Goal: Information Seeking & Learning: Stay updated

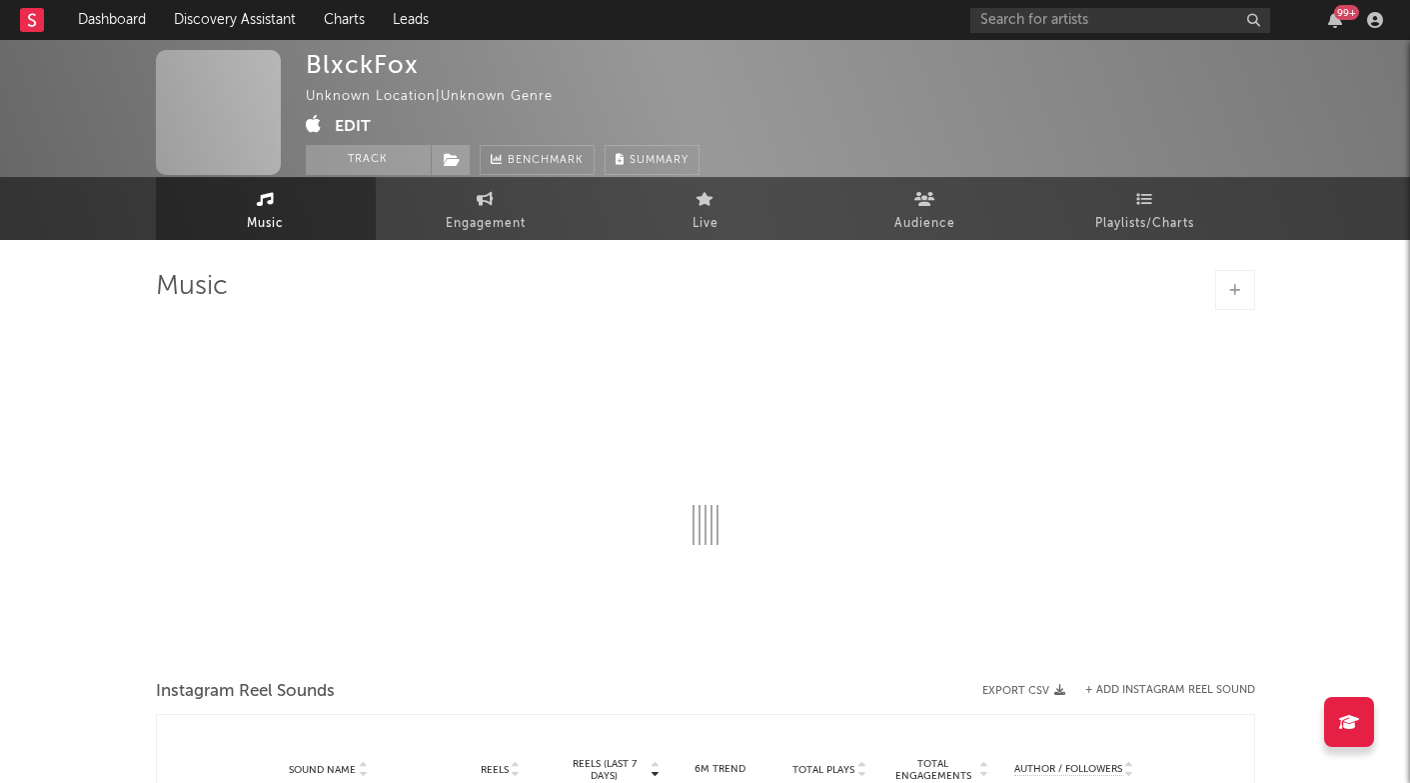
scroll to position [-10, 0]
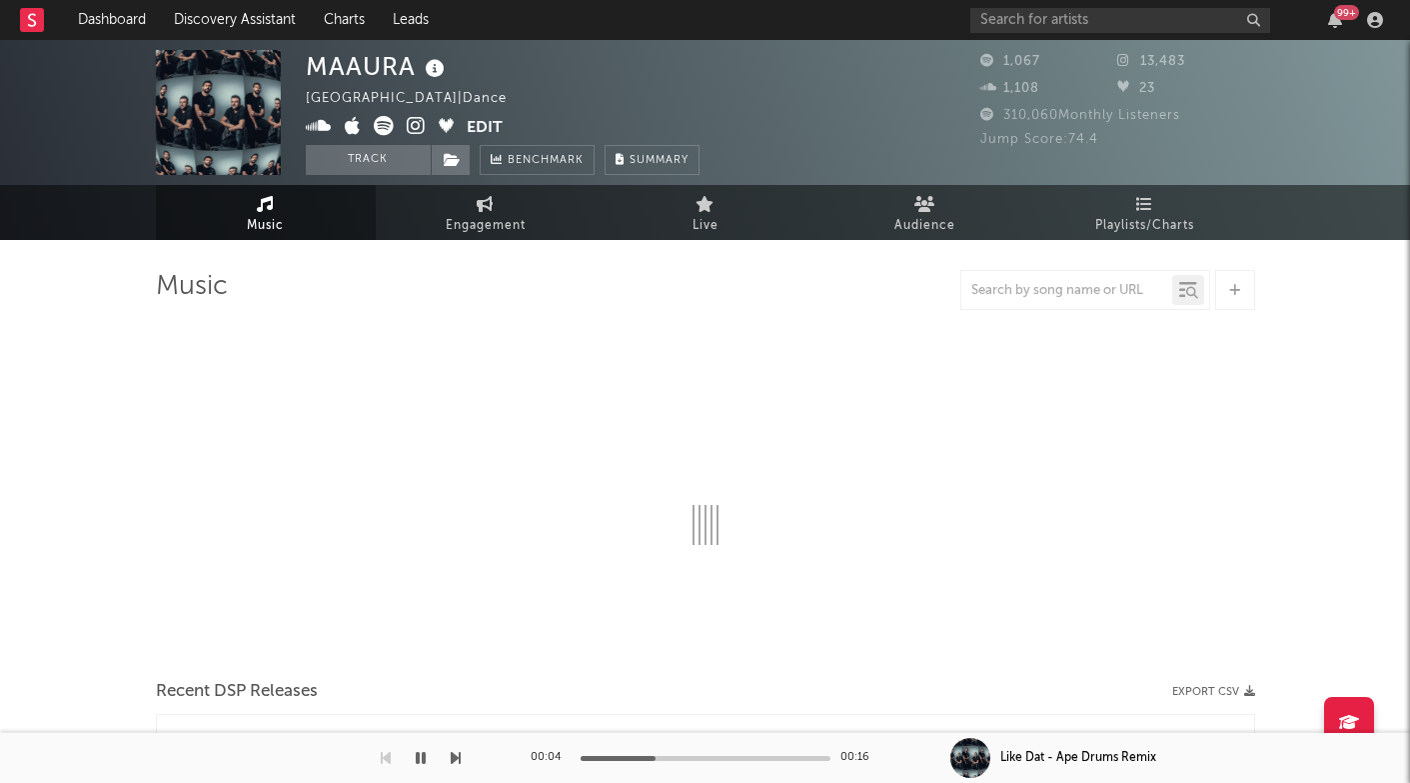
click at [418, 126] on icon at bounding box center [416, 126] width 19 height 20
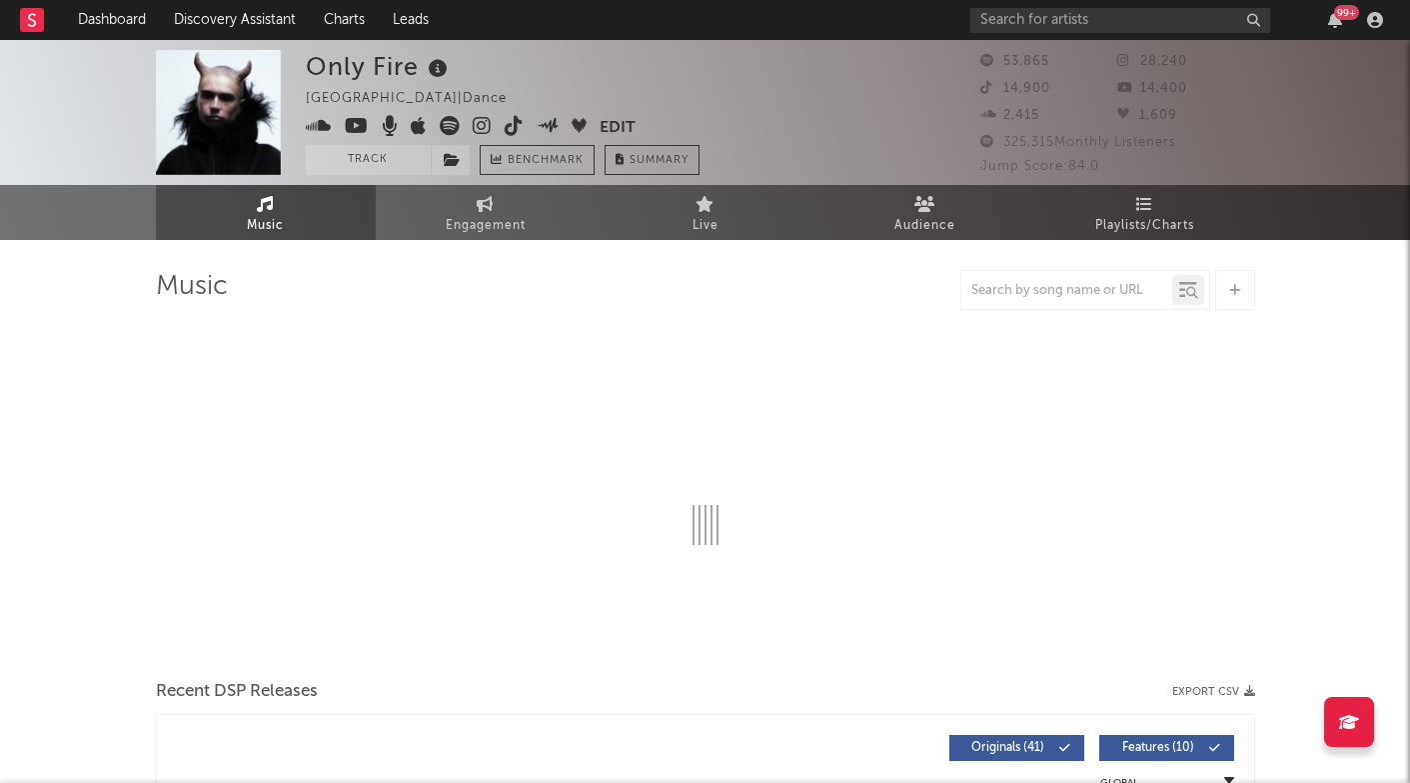
select select "6m"
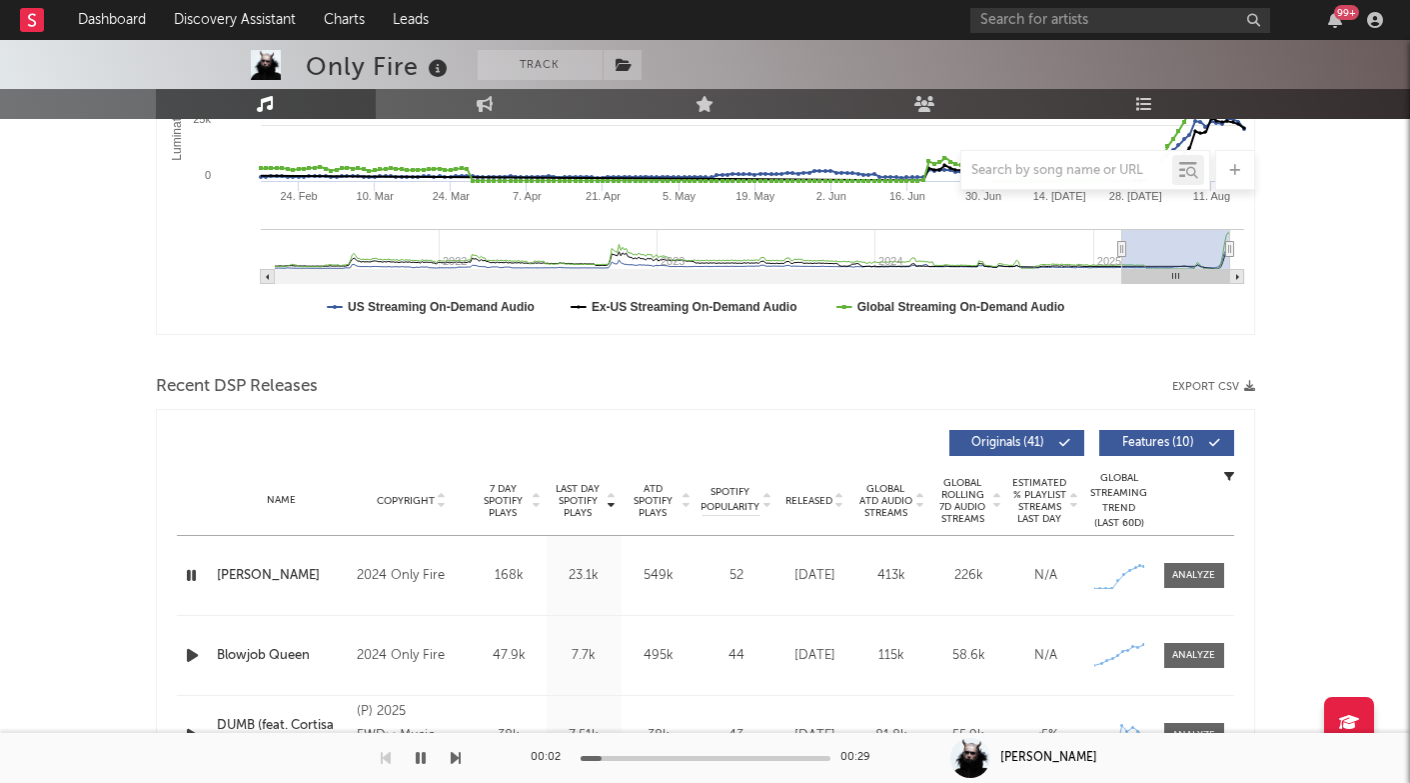
scroll to position [461, 0]
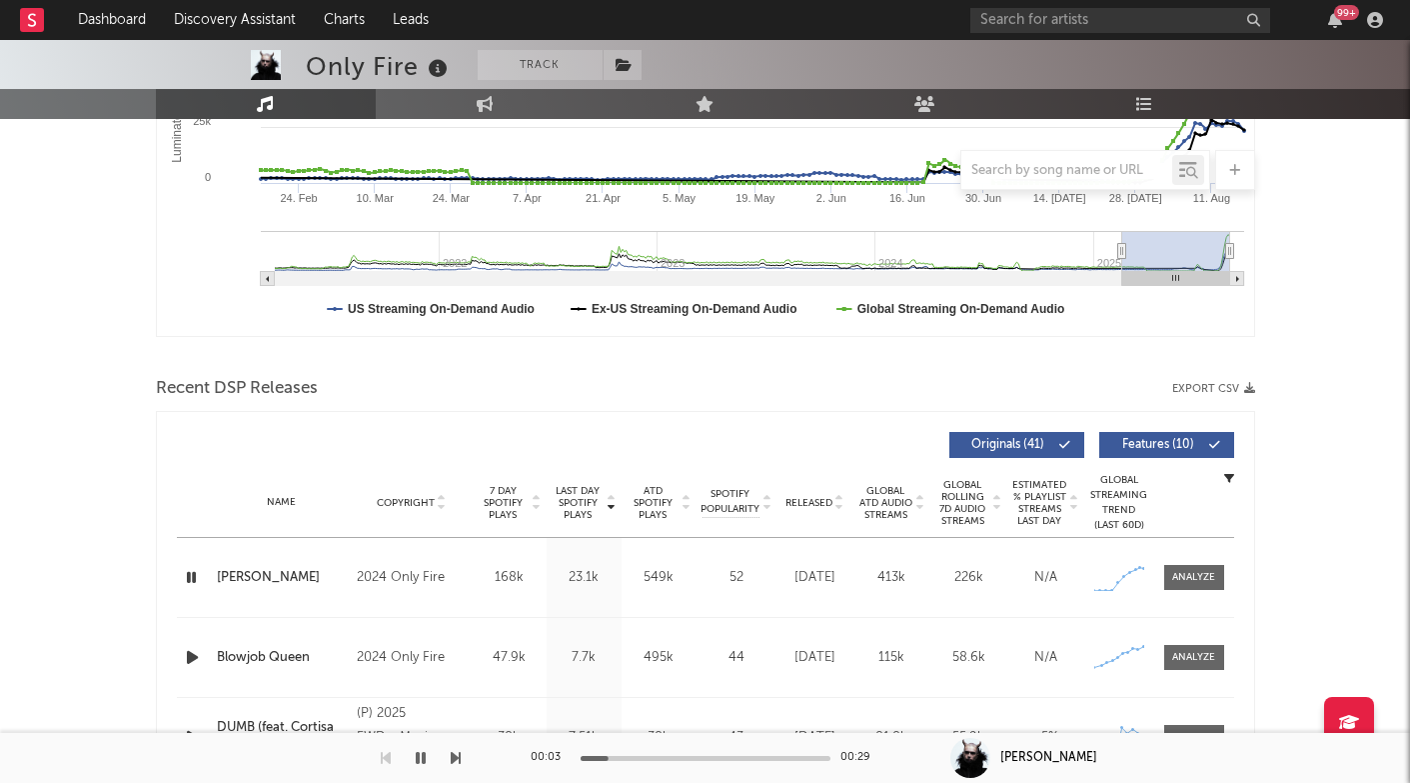
click at [689, 759] on div at bounding box center [706, 758] width 250 height 5
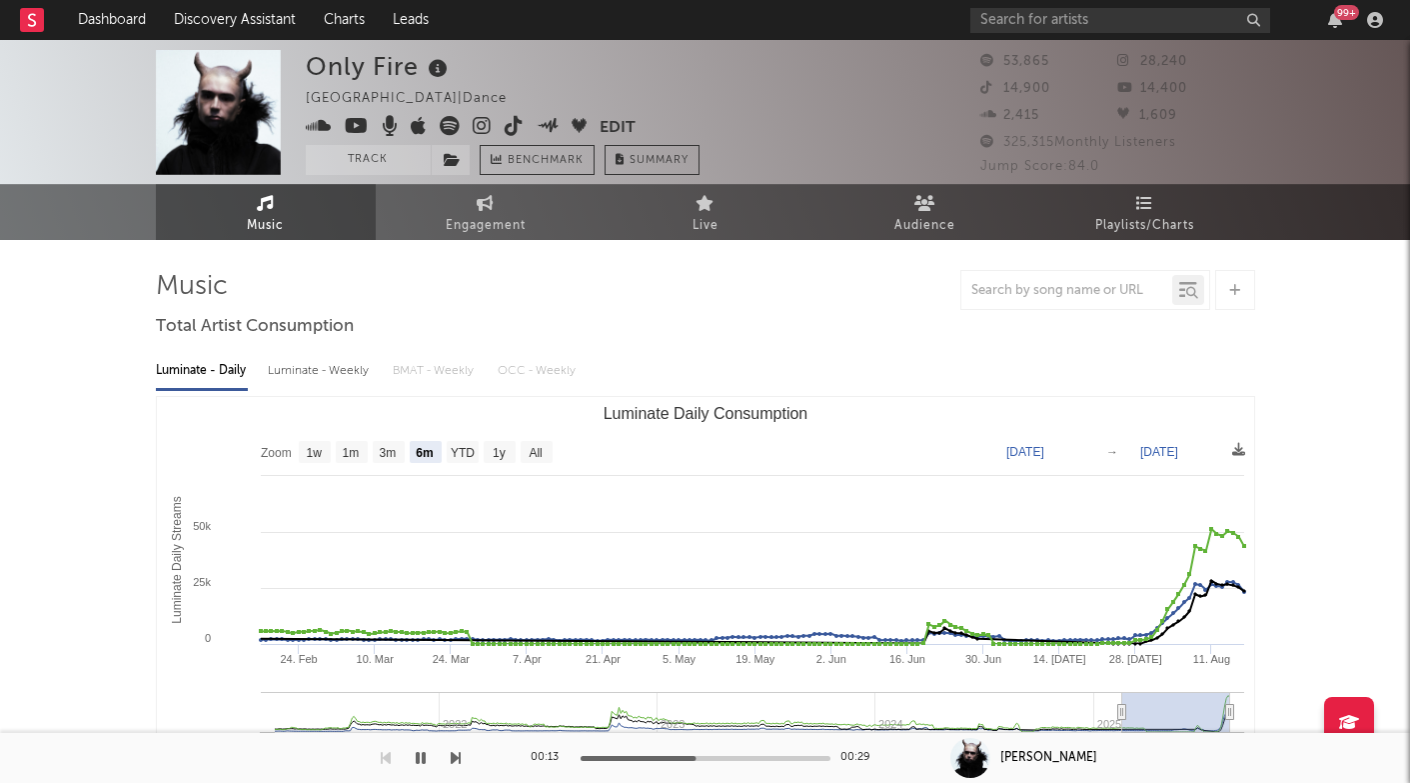
scroll to position [0, 0]
click at [483, 121] on icon at bounding box center [482, 126] width 19 height 20
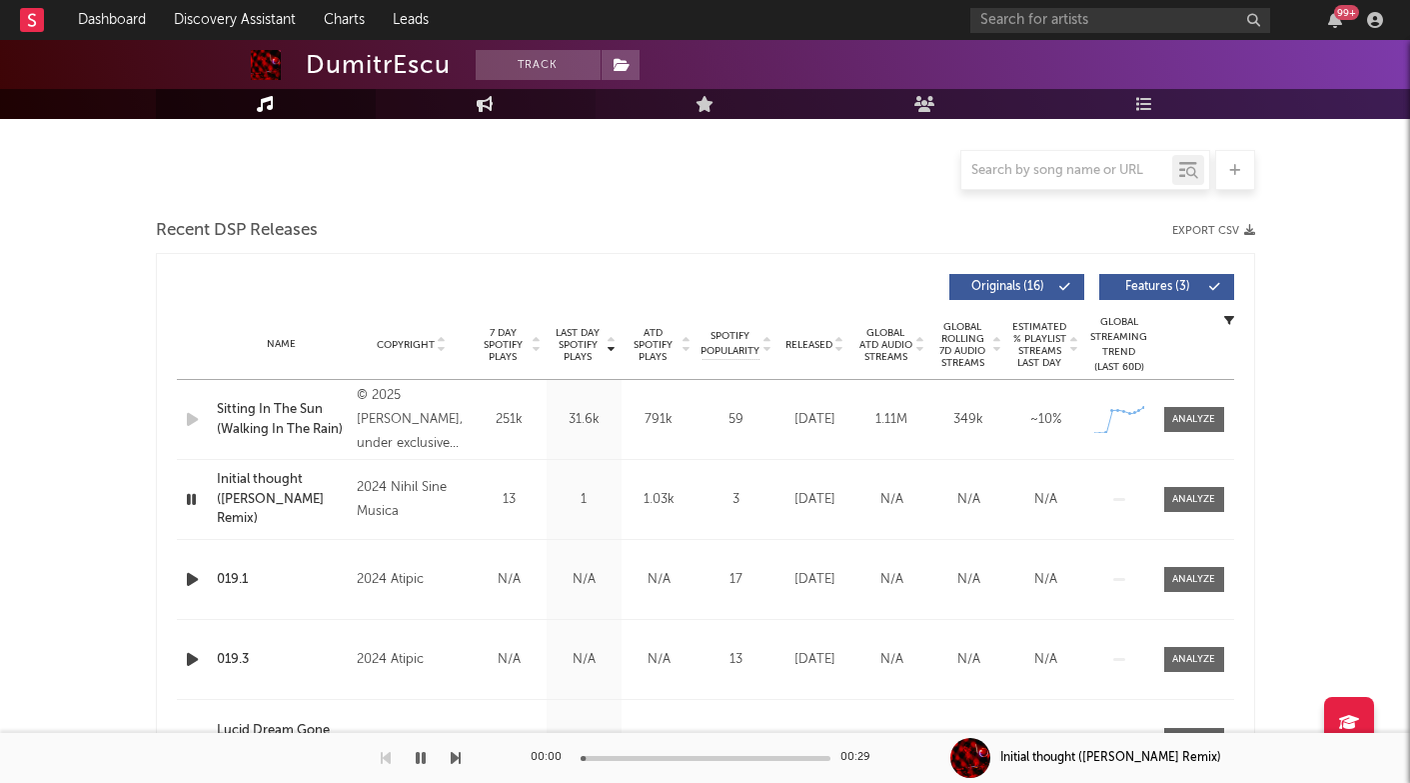
scroll to position [511, 0]
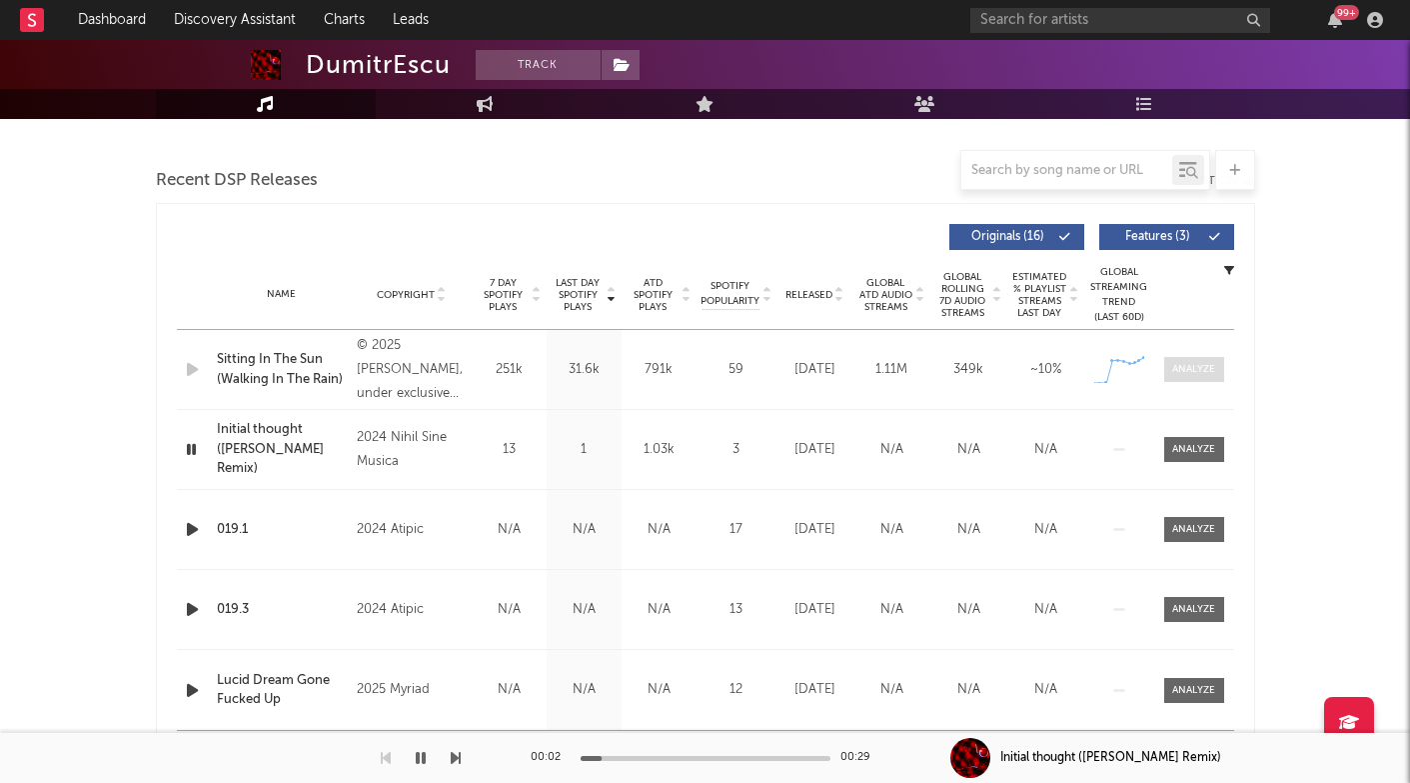
click at [1182, 362] on div at bounding box center [1193, 369] width 43 height 15
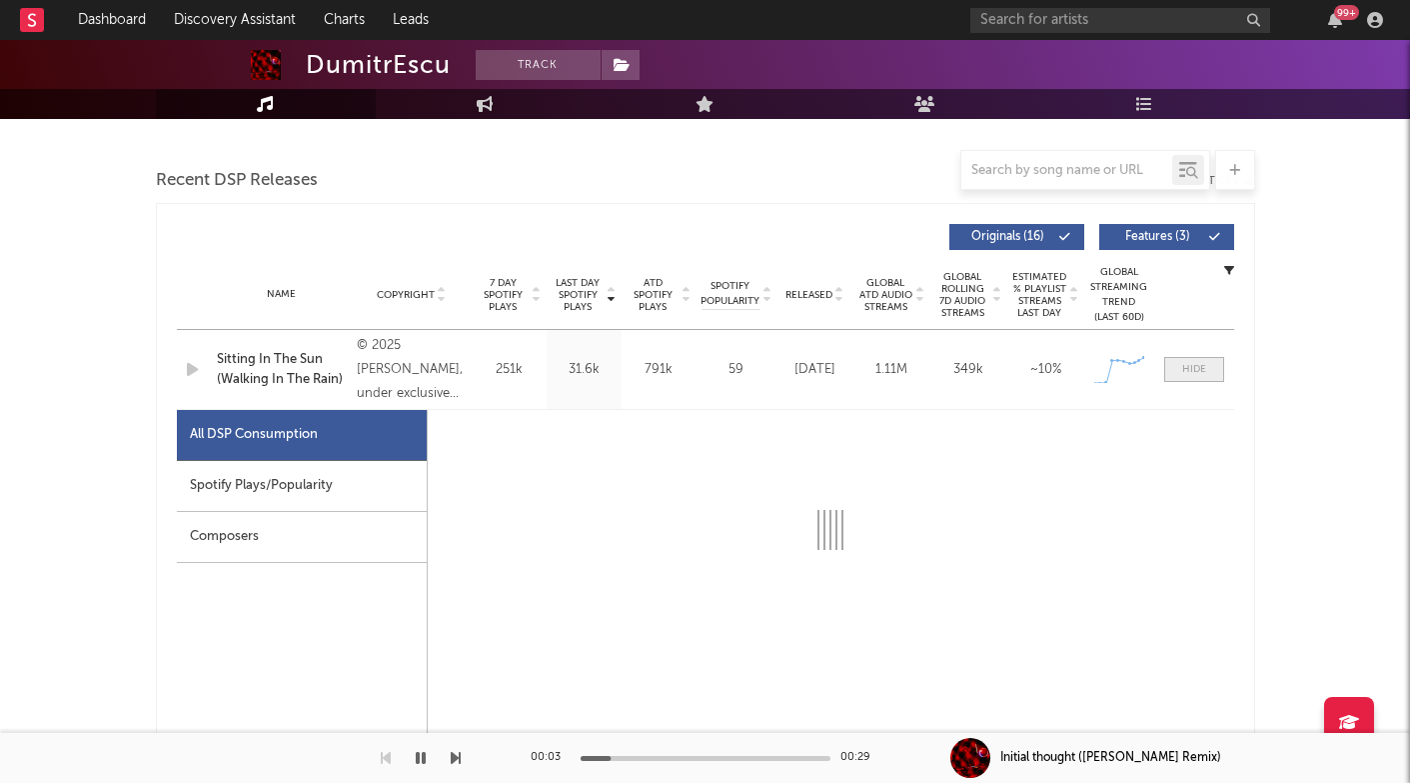
select select "1w"
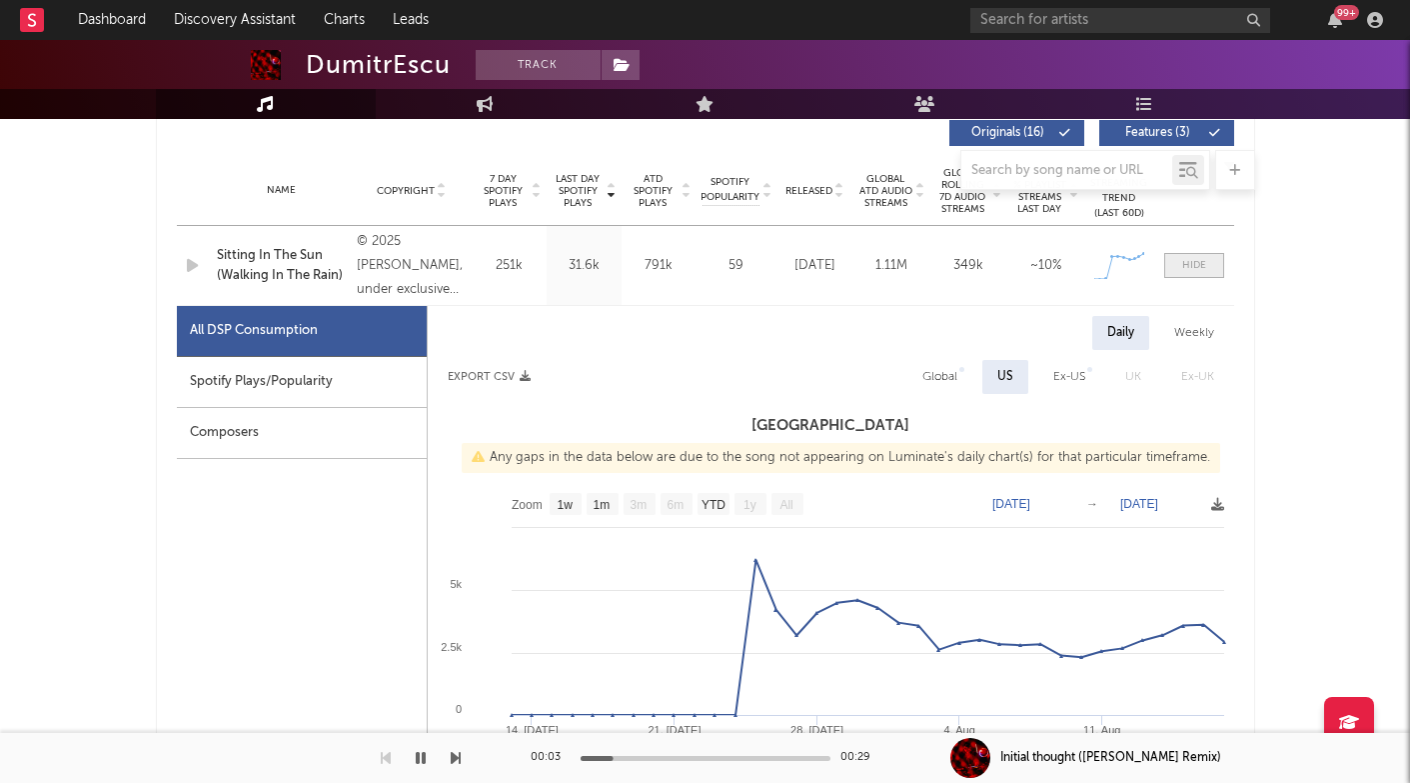
scroll to position [631, 0]
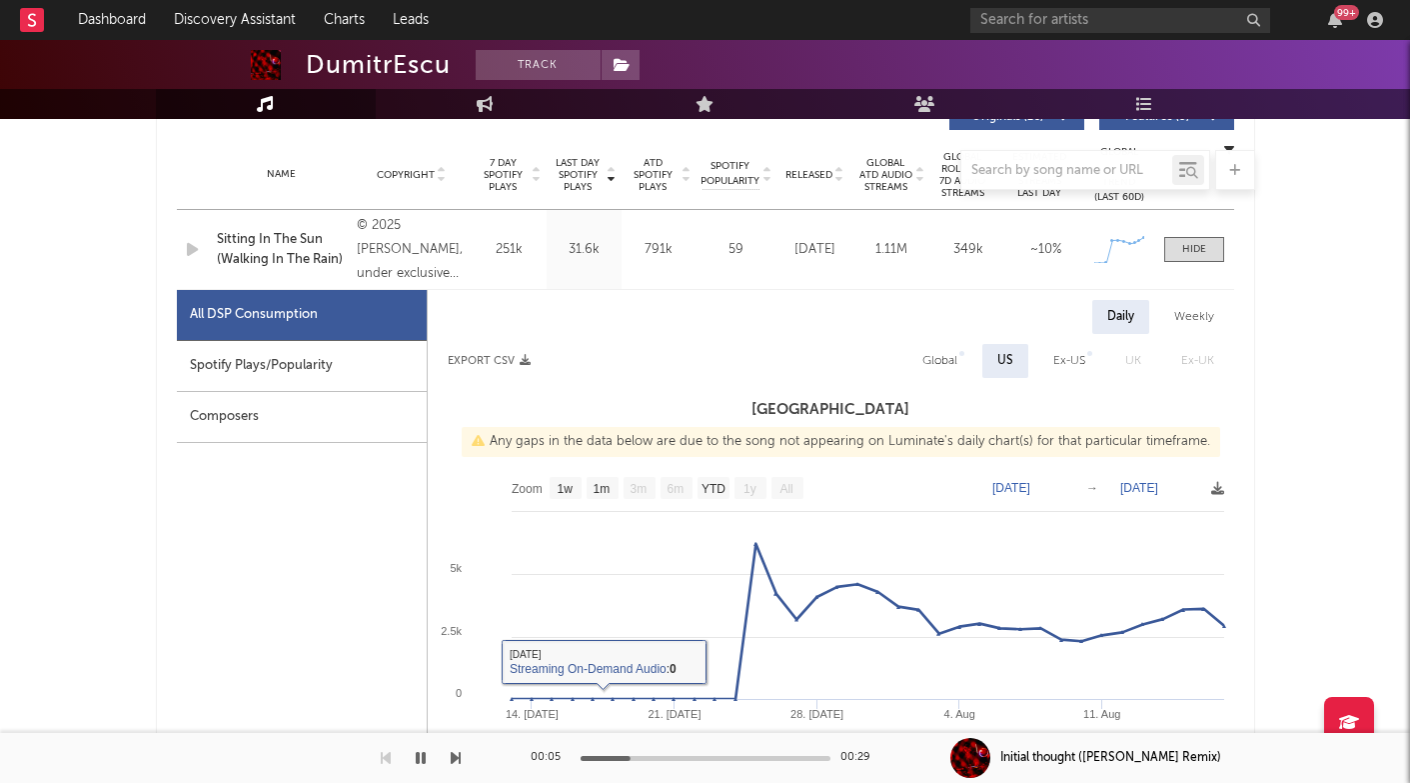
click at [397, 382] on div "Spotify Plays/Popularity" at bounding box center [302, 366] width 250 height 51
select select "1w"
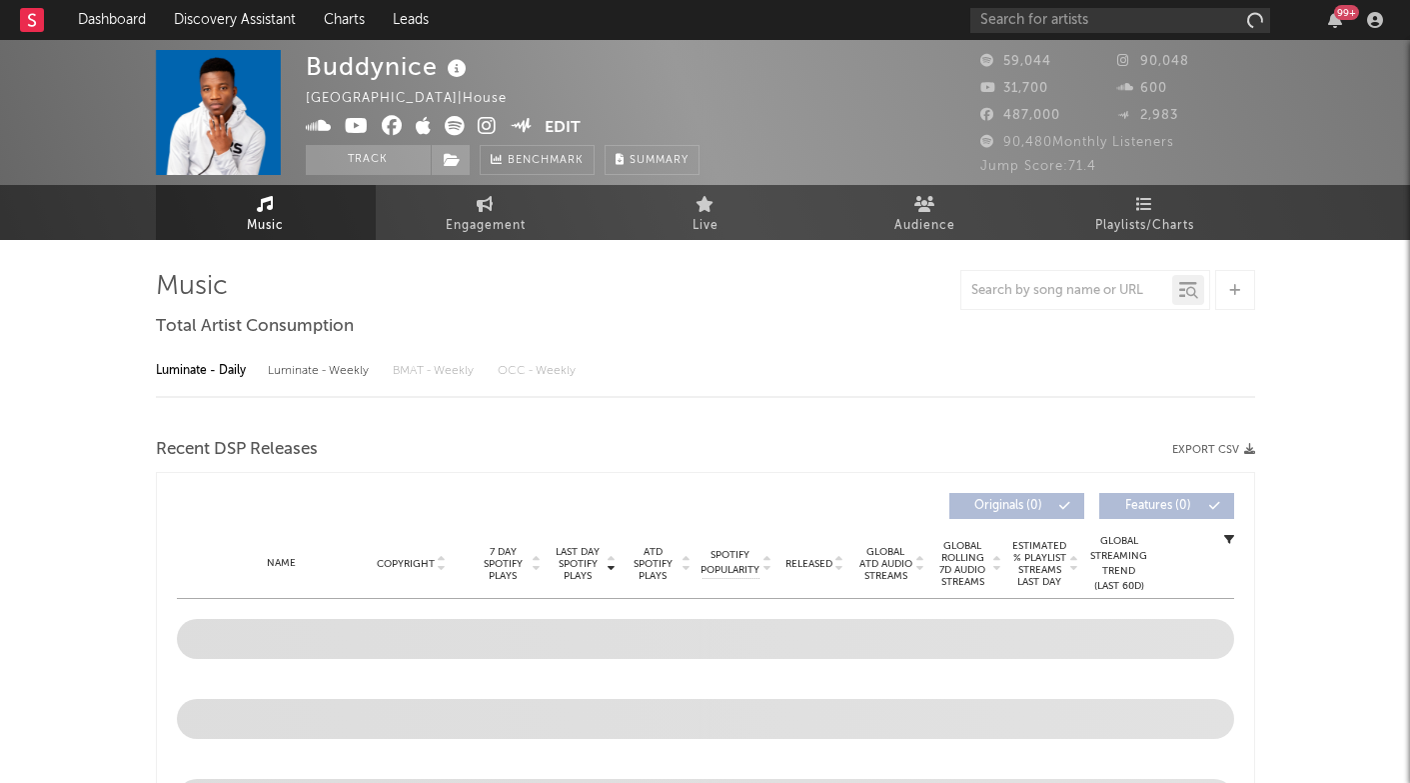
select select "6m"
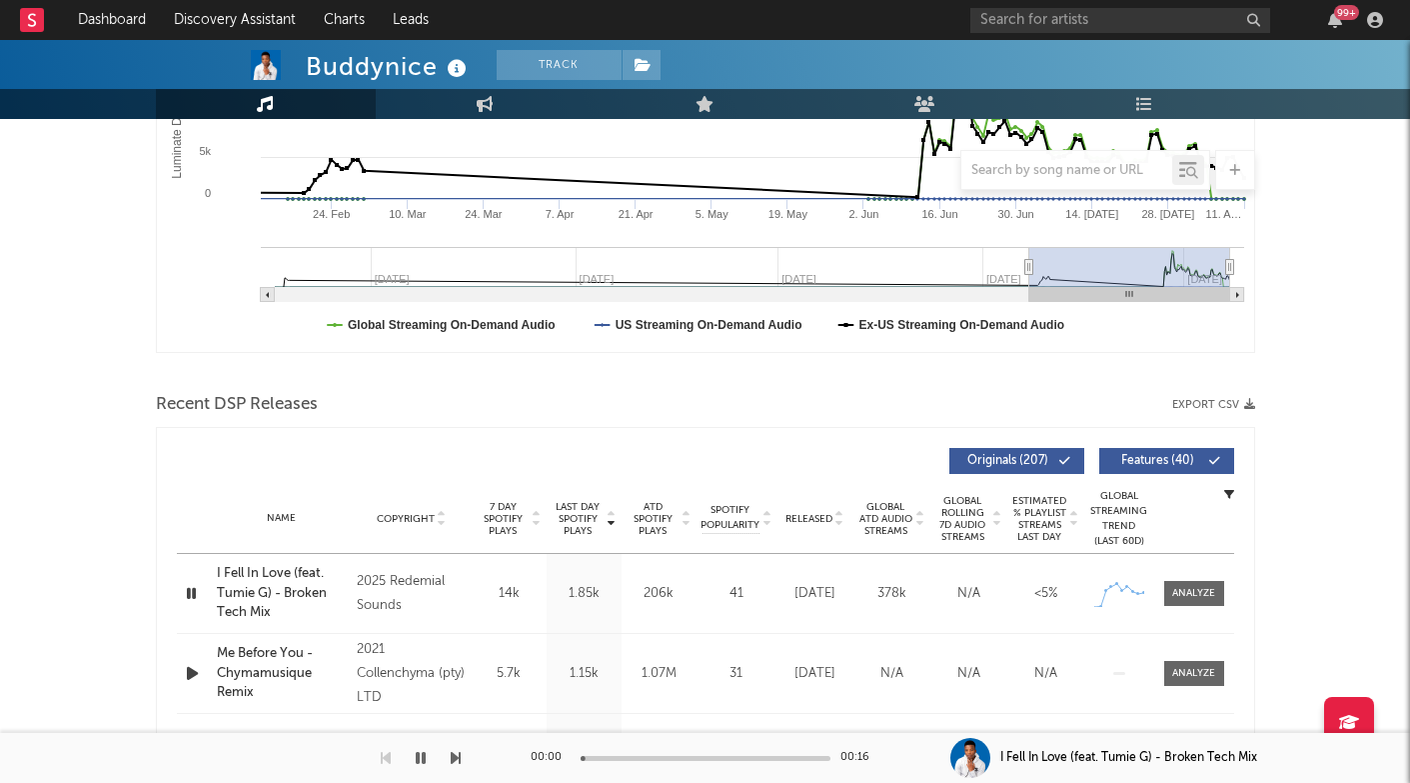
scroll to position [494, 0]
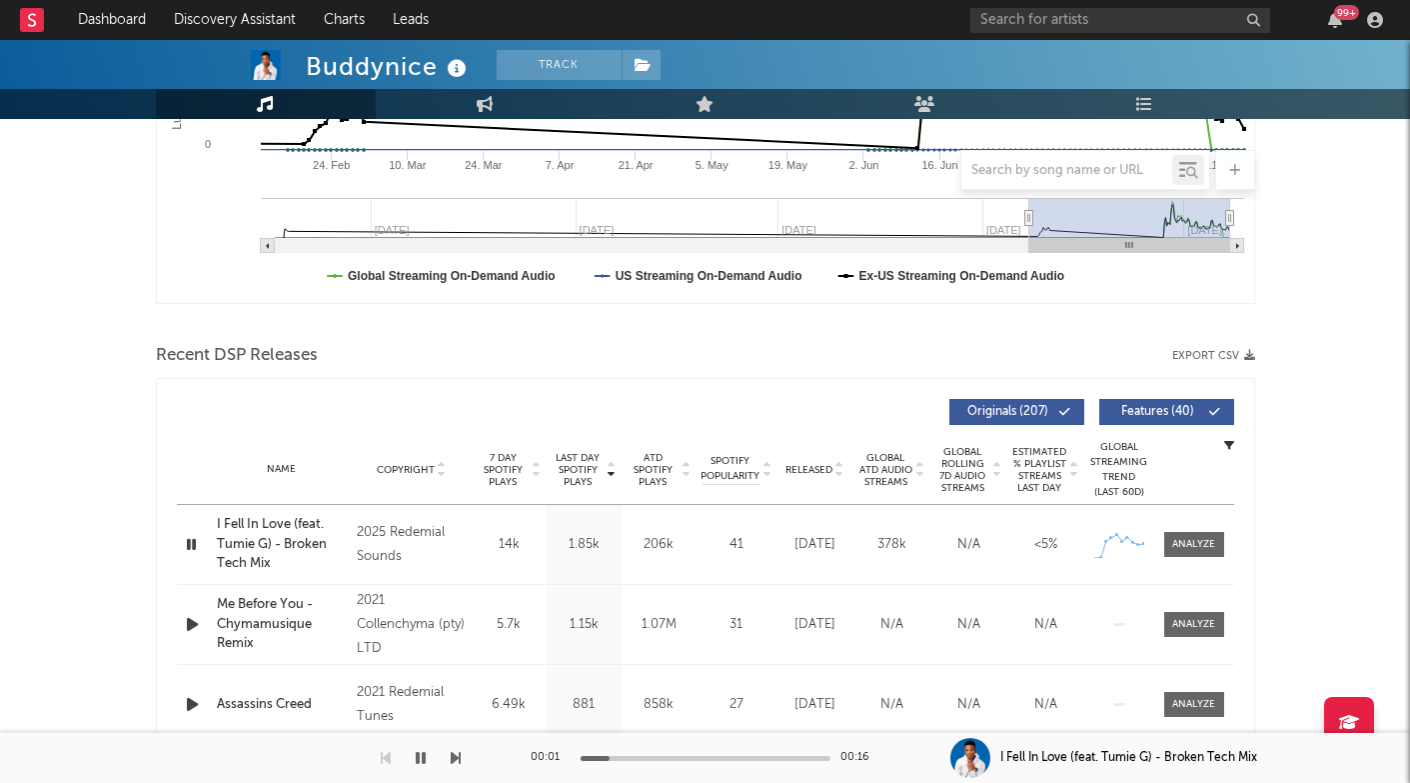
click at [587, 468] on span "Last Day Spotify Plays" at bounding box center [578, 470] width 53 height 36
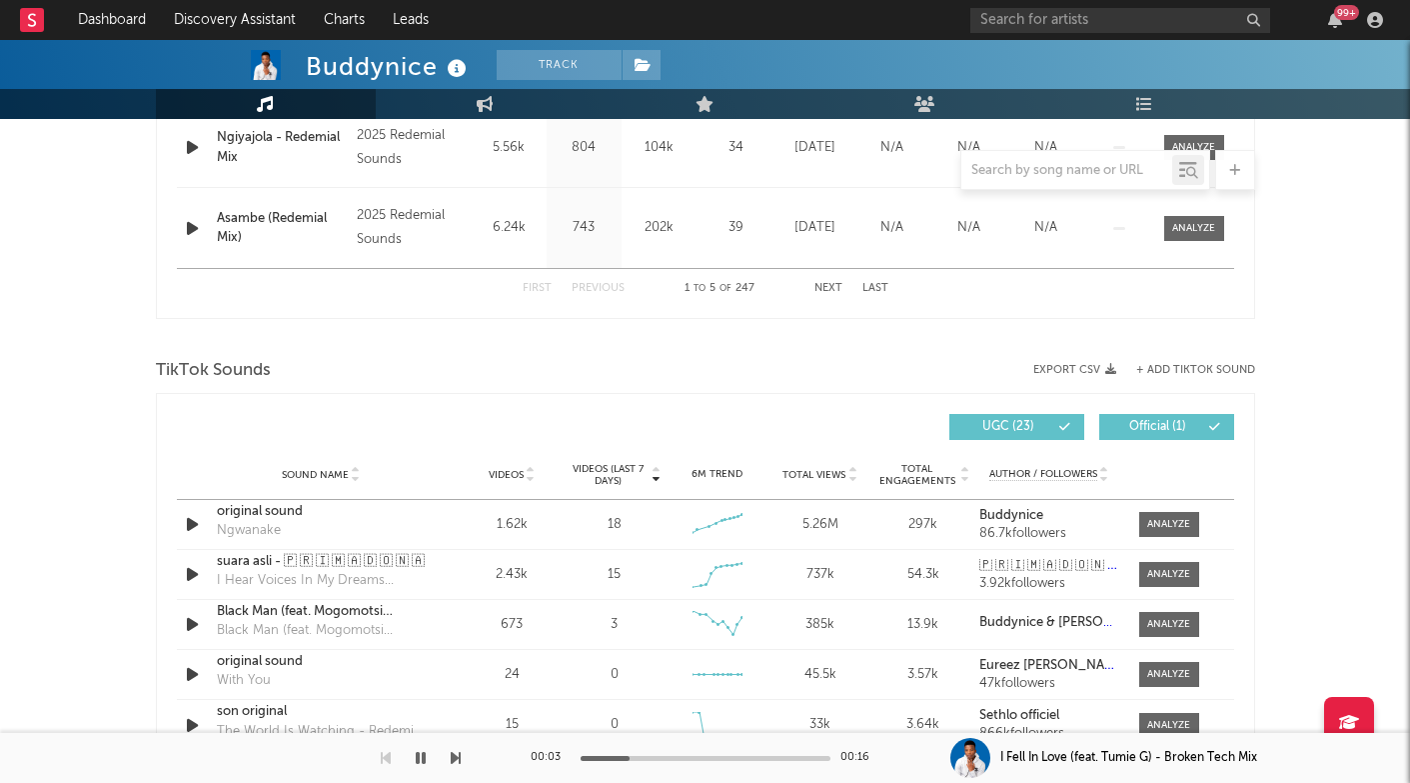
scroll to position [705, 0]
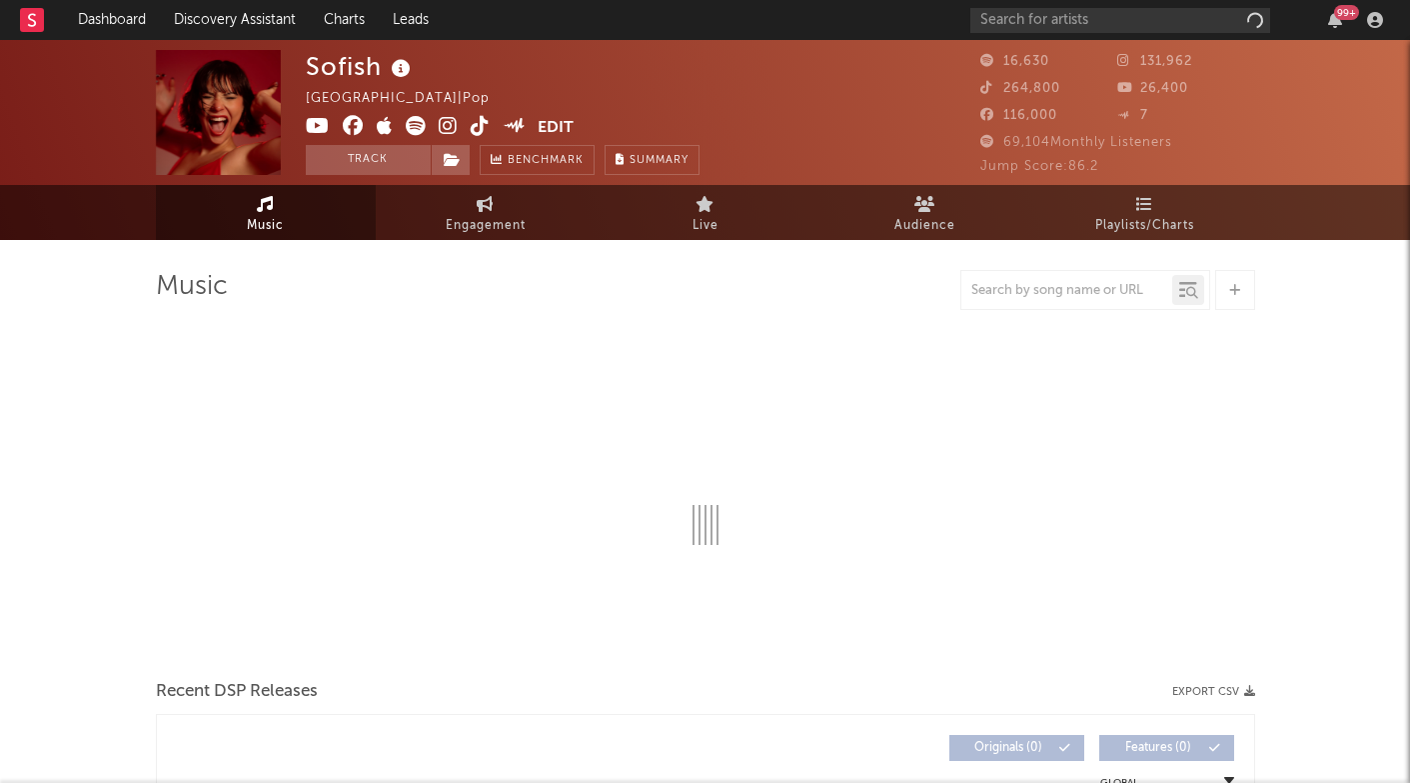
select select "6m"
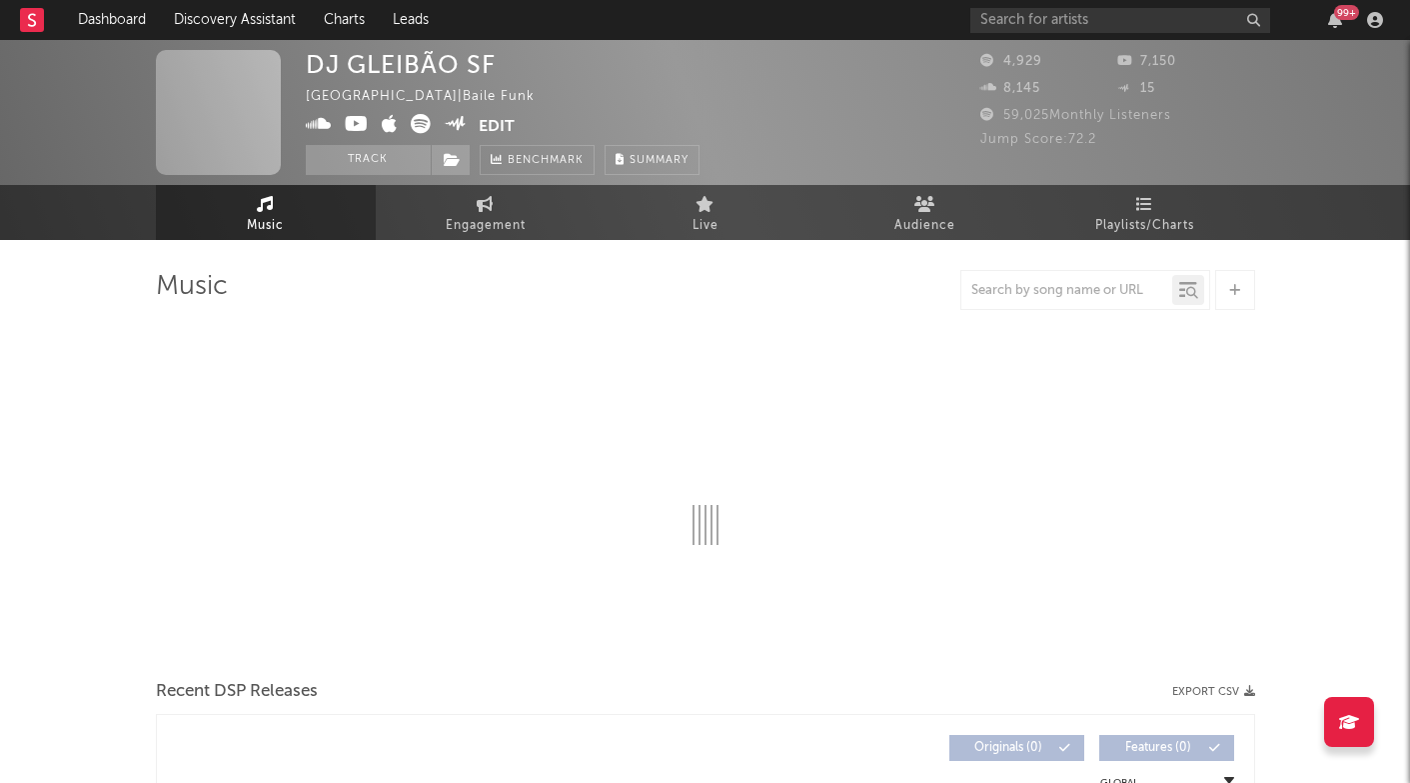
select select "1w"
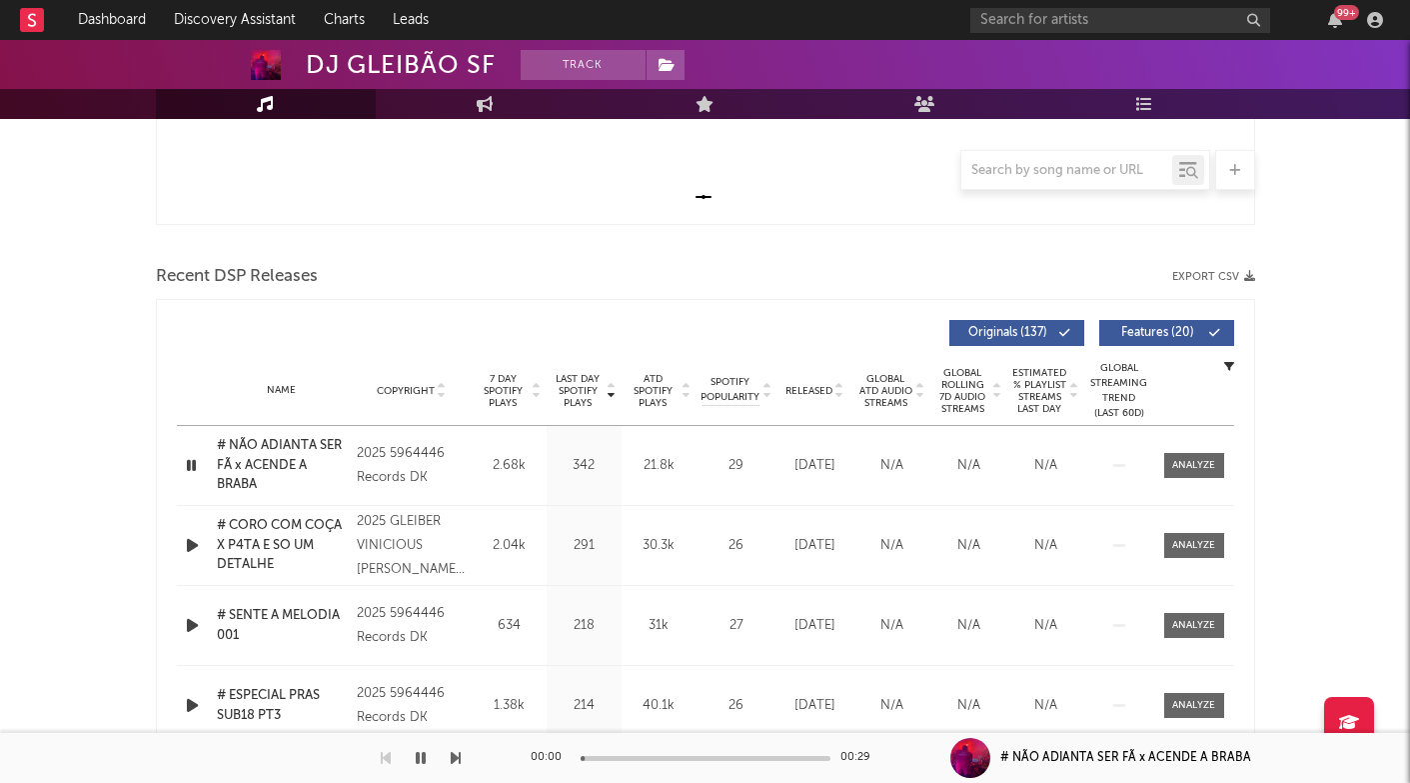
scroll to position [590, 0]
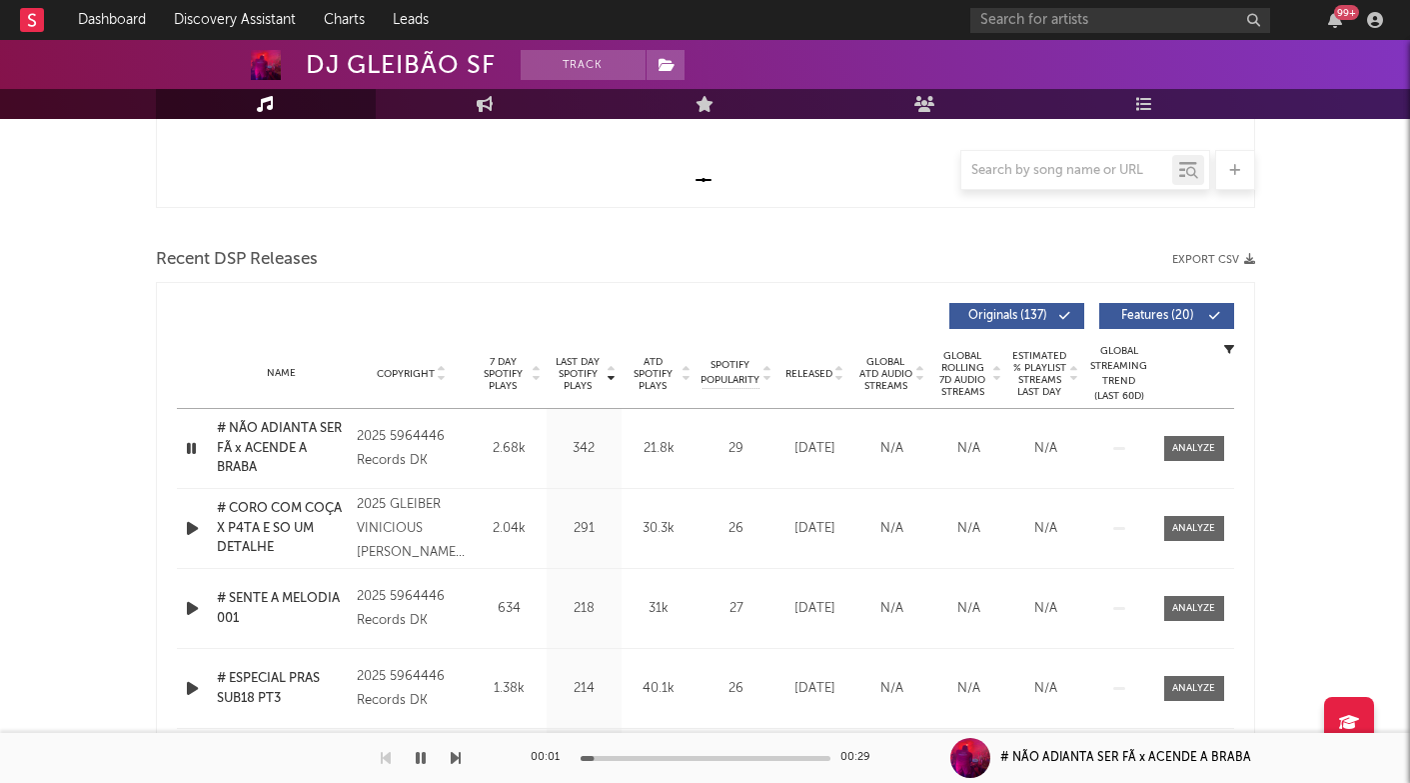
click at [571, 384] on span "Last Day Spotify Plays" at bounding box center [578, 374] width 53 height 36
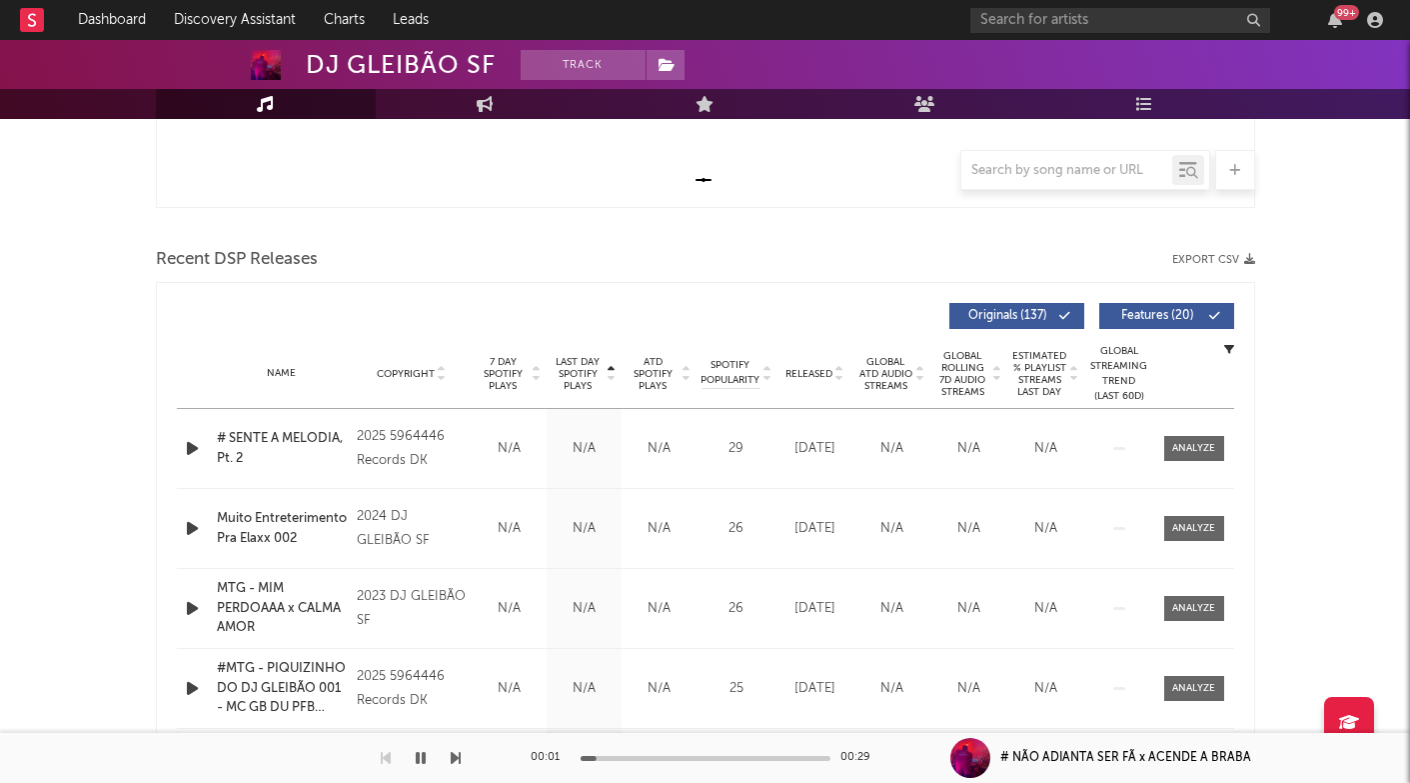
click at [571, 384] on span "Last Day Spotify Plays" at bounding box center [578, 374] width 53 height 36
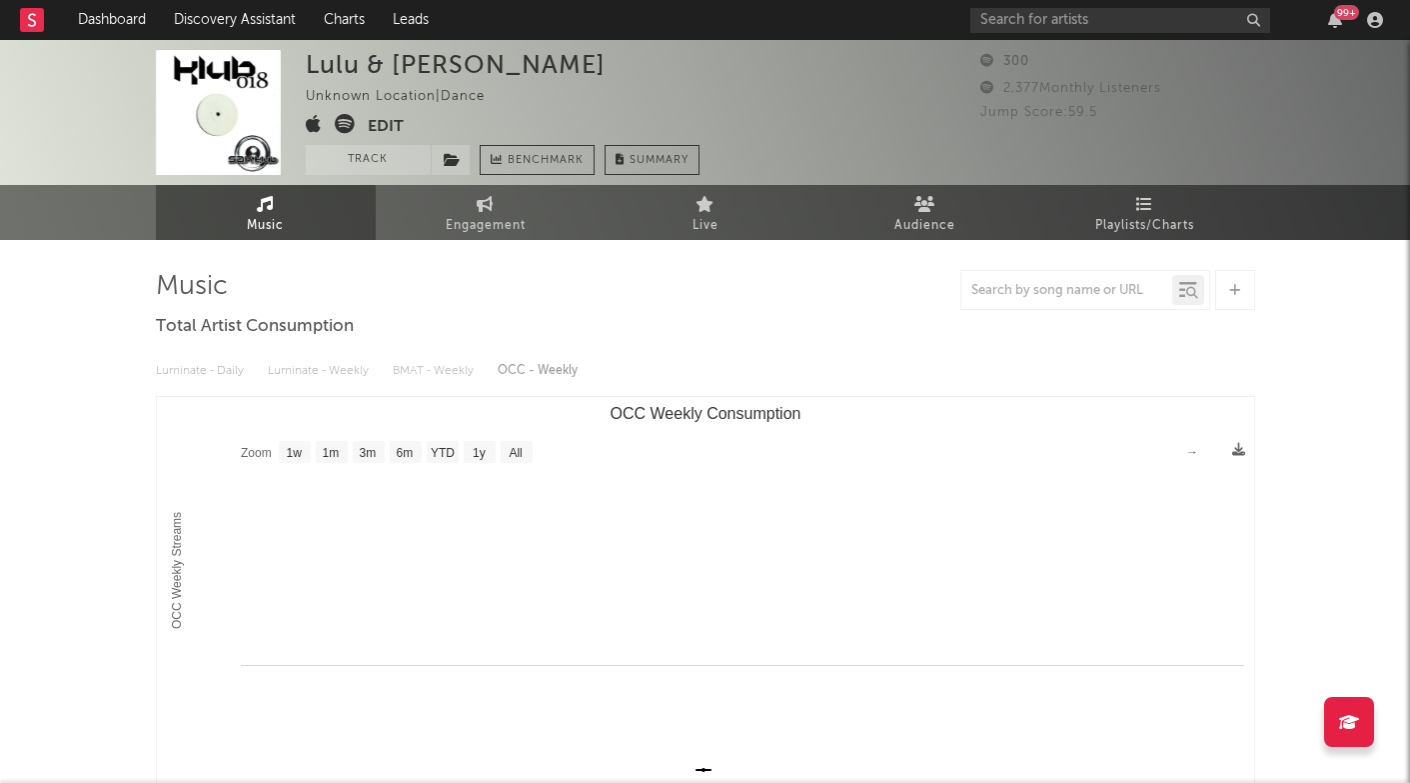
select select "1w"
click at [297, 204] on link "Music" at bounding box center [266, 212] width 220 height 55
click at [270, 223] on span "Music" at bounding box center [265, 226] width 37 height 24
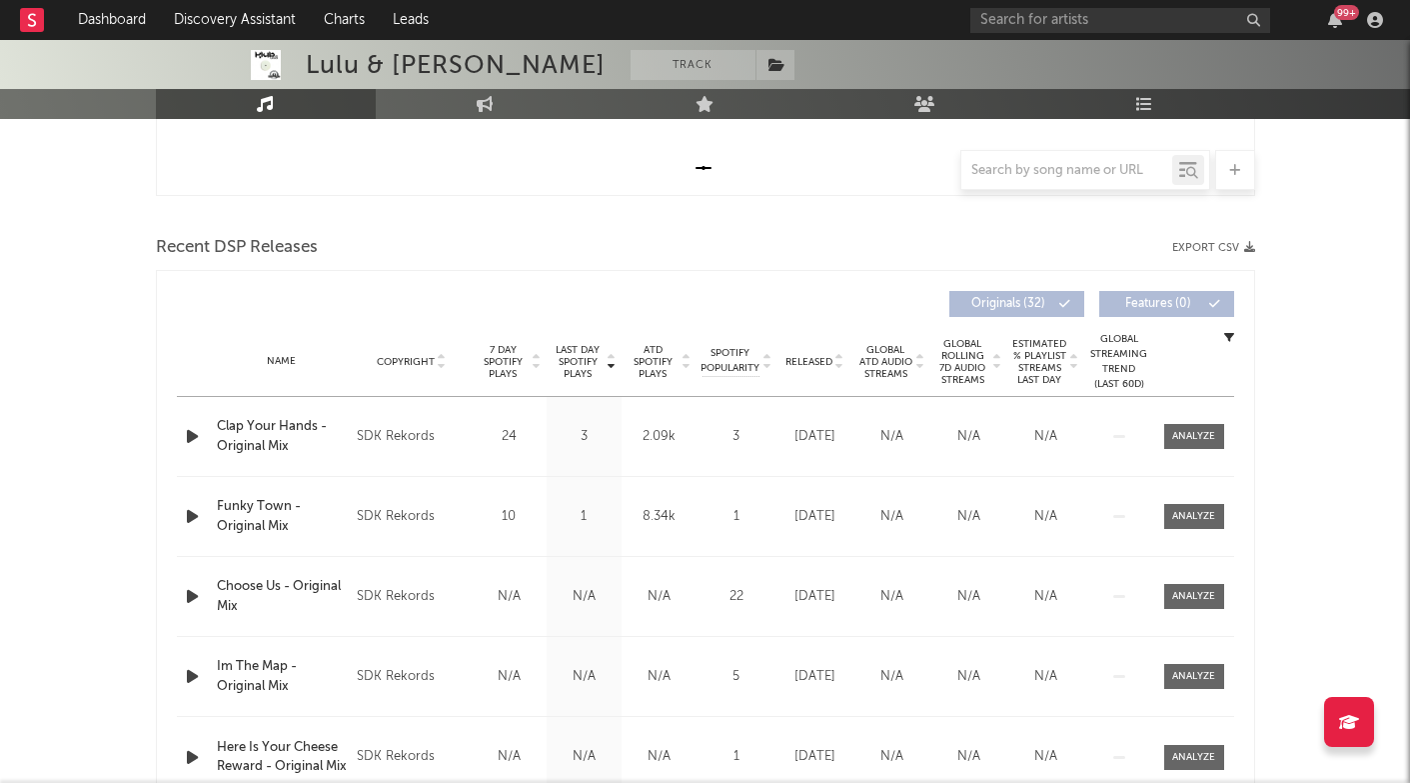
click at [589, 361] on span "Last Day Spotify Plays" at bounding box center [578, 362] width 53 height 36
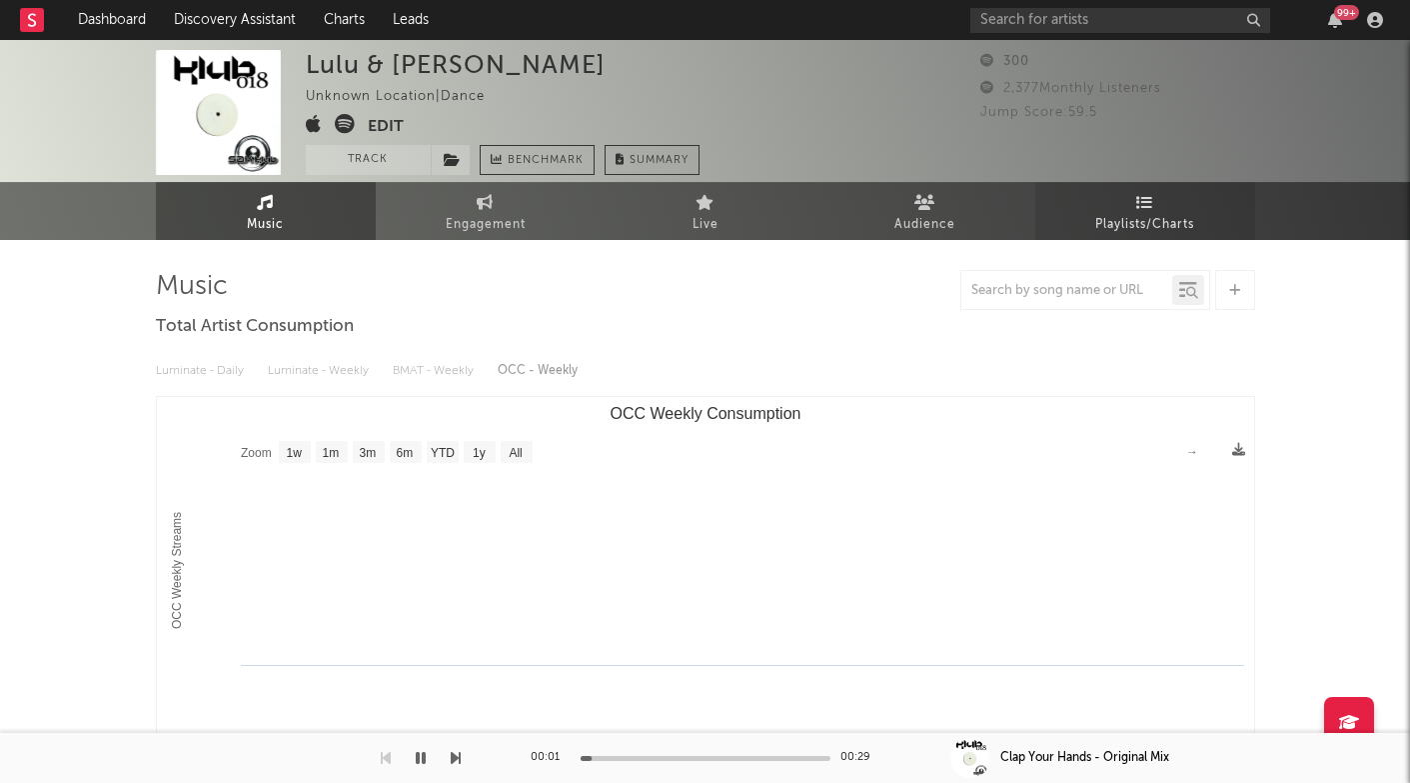
scroll to position [0, 0]
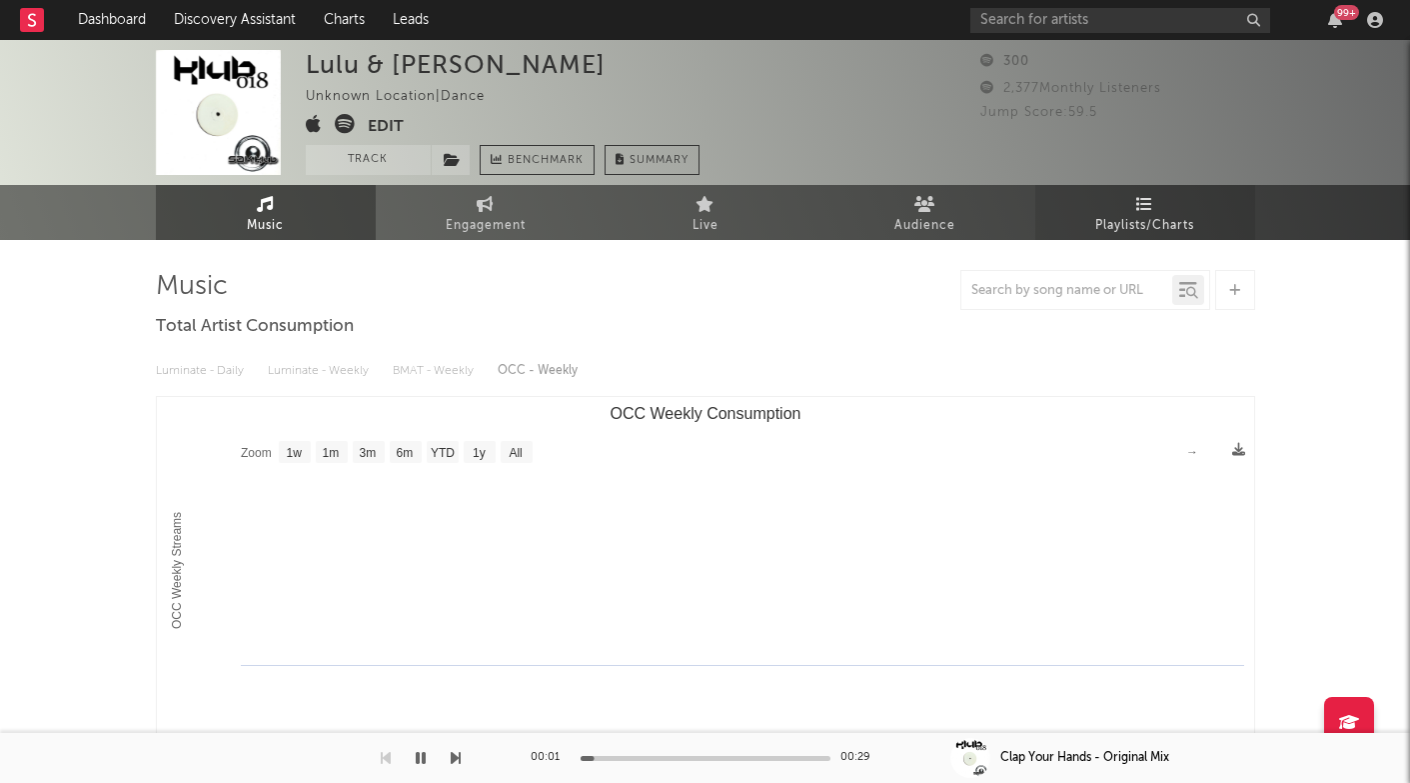
click at [1138, 203] on icon at bounding box center [1144, 203] width 17 height 16
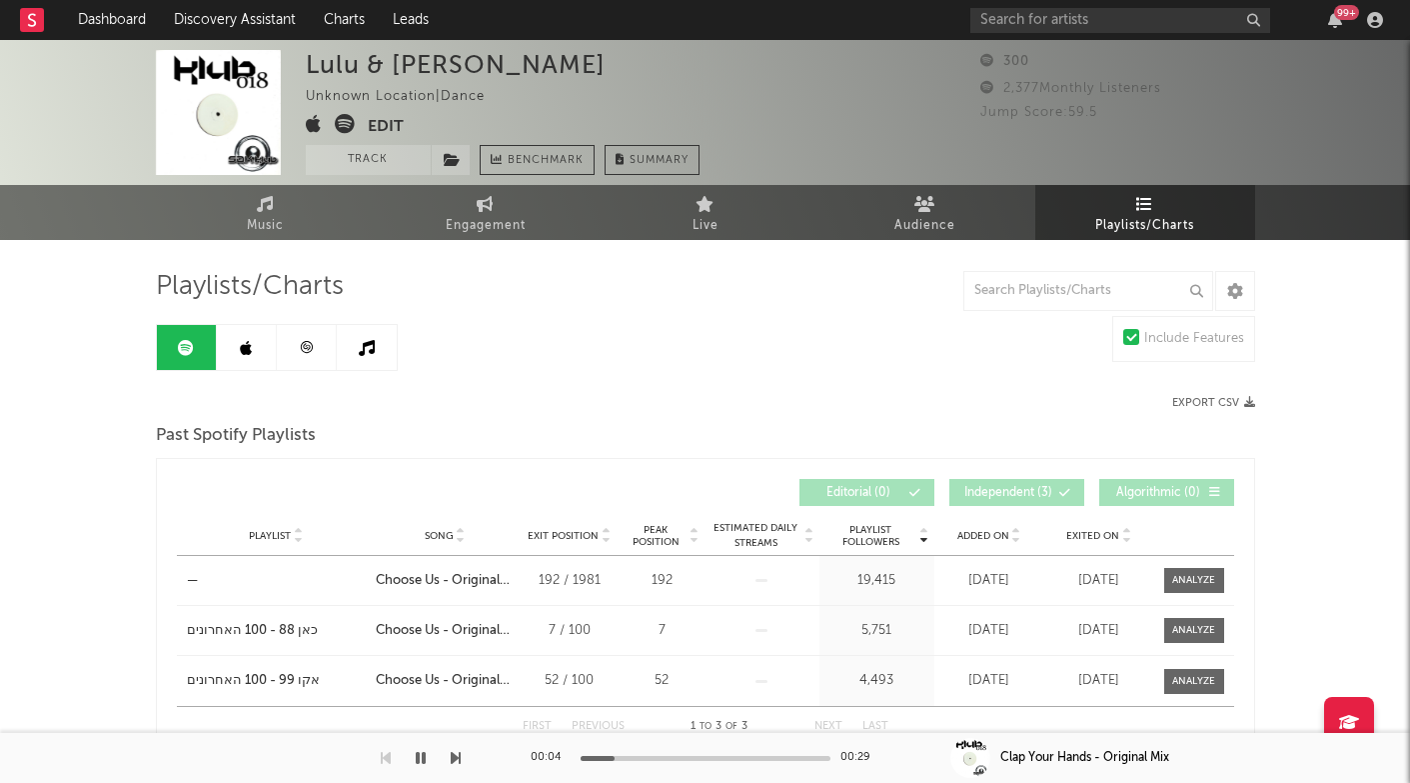
click at [306, 350] on icon at bounding box center [306, 347] width 15 height 15
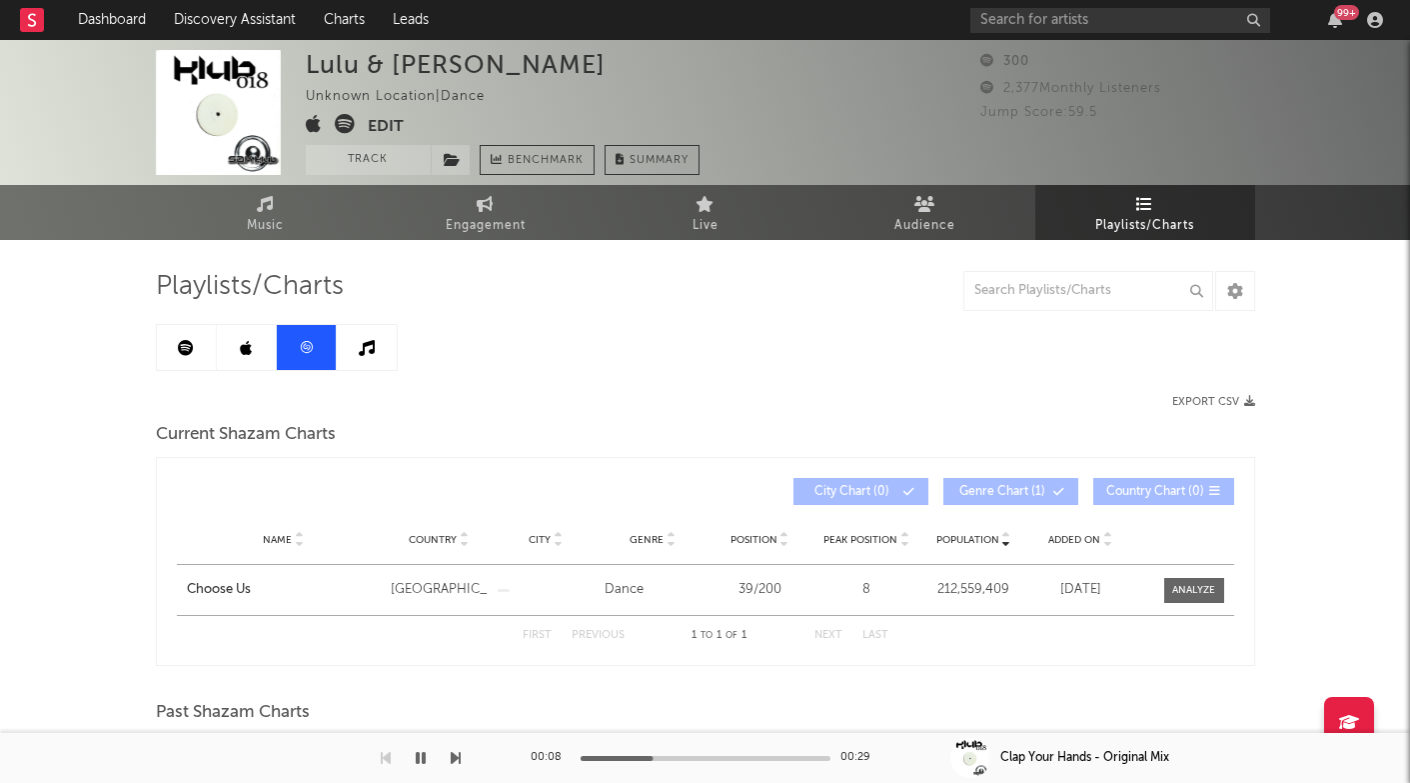
click at [327, 62] on div "Lulu & Alice" at bounding box center [456, 64] width 300 height 29
copy div "Lulu & Alice"
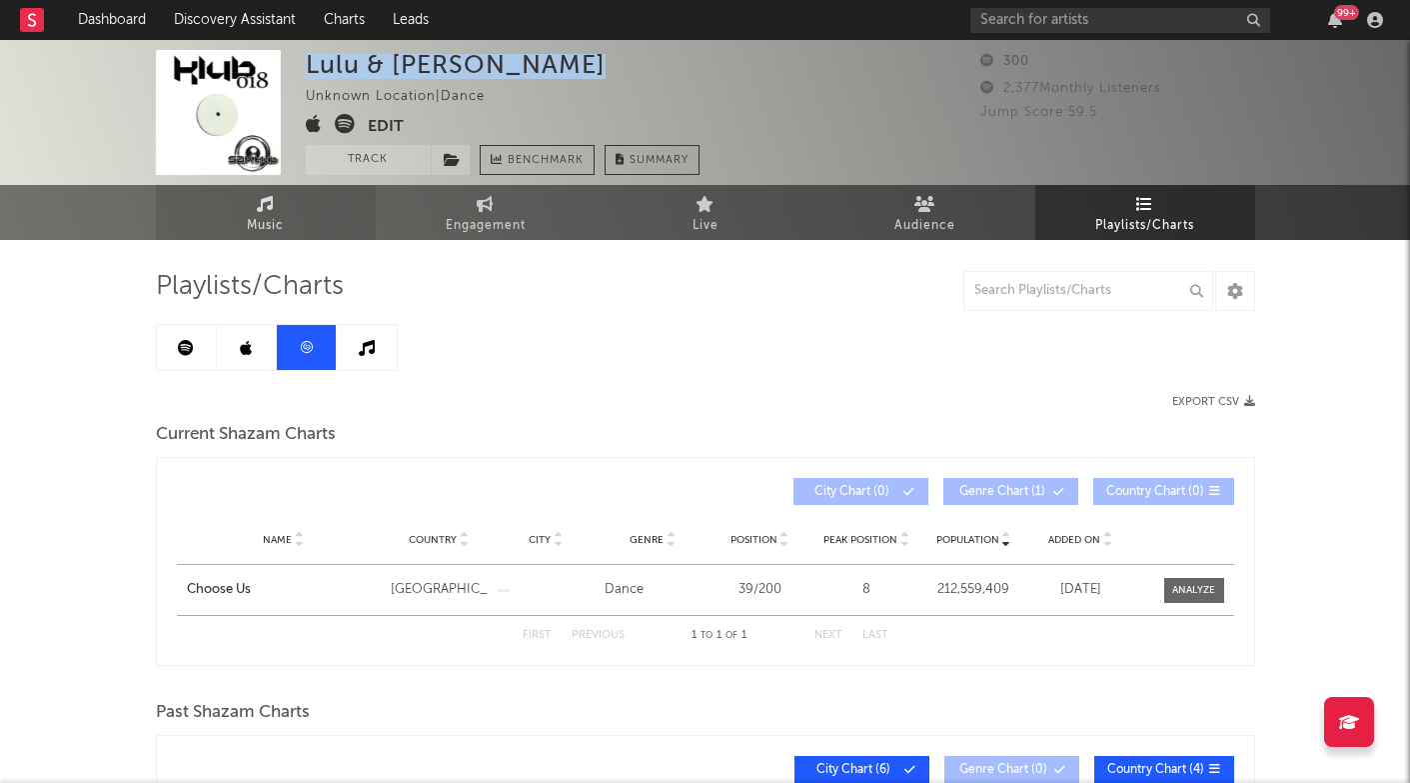
click at [288, 220] on link "Music" at bounding box center [266, 212] width 220 height 55
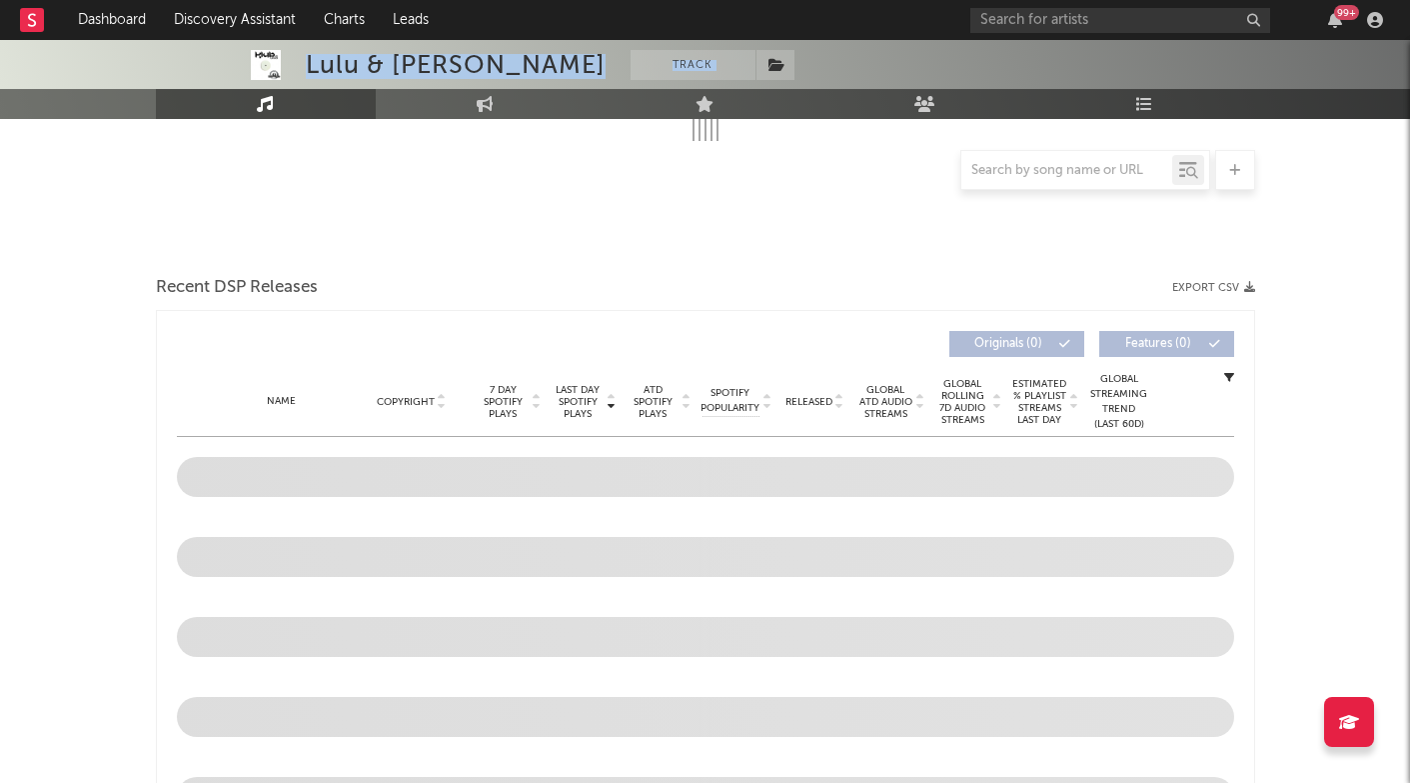
scroll to position [658, 0]
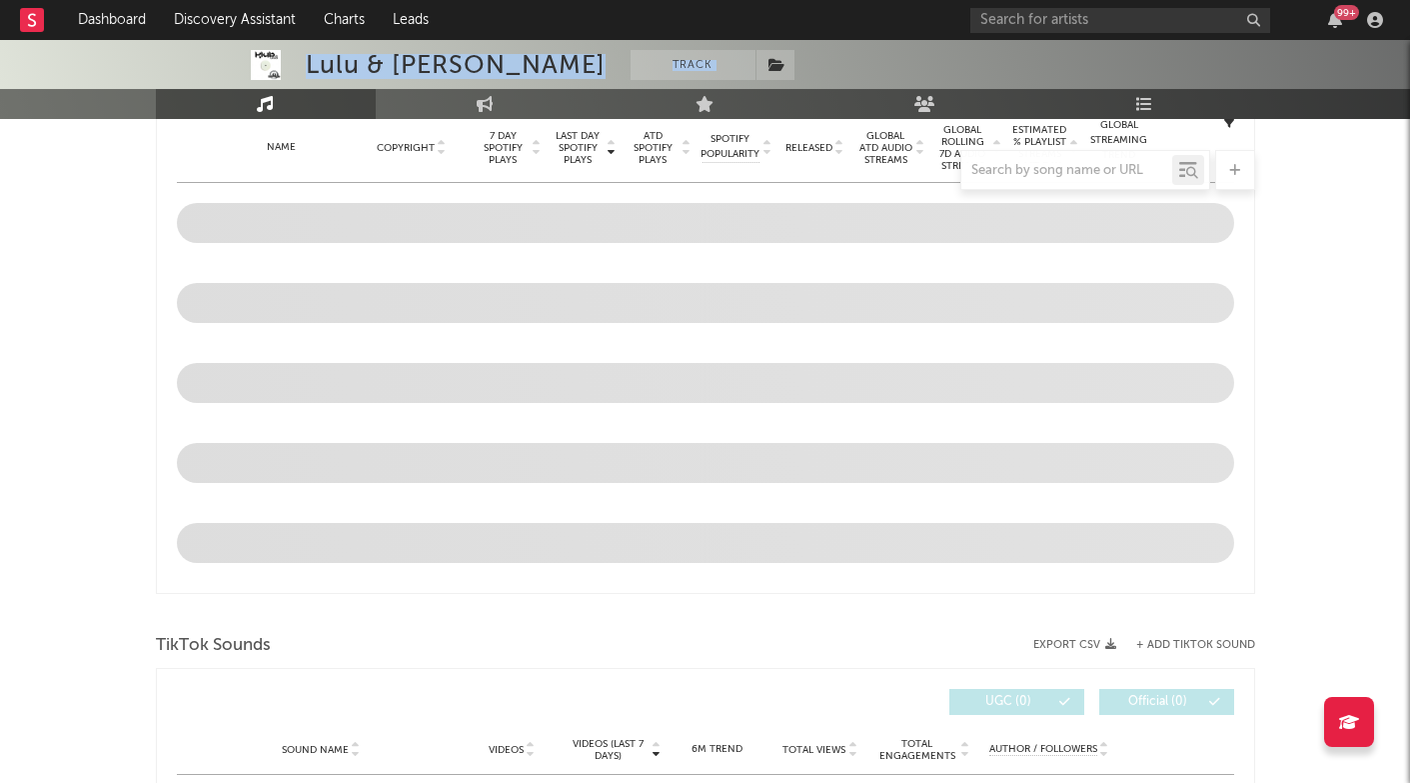
select select "1w"
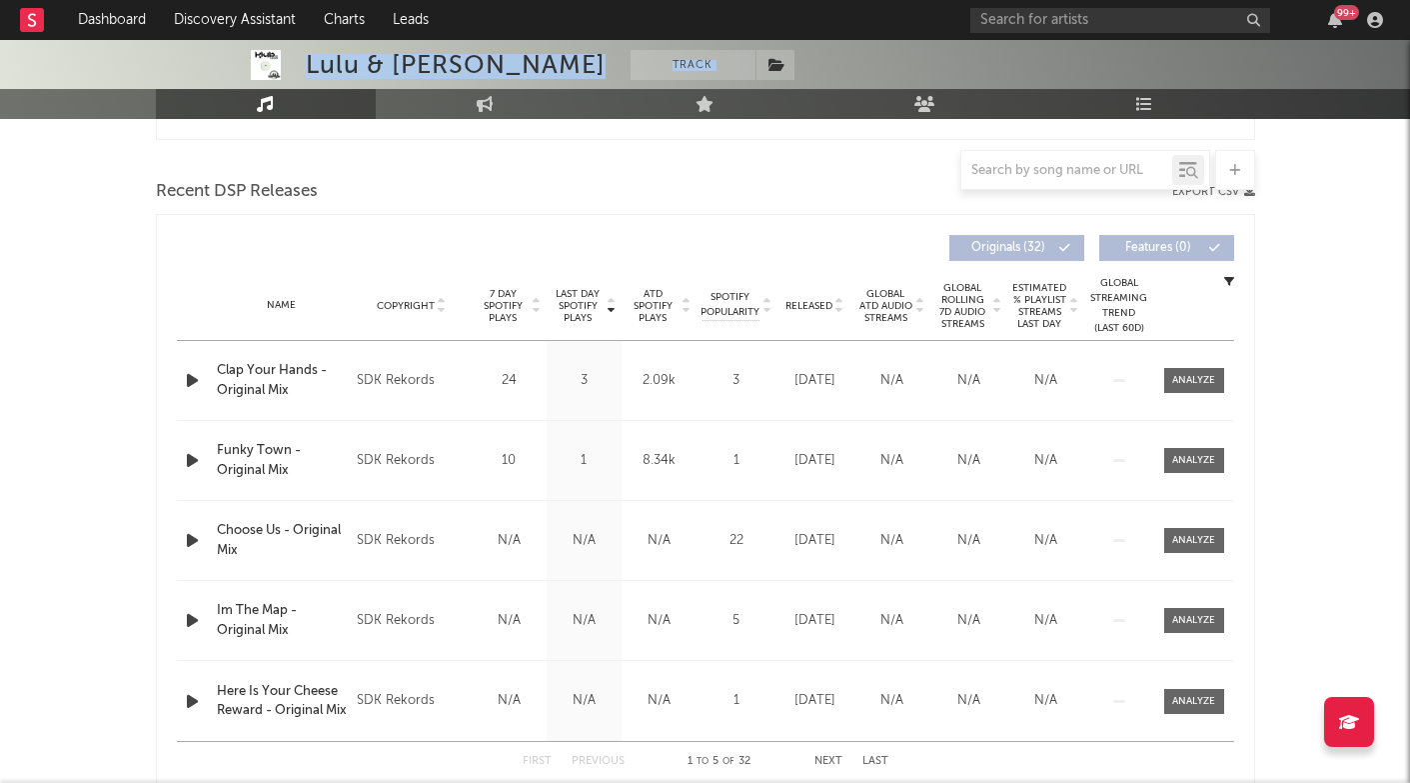
click at [592, 288] on span "Last Day Spotify Plays" at bounding box center [578, 306] width 53 height 36
click at [1185, 558] on div "Name Choose Us - Original Mix Copyright SDK Rekords Label SDK Klub Album Names …" at bounding box center [705, 540] width 1057 height 79
click at [1187, 554] on div "Name Choose Us - Original Mix Copyright SDK Rekords Label SDK Klub Album Names …" at bounding box center [705, 540] width 1057 height 79
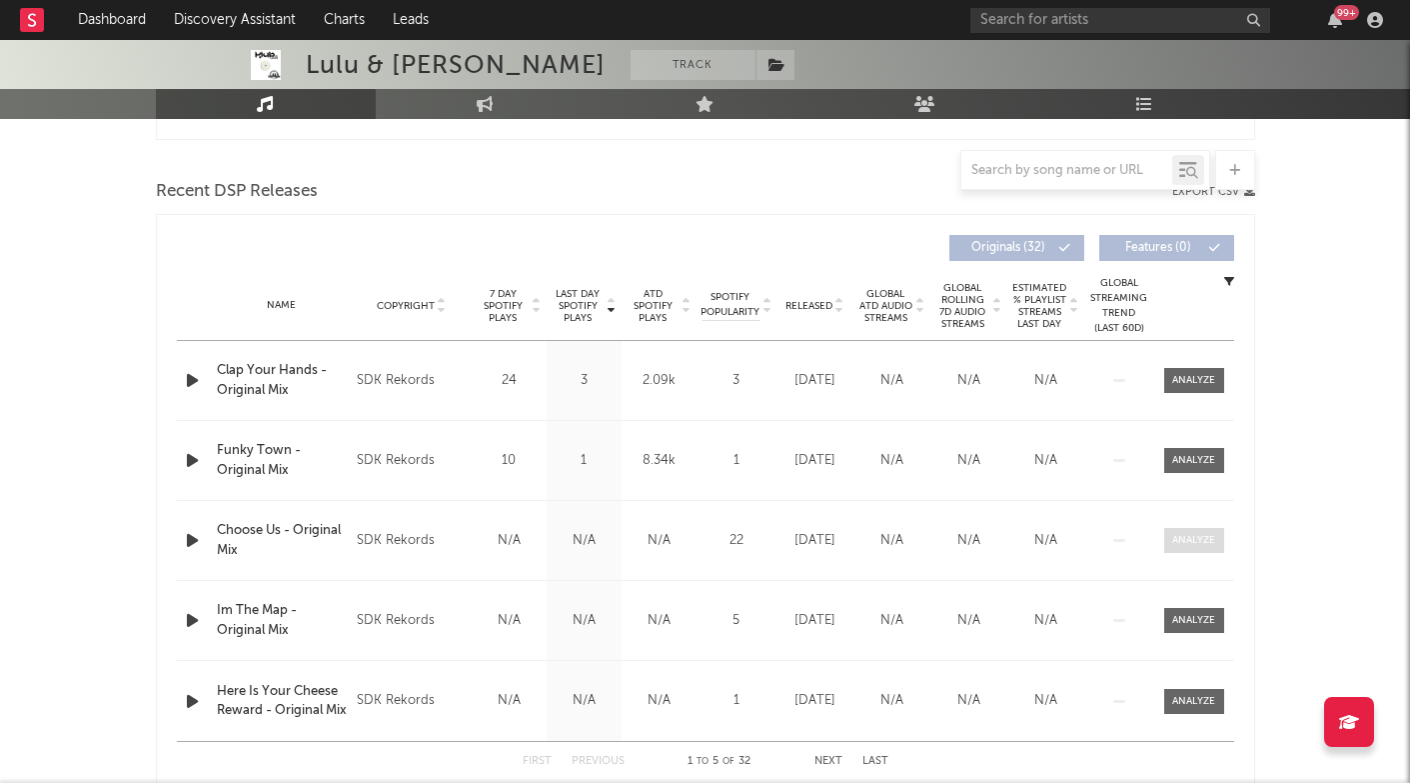
click at [1186, 540] on div at bounding box center [1193, 540] width 43 height 15
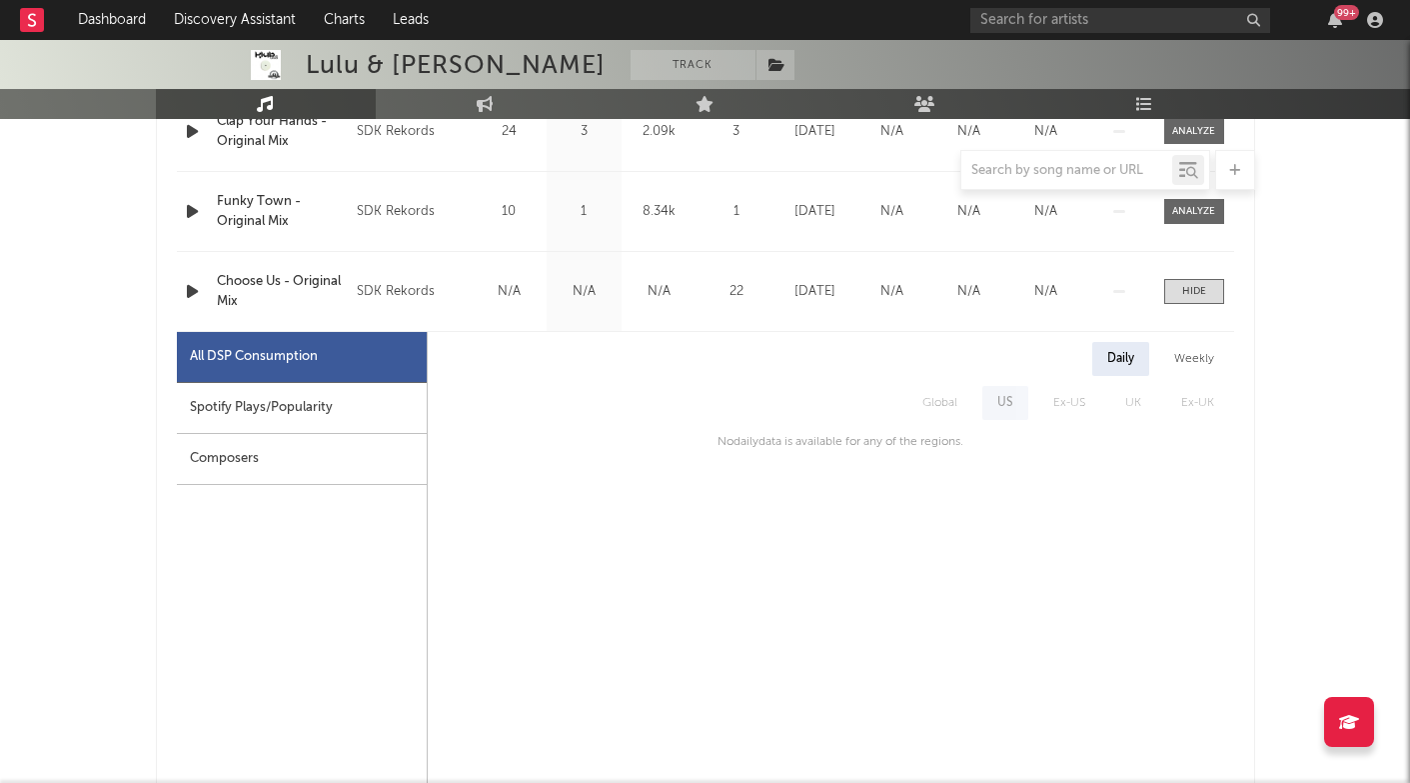
scroll to position [915, 0]
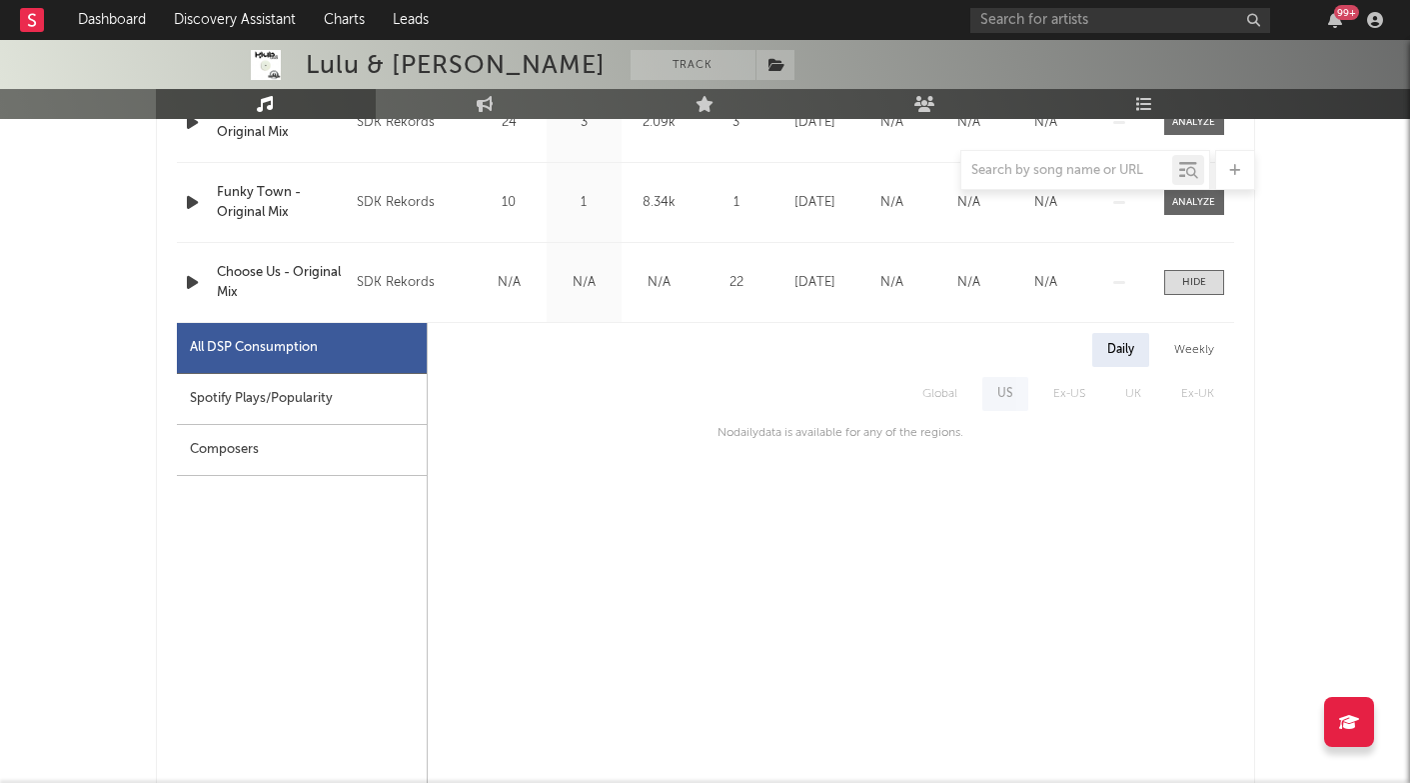
click at [359, 406] on div "Spotify Plays/Popularity" at bounding box center [302, 399] width 250 height 51
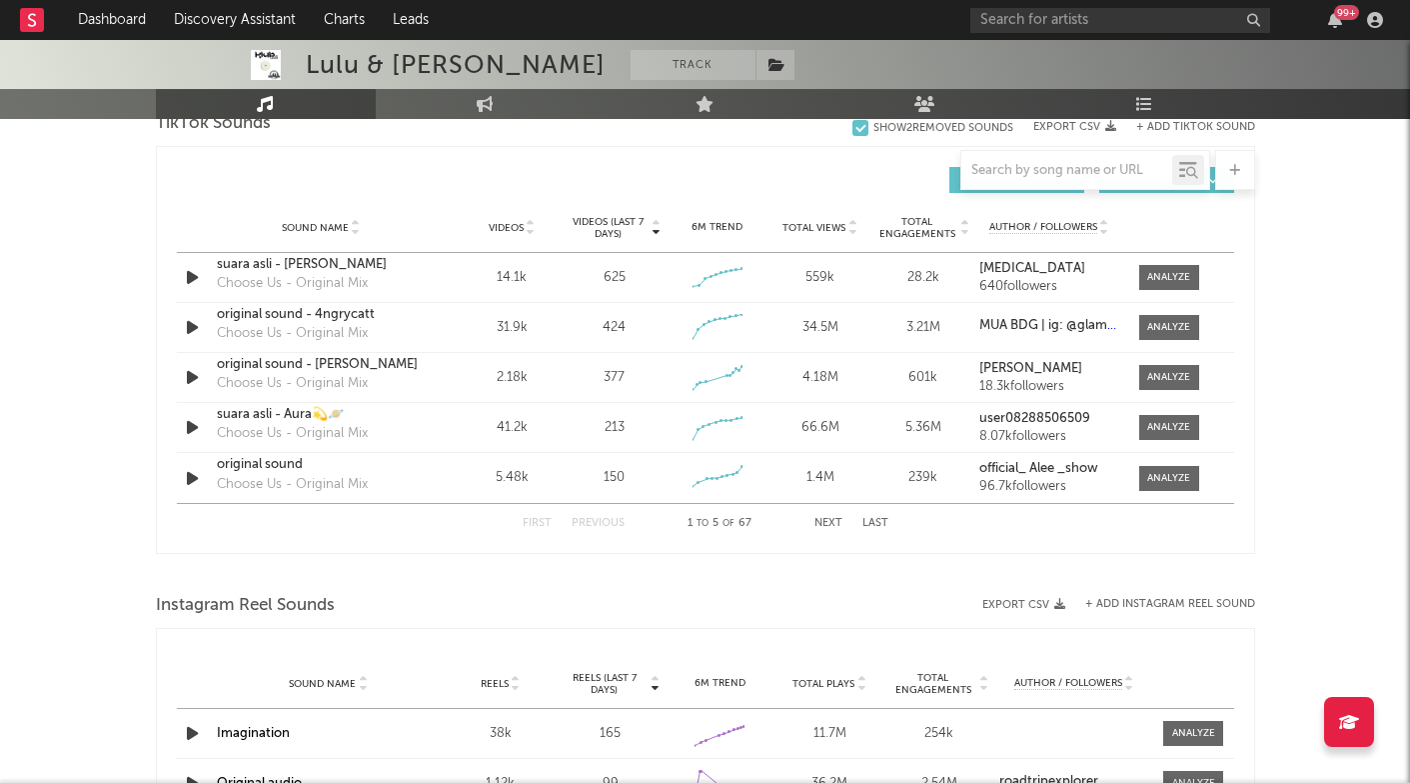
scroll to position [2326, 0]
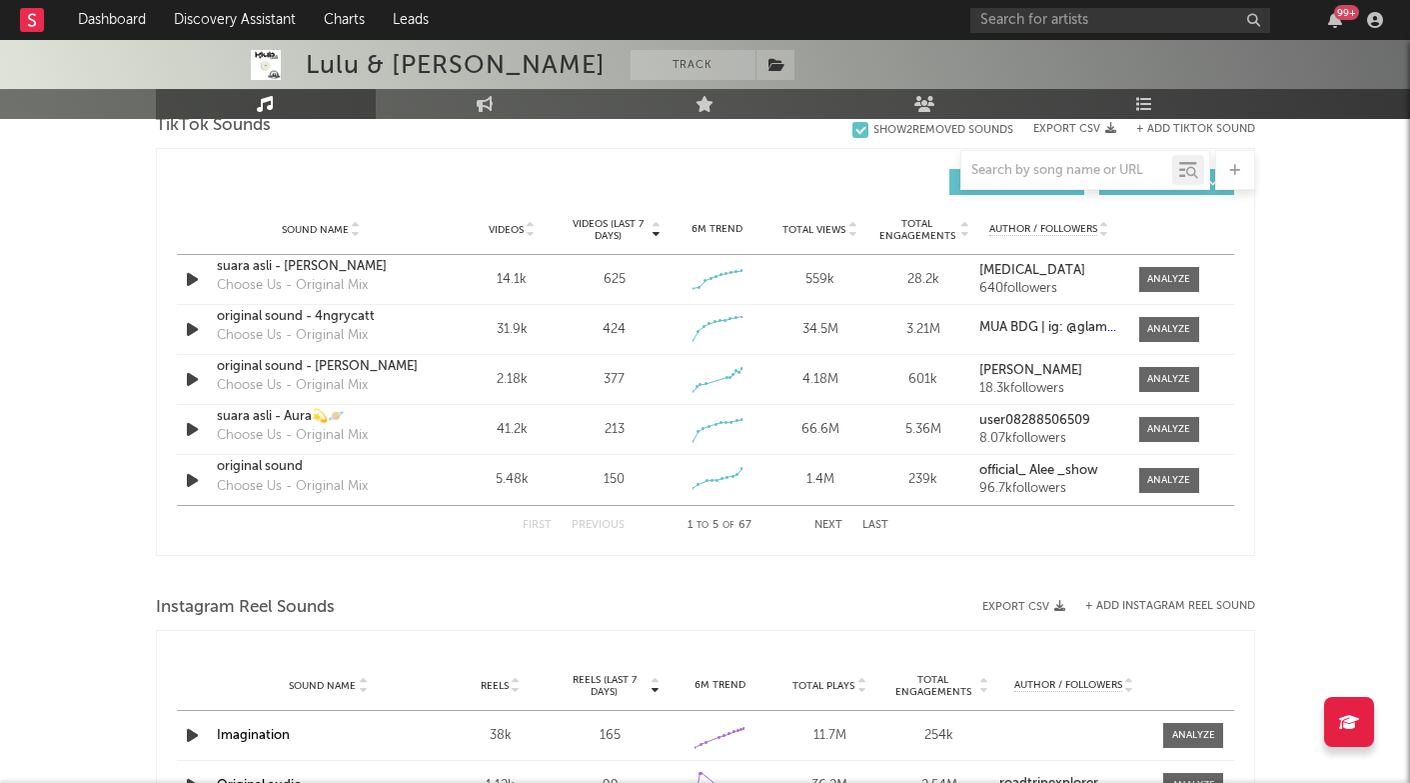
select select "6m"
select select "1w"
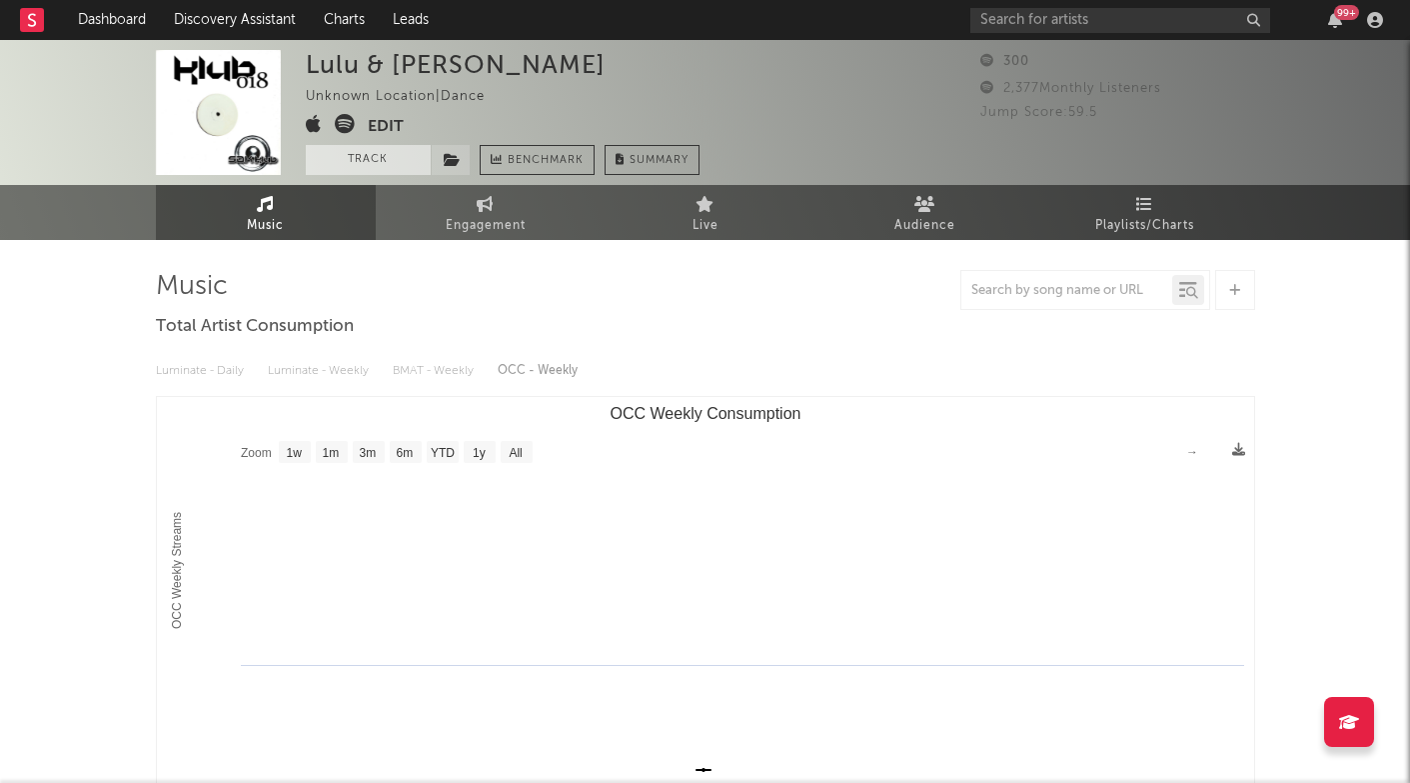
scroll to position [0, 0]
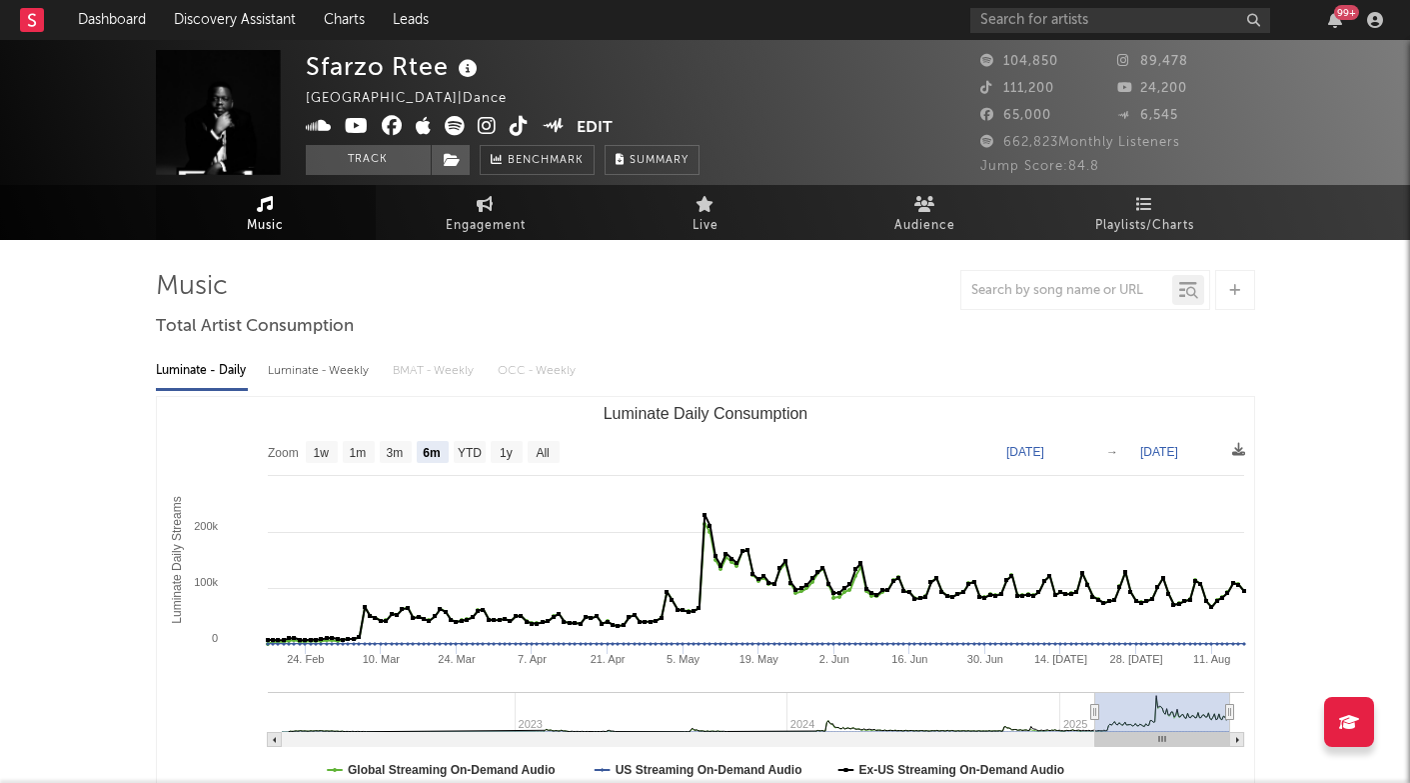
select select "6m"
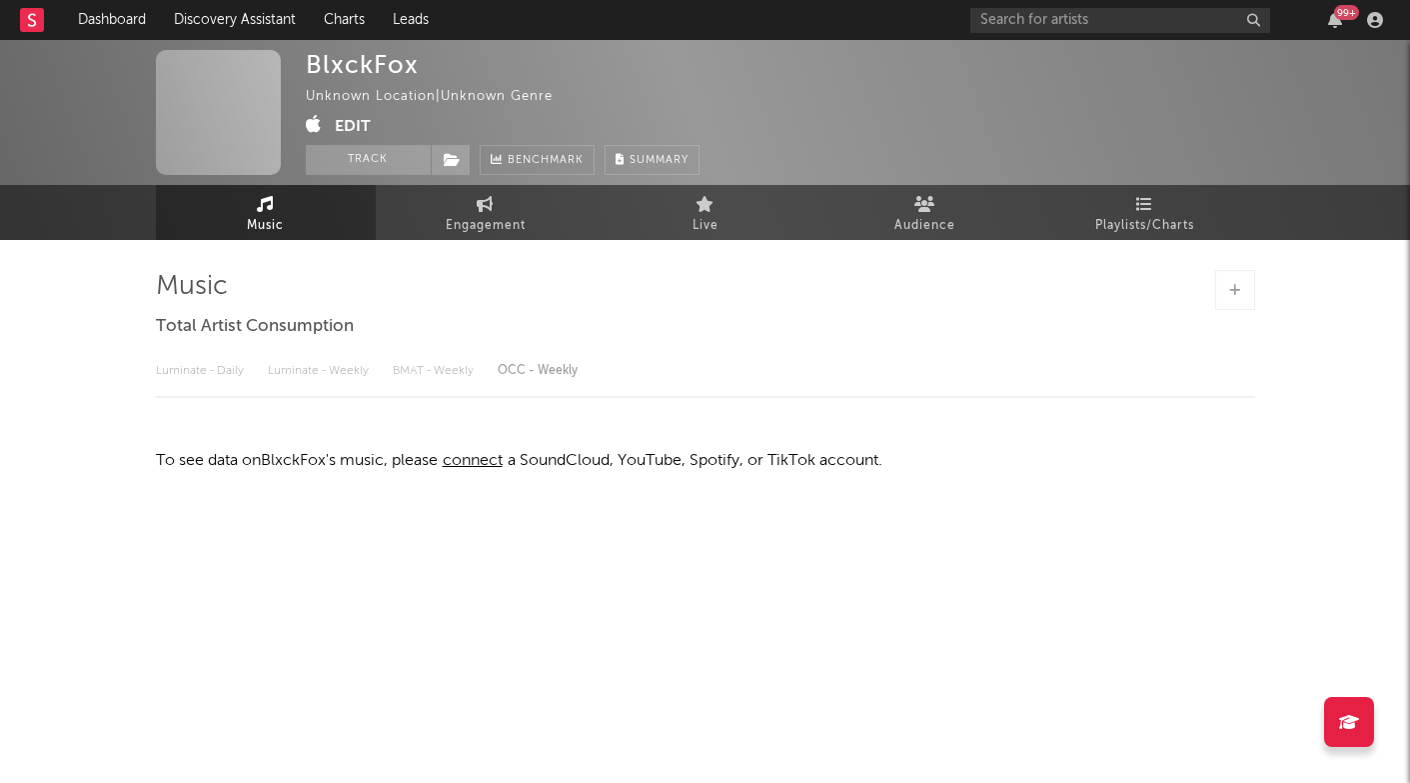
select select "1w"
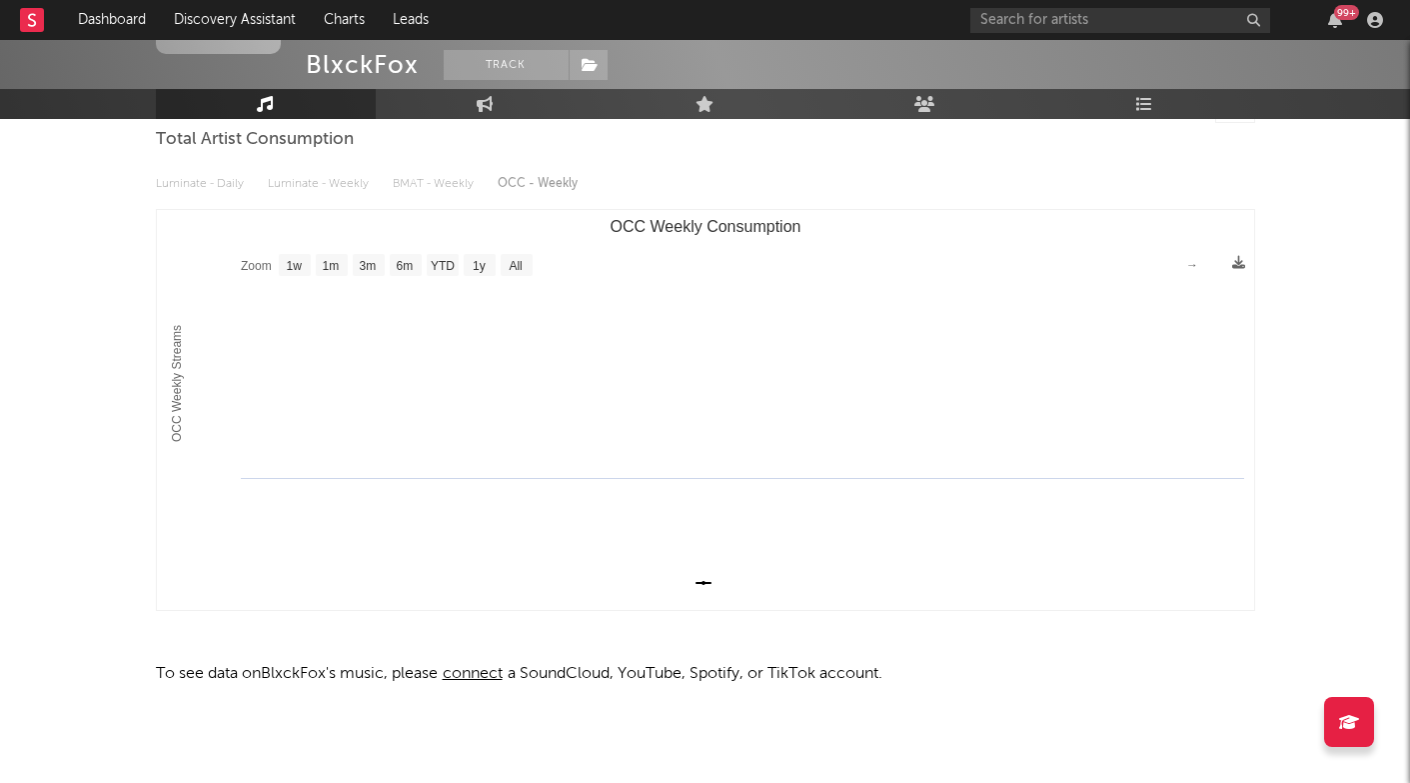
scroll to position [196, 0]
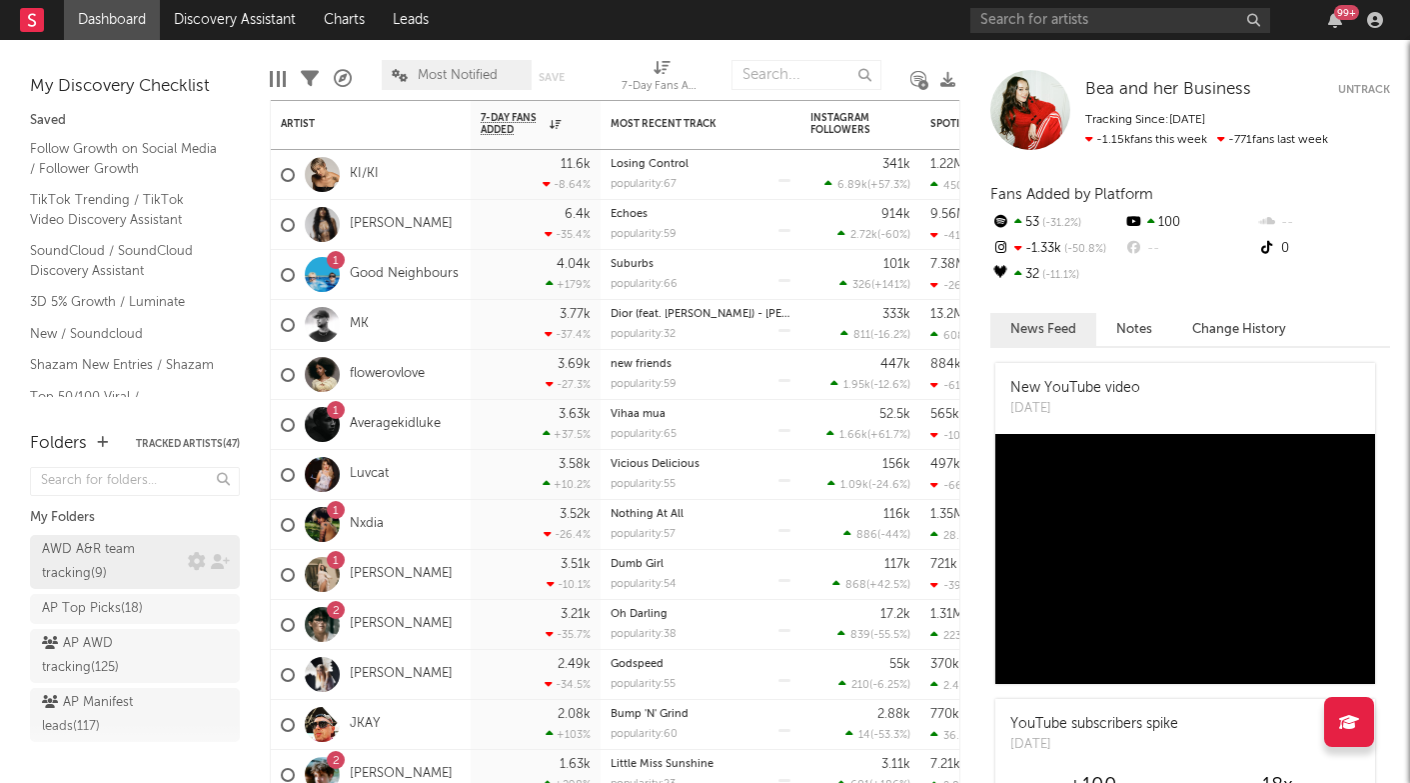
click at [183, 562] on div "AWD A&R team tracking ( 9 )" at bounding box center [115, 562] width 146 height 48
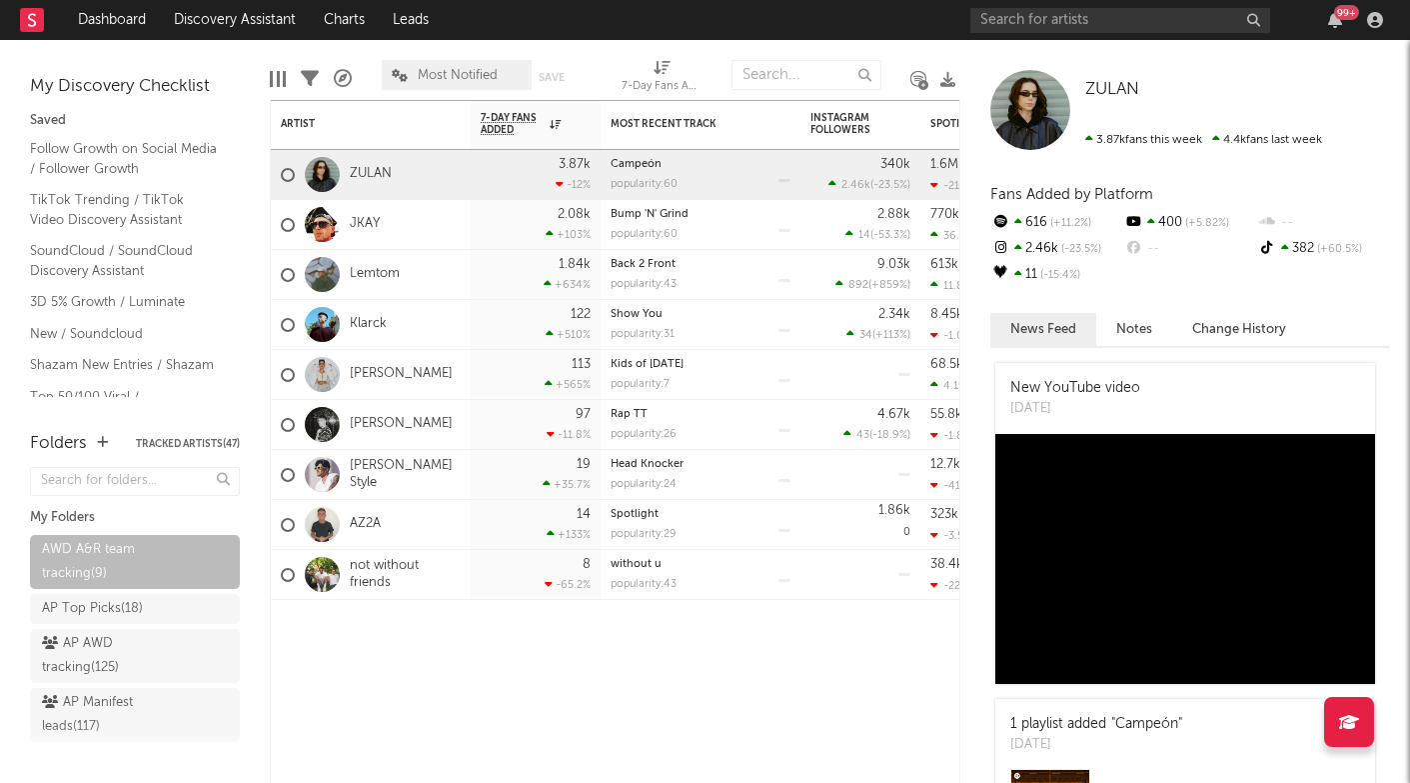
click at [450, 78] on span "Most Notified" at bounding box center [458, 75] width 80 height 13
click at [450, 77] on span "Most Notified" at bounding box center [458, 75] width 80 height 13
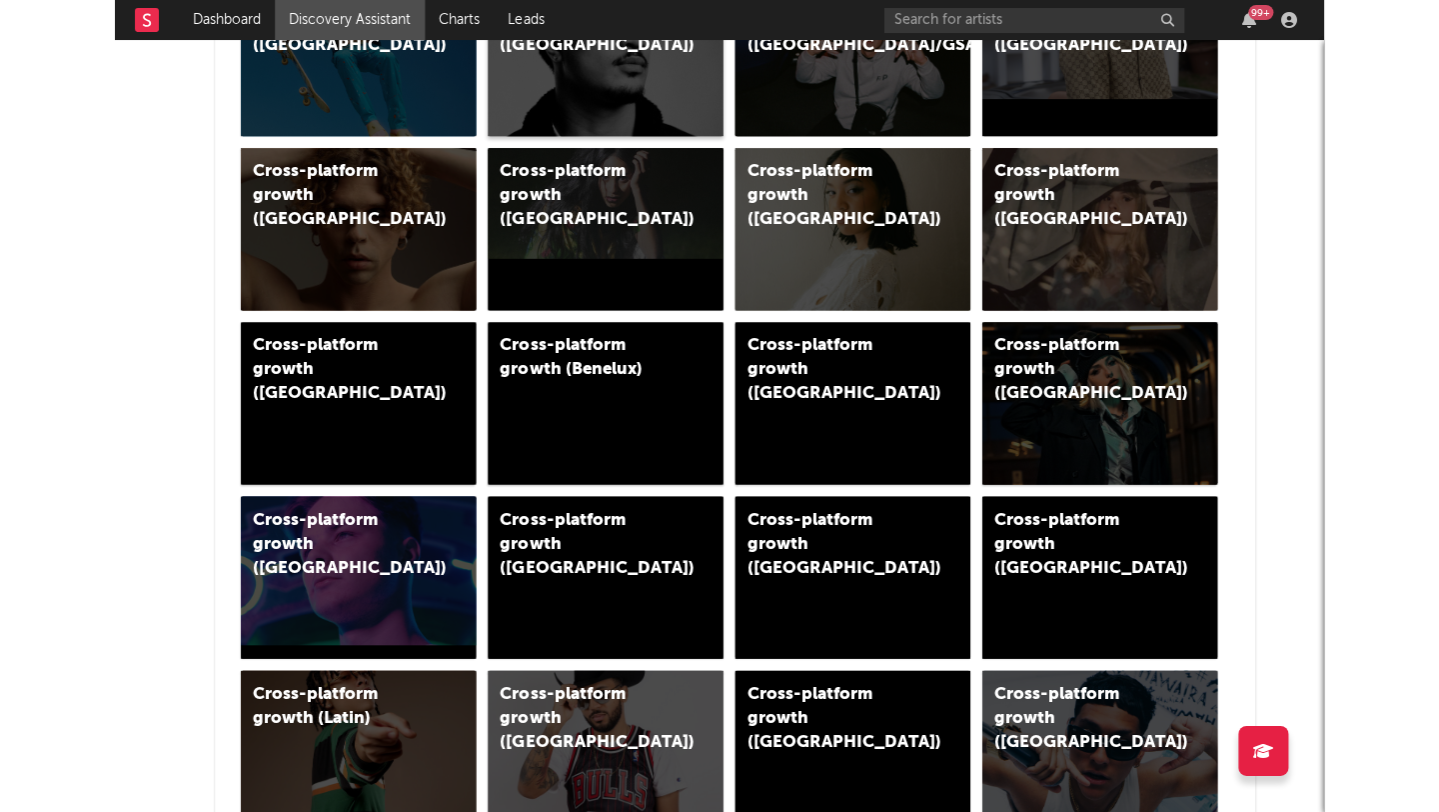
scroll to position [866, 0]
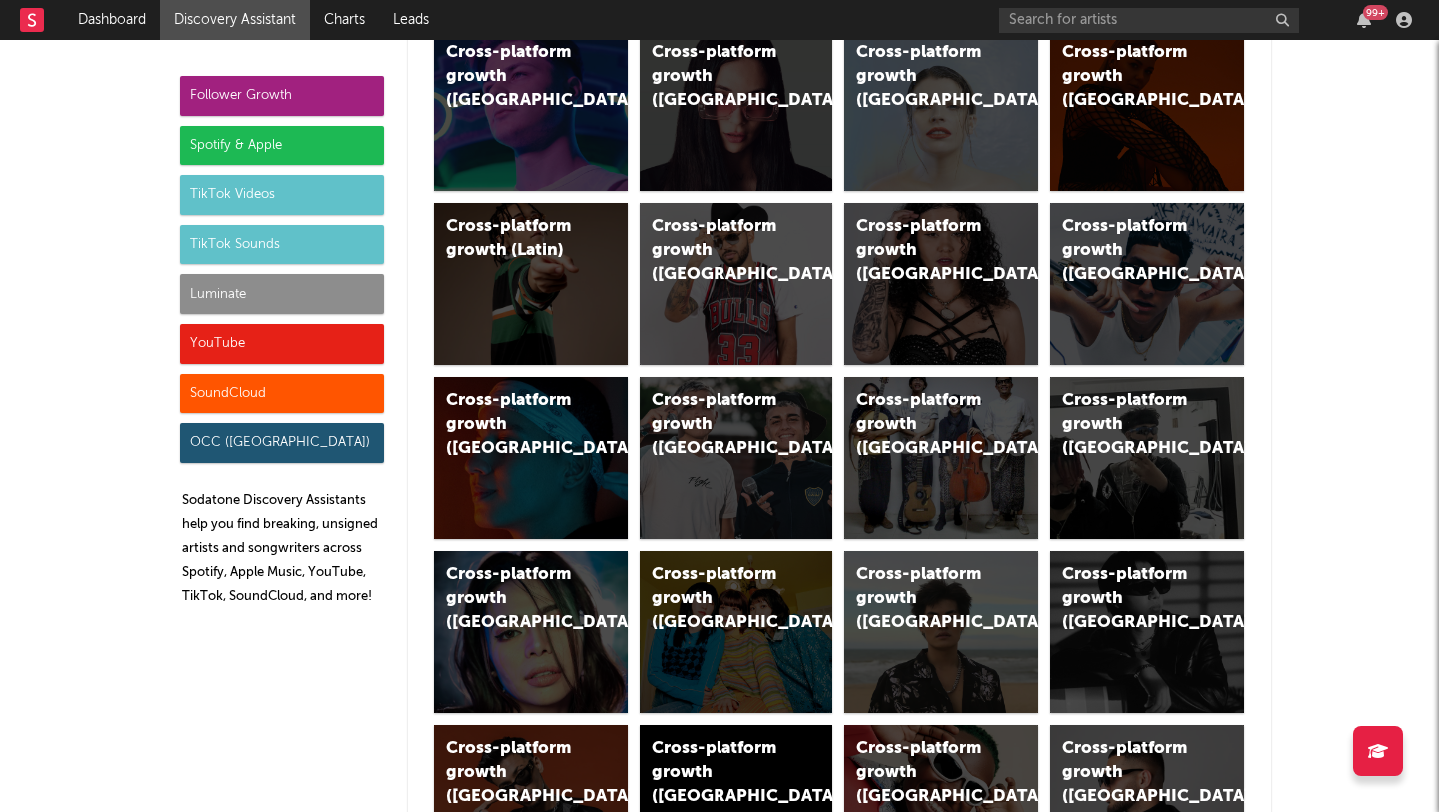
click at [254, 190] on div "TikTok Videos" at bounding box center [282, 195] width 204 height 40
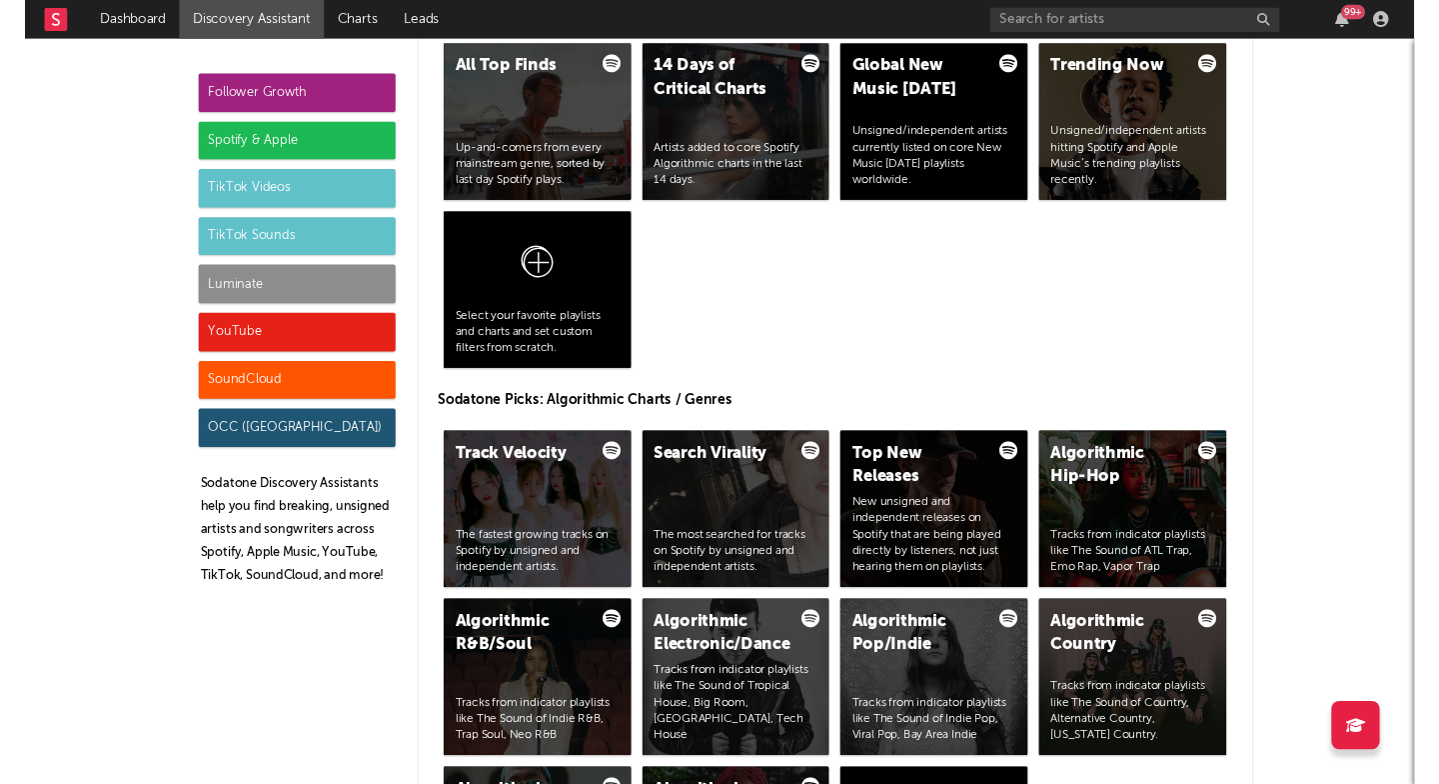
scroll to position [5151, 0]
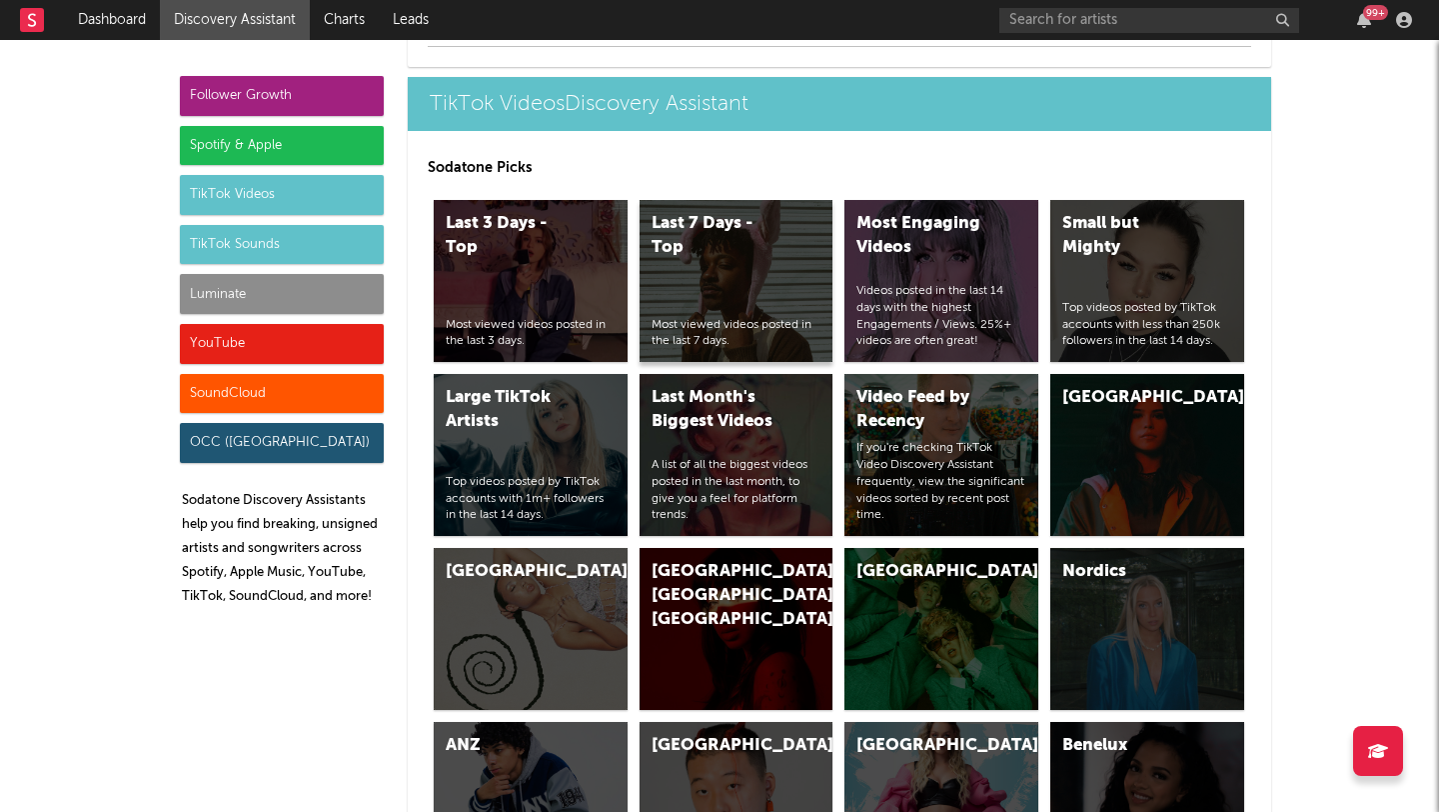
click at [748, 298] on div "Last 7 Days - Top Most viewed videos posted in the last 7 days." at bounding box center [737, 281] width 194 height 162
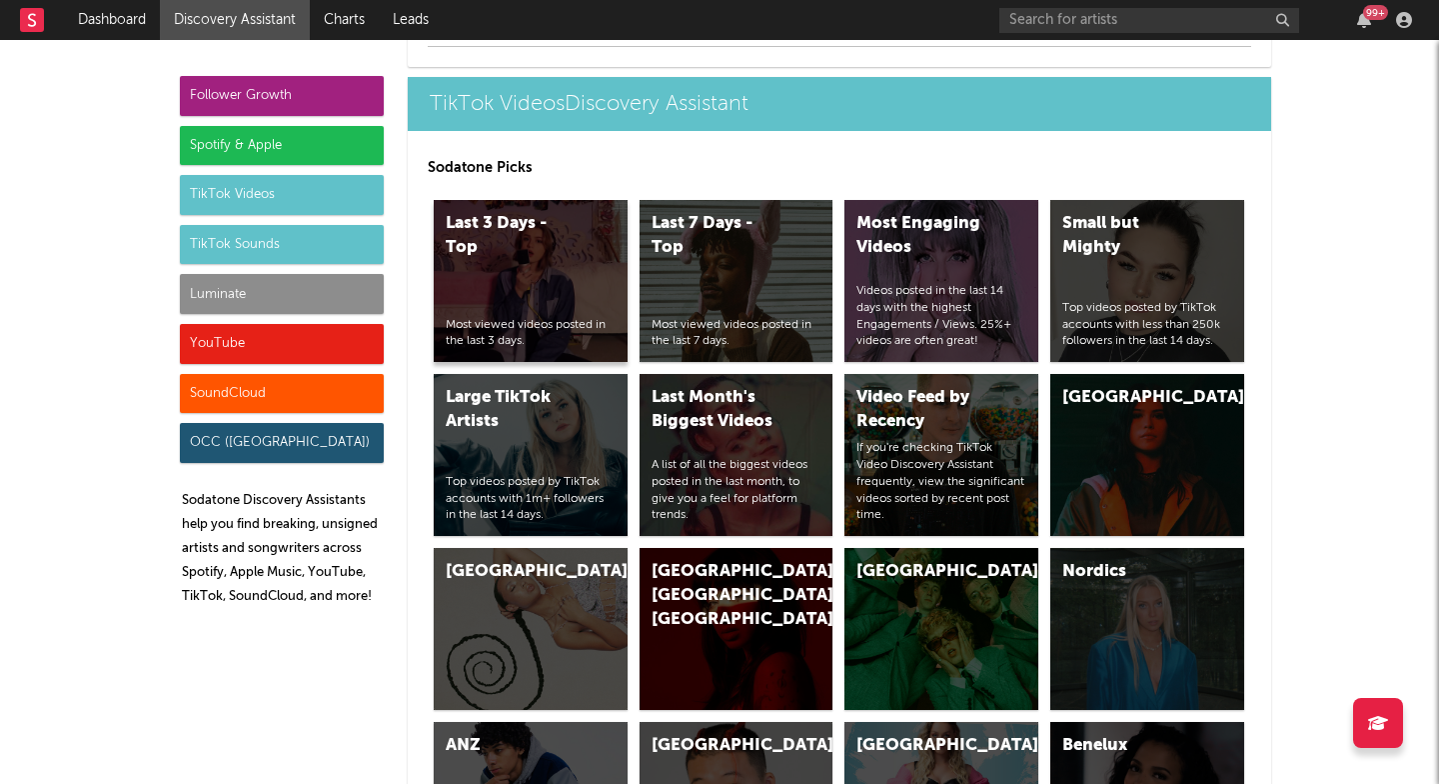
click at [577, 280] on div "Last 3 Days - Top Most viewed videos posted in the last 3 days." at bounding box center [531, 281] width 194 height 162
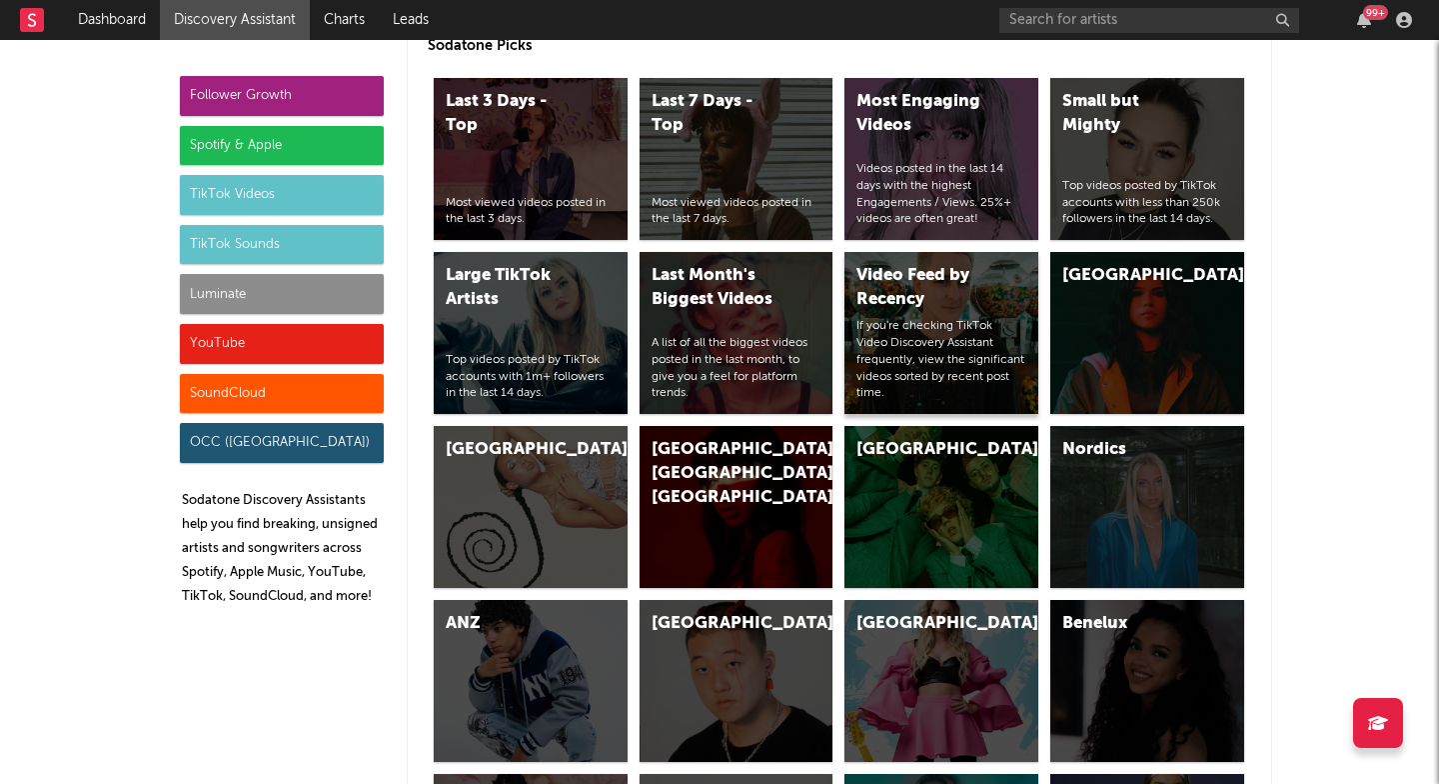
scroll to position [5276, 0]
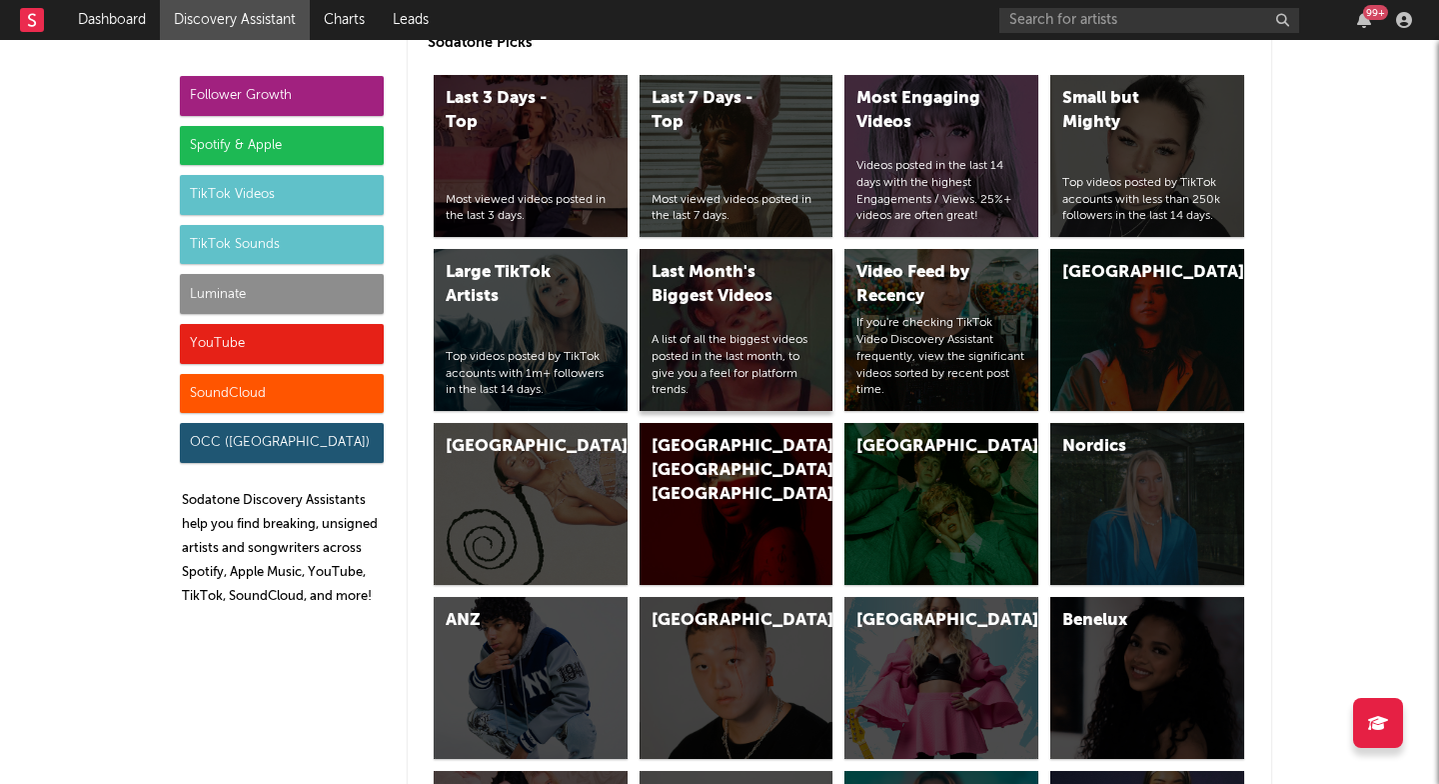
click at [749, 362] on div "A list of all the biggest videos posted in the last month, to give you a feel f…" at bounding box center [737, 365] width 170 height 67
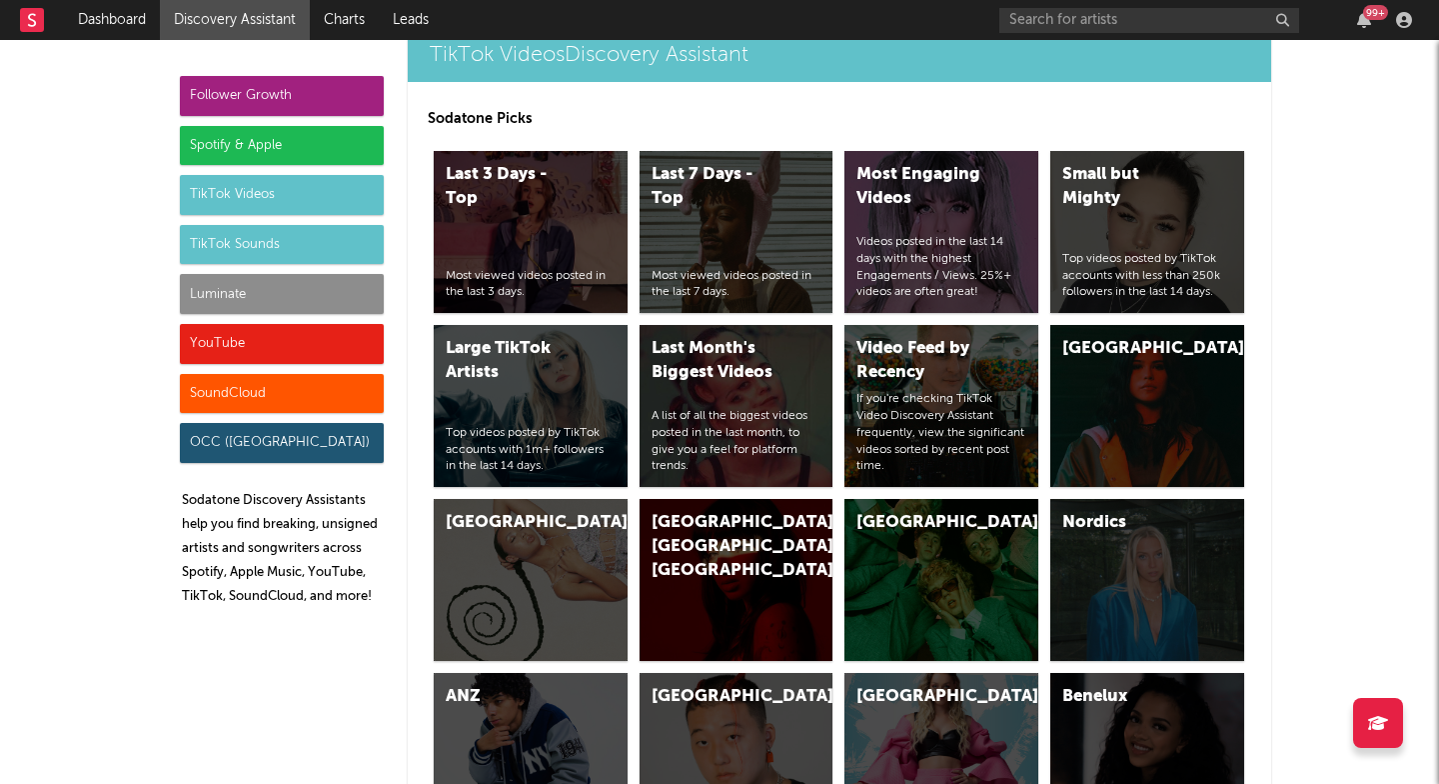
scroll to position [5007, 0]
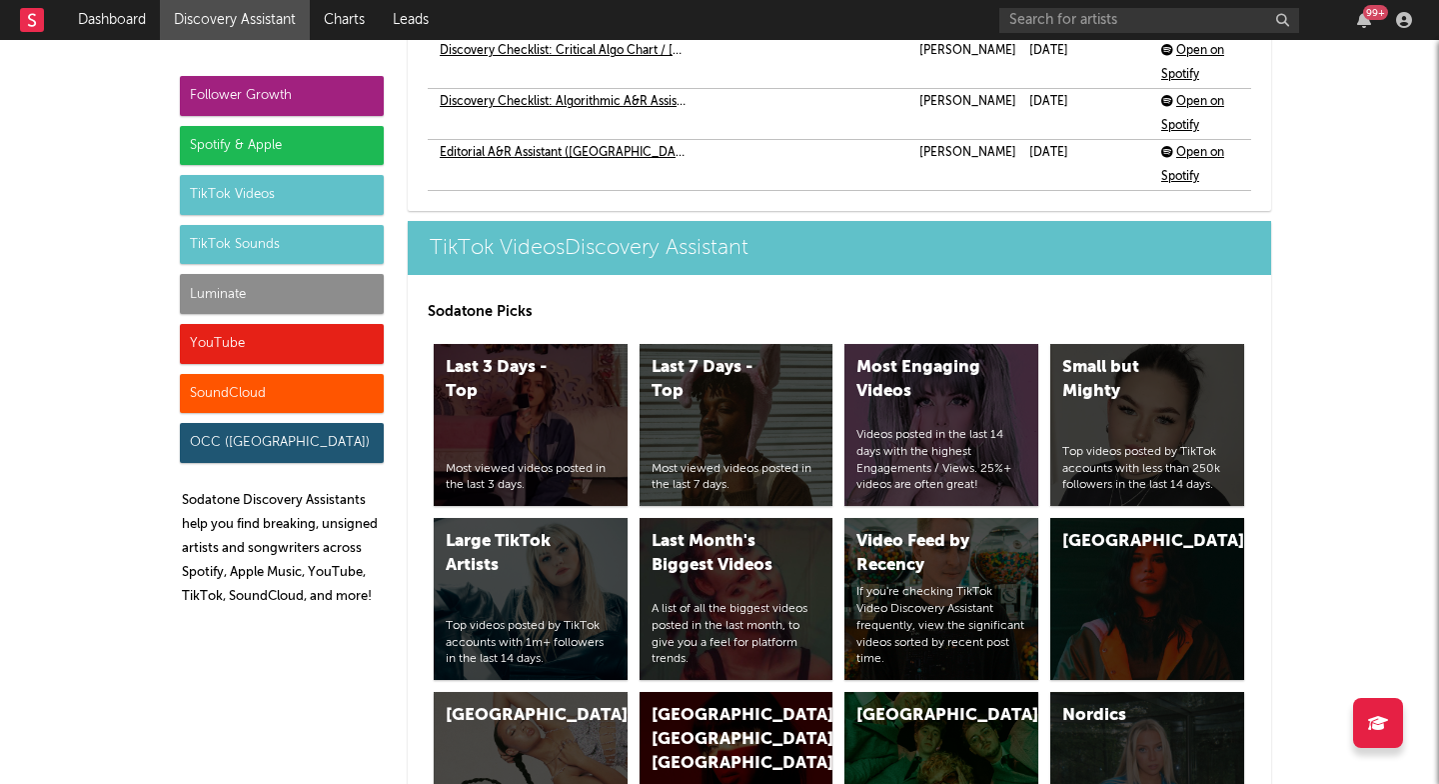
click at [345, 245] on div "TikTok Sounds" at bounding box center [282, 245] width 204 height 40
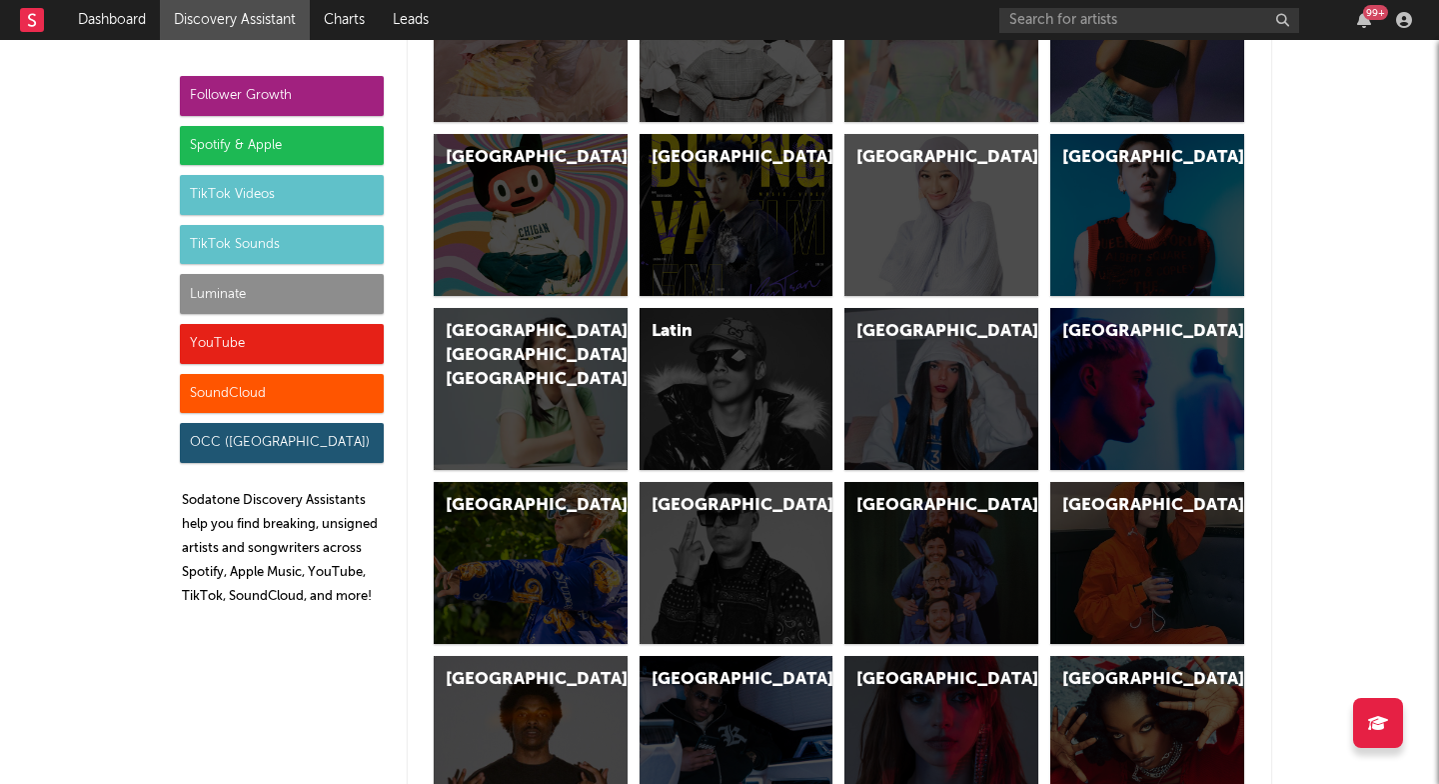
scroll to position [7166, 0]
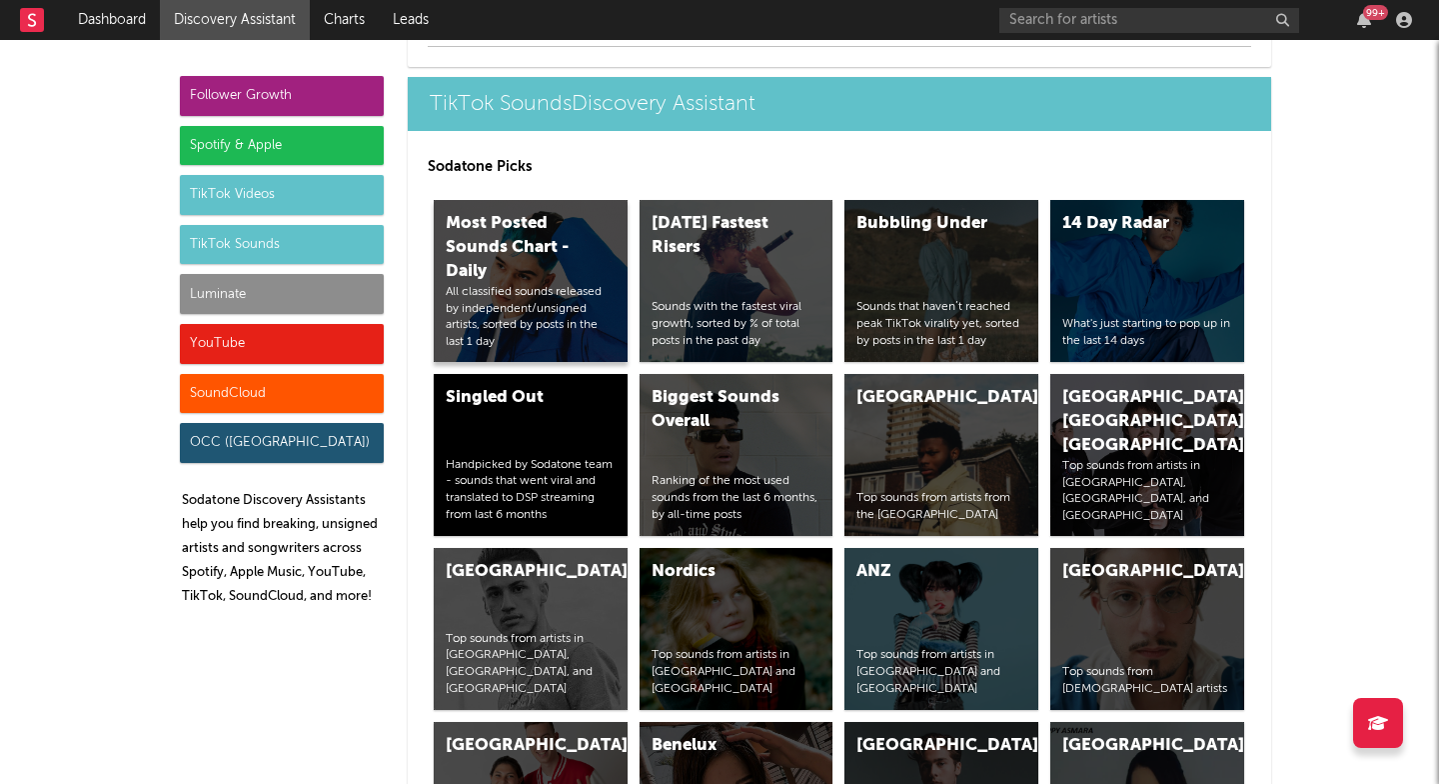
click at [533, 283] on div "Most Posted Sounds Chart - Daily" at bounding box center [514, 248] width 136 height 72
click at [698, 287] on div "Today's Fastest Risers Sounds with the fastest viral growth, sorted by % of tot…" at bounding box center [737, 281] width 194 height 162
click at [1080, 331] on div "What's just starting to pop up in the last 14 days" at bounding box center [1147, 333] width 170 height 34
click at [507, 458] on div "Singled Out Handpicked by Sodatone team - sounds that went viral and translated…" at bounding box center [531, 455] width 194 height 162
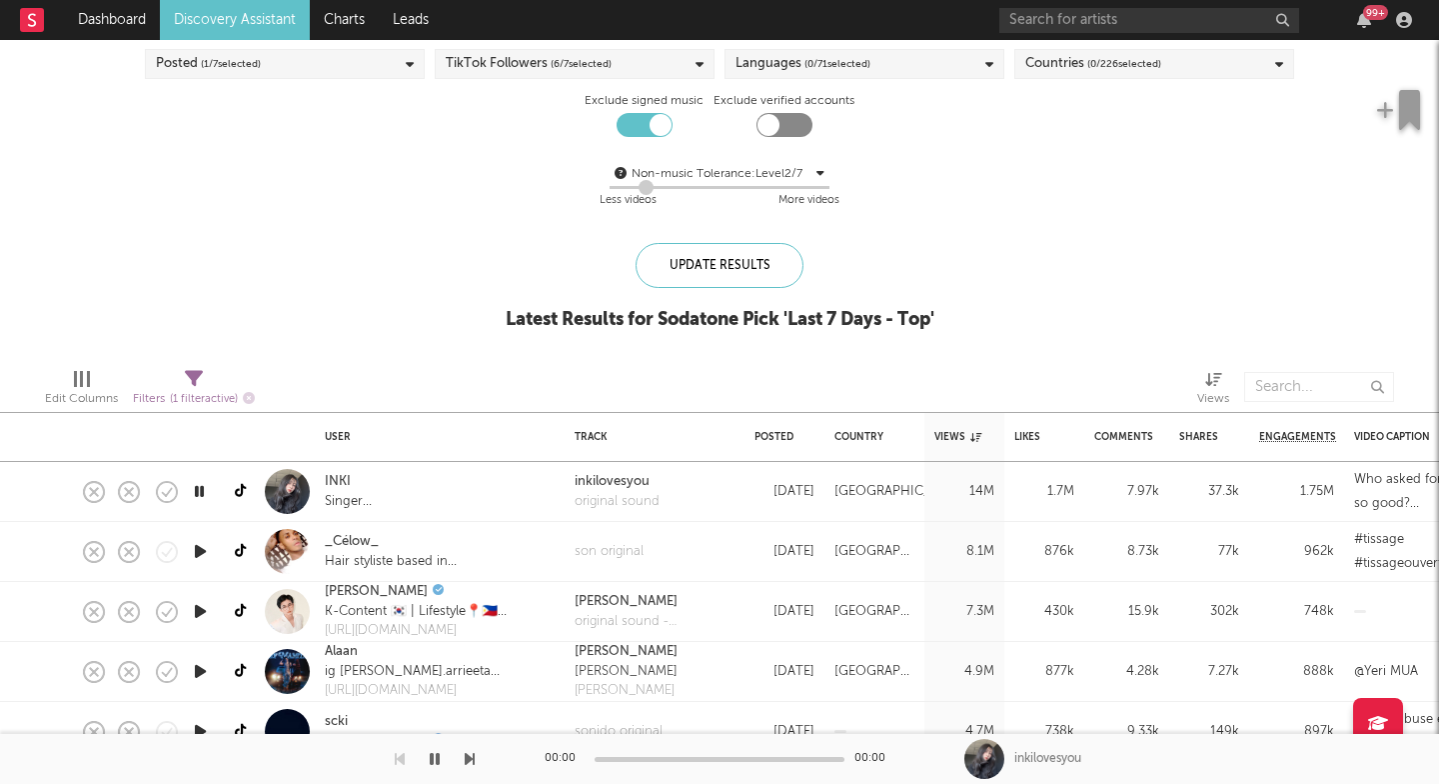
click at [470, 760] on icon "button" at bounding box center [470, 759] width 10 height 16
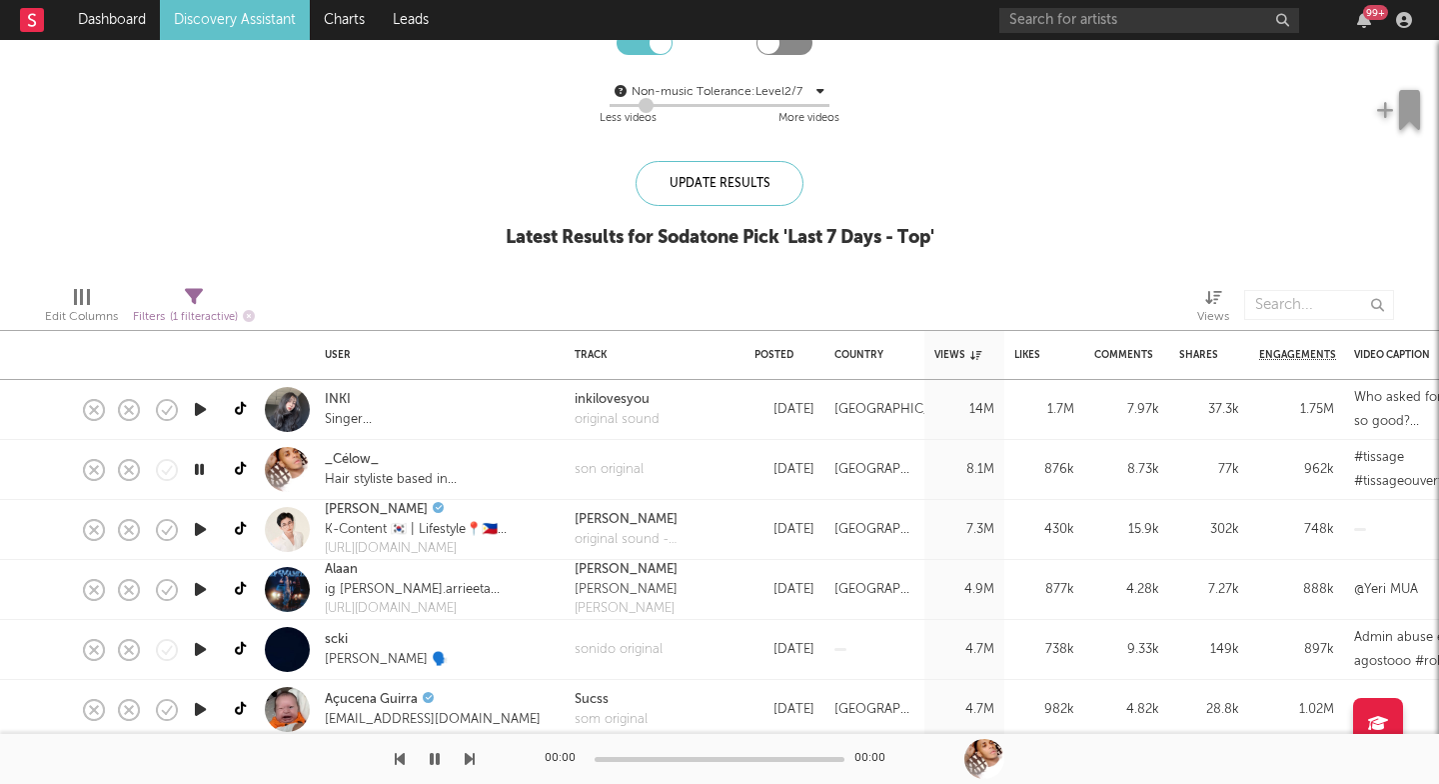
click at [468, 759] on icon "button" at bounding box center [470, 759] width 10 height 16
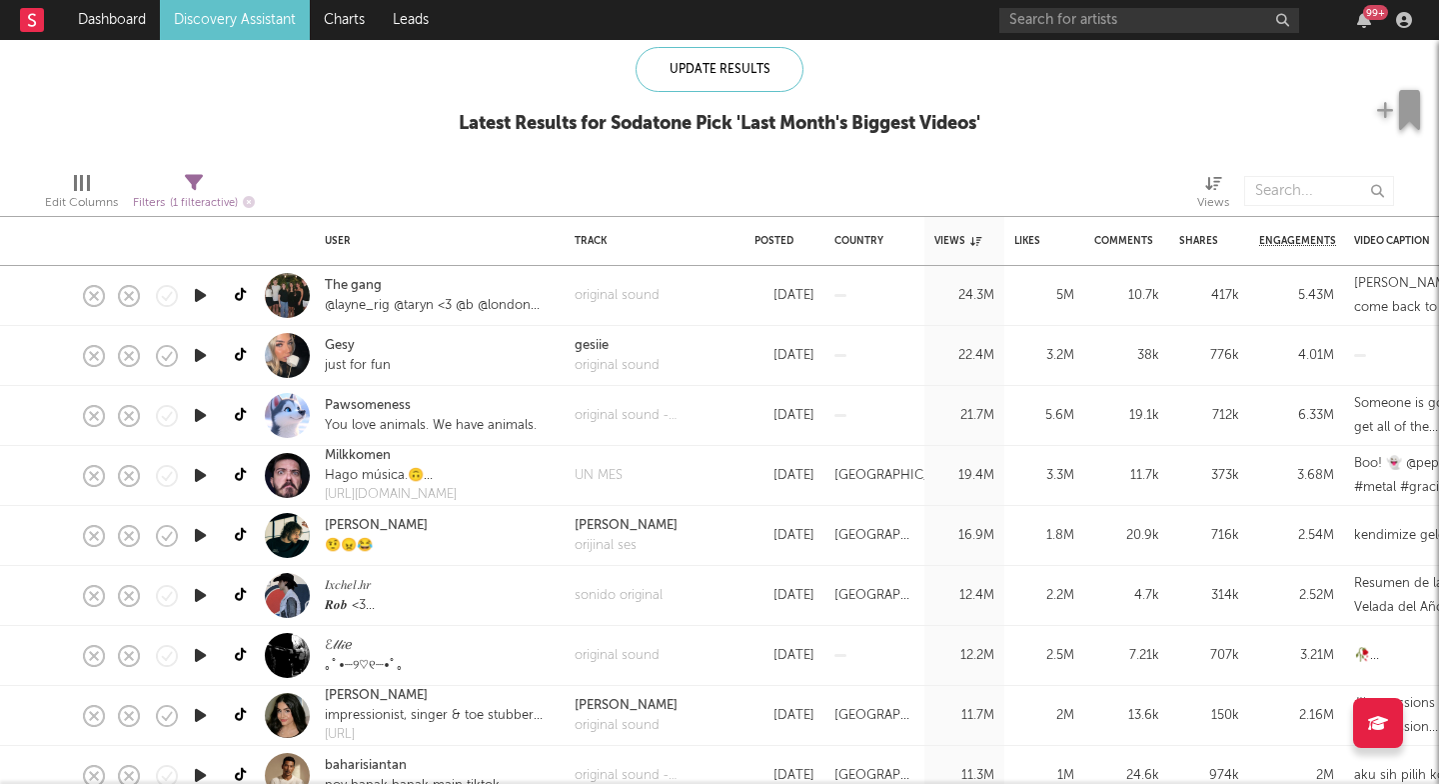
click at [198, 357] on icon "button" at bounding box center [200, 355] width 21 height 25
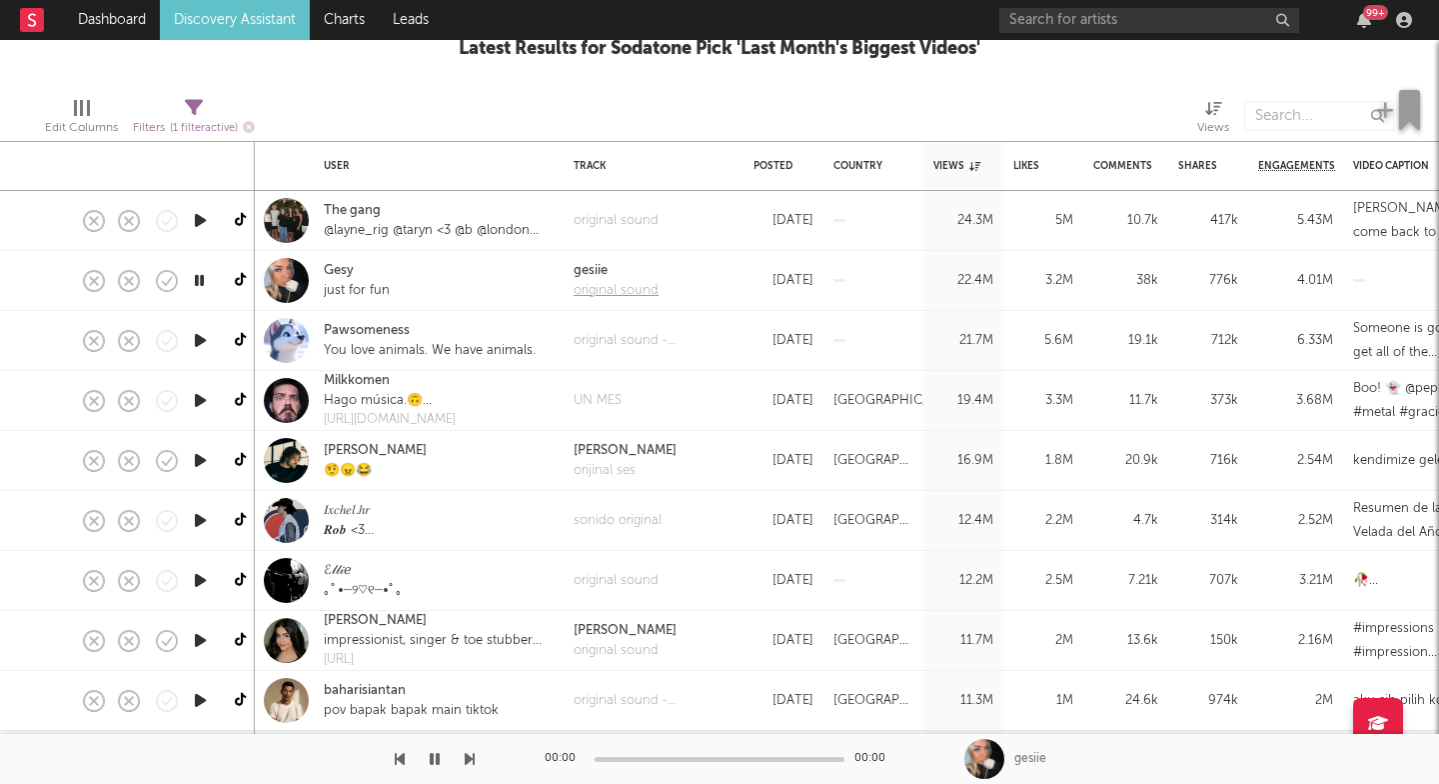
click at [597, 291] on div "original sound" at bounding box center [616, 291] width 85 height 20
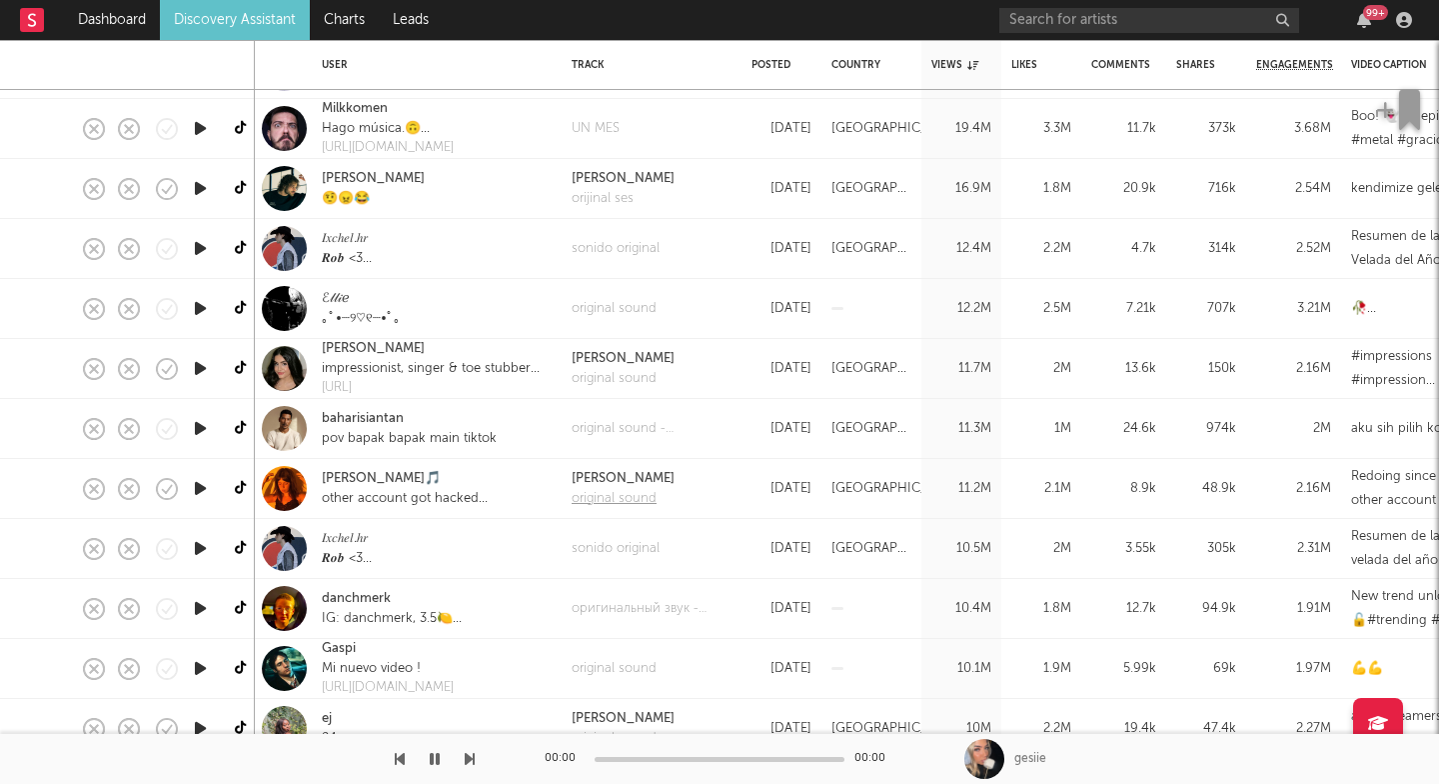
click at [626, 500] on div "original sound" at bounding box center [623, 499] width 103 height 20
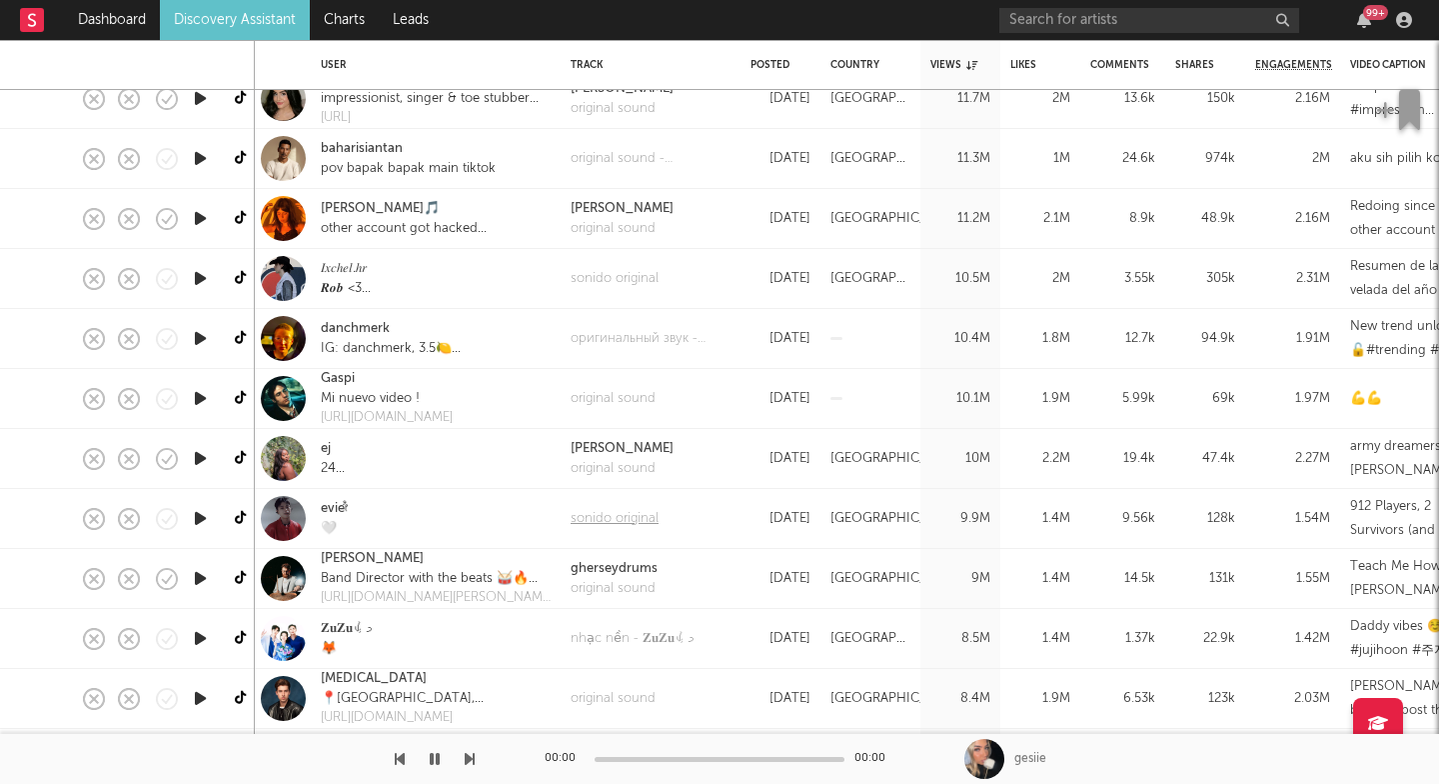
click at [620, 524] on div "sonido original" at bounding box center [615, 519] width 88 height 20
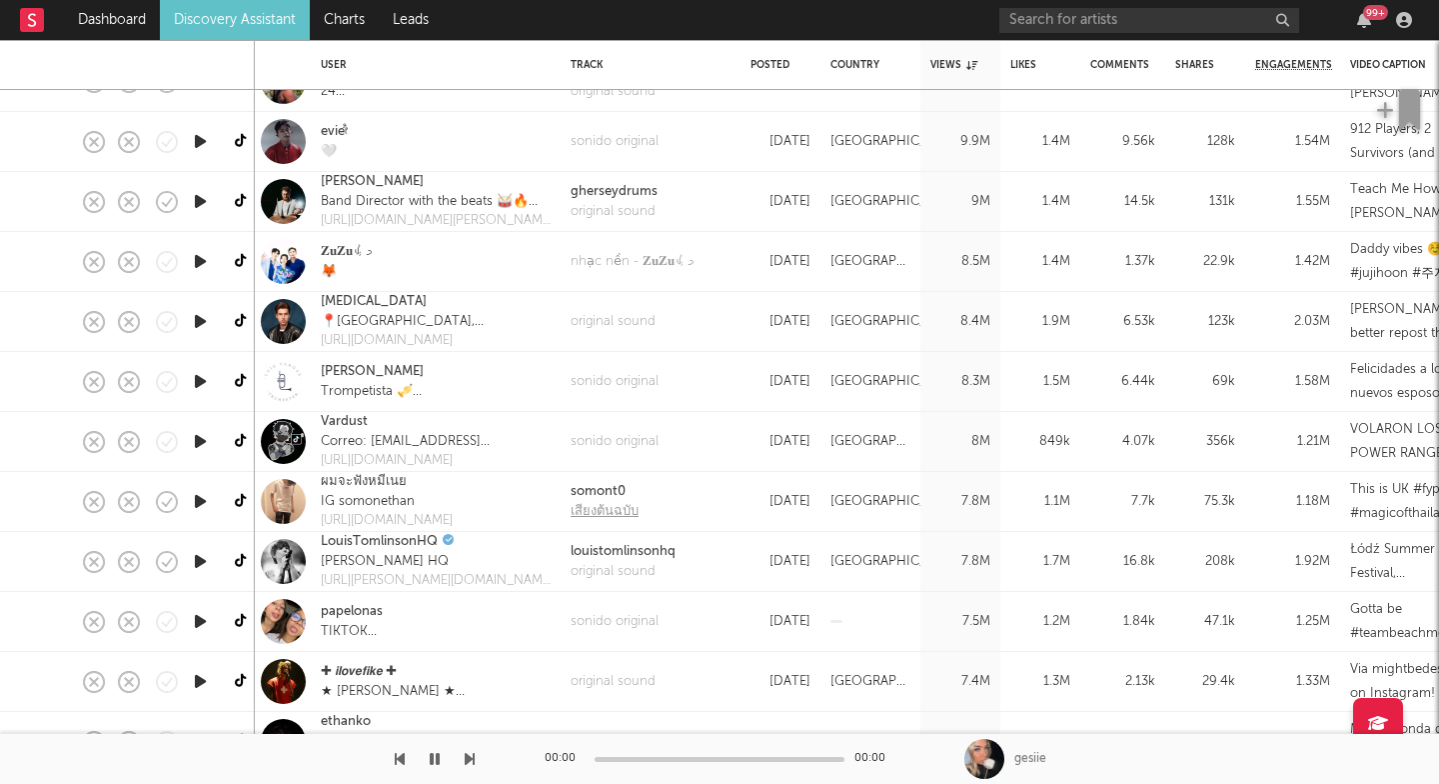
click at [606, 503] on div "เสียงต้นฉบับ" at bounding box center [605, 512] width 68 height 20
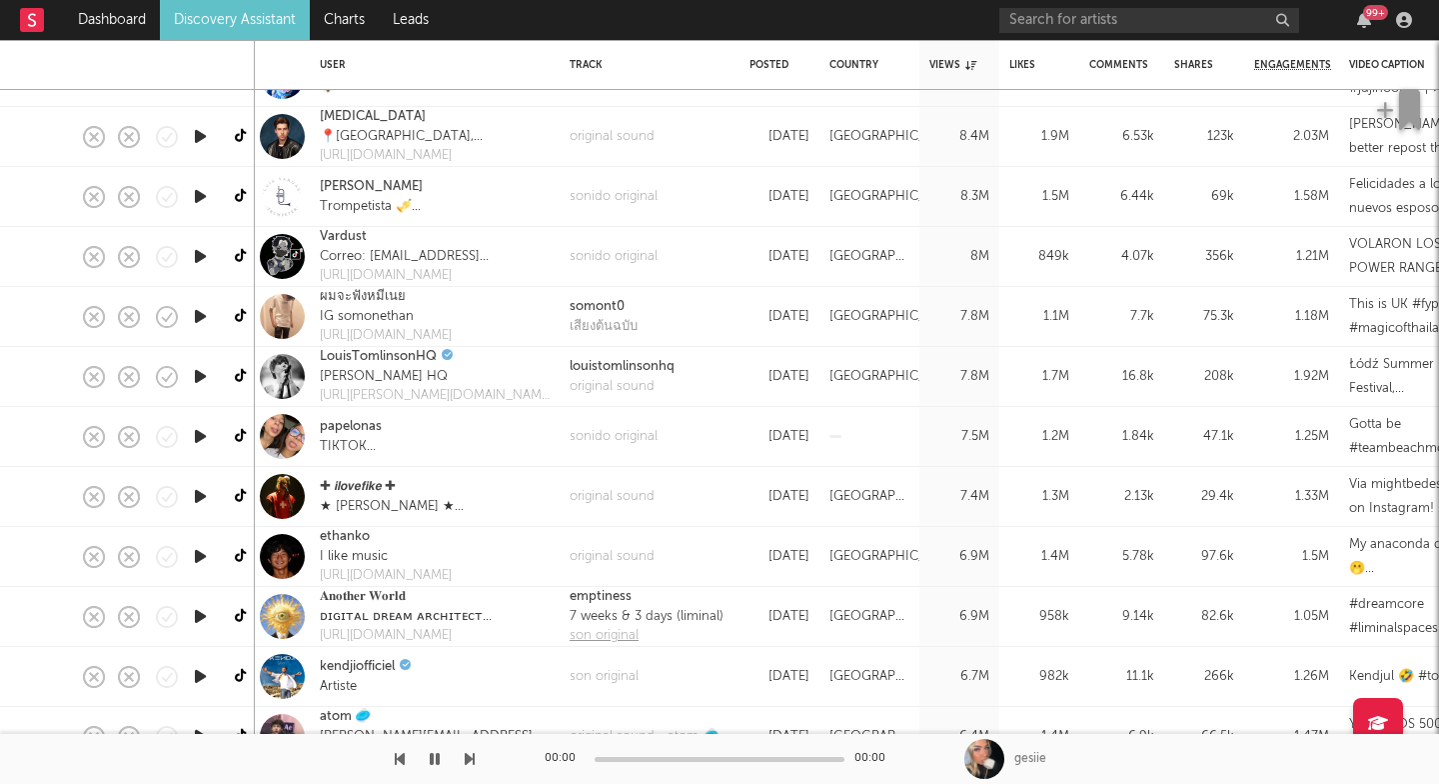
click at [615, 638] on div "son original" at bounding box center [647, 636] width 154 height 20
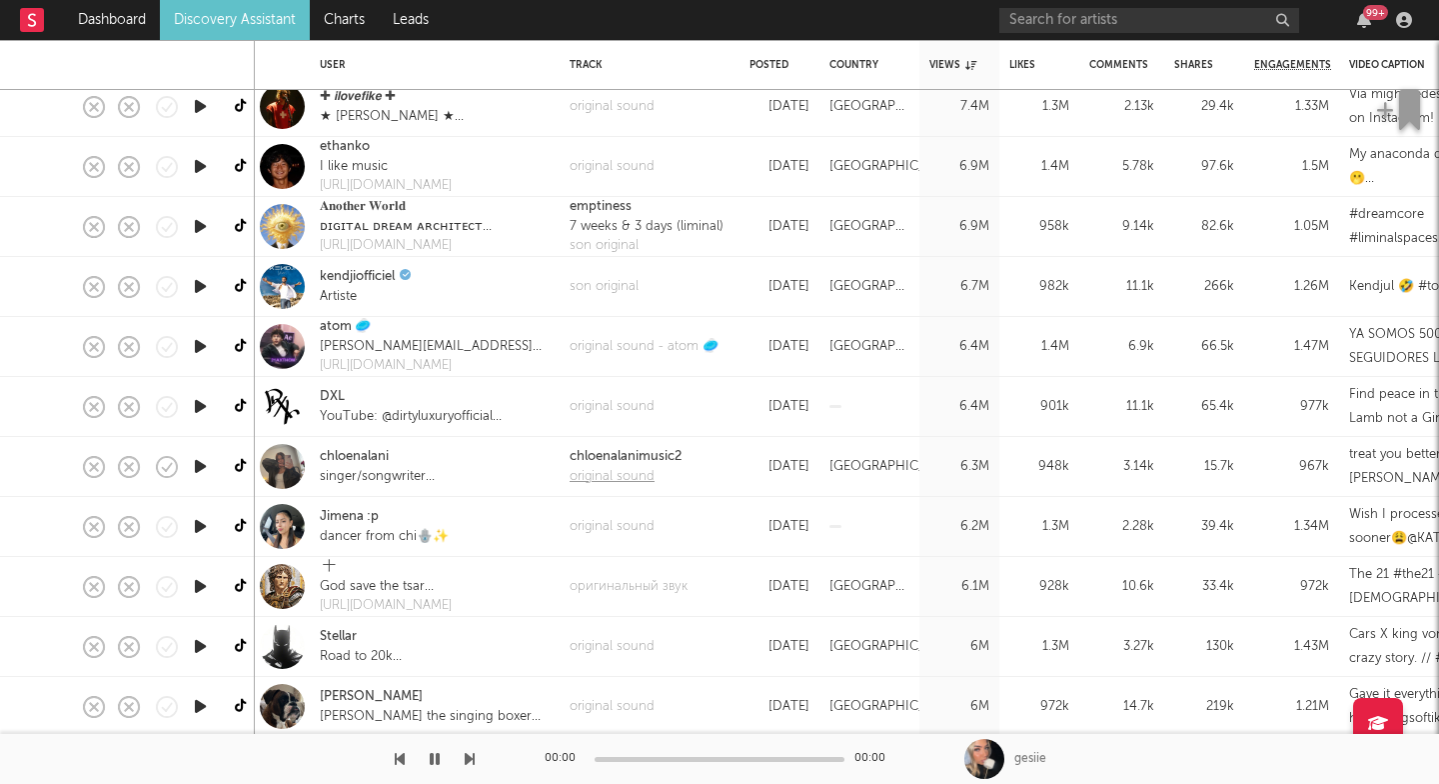
click at [613, 476] on div "original sound" at bounding box center [626, 477] width 112 height 20
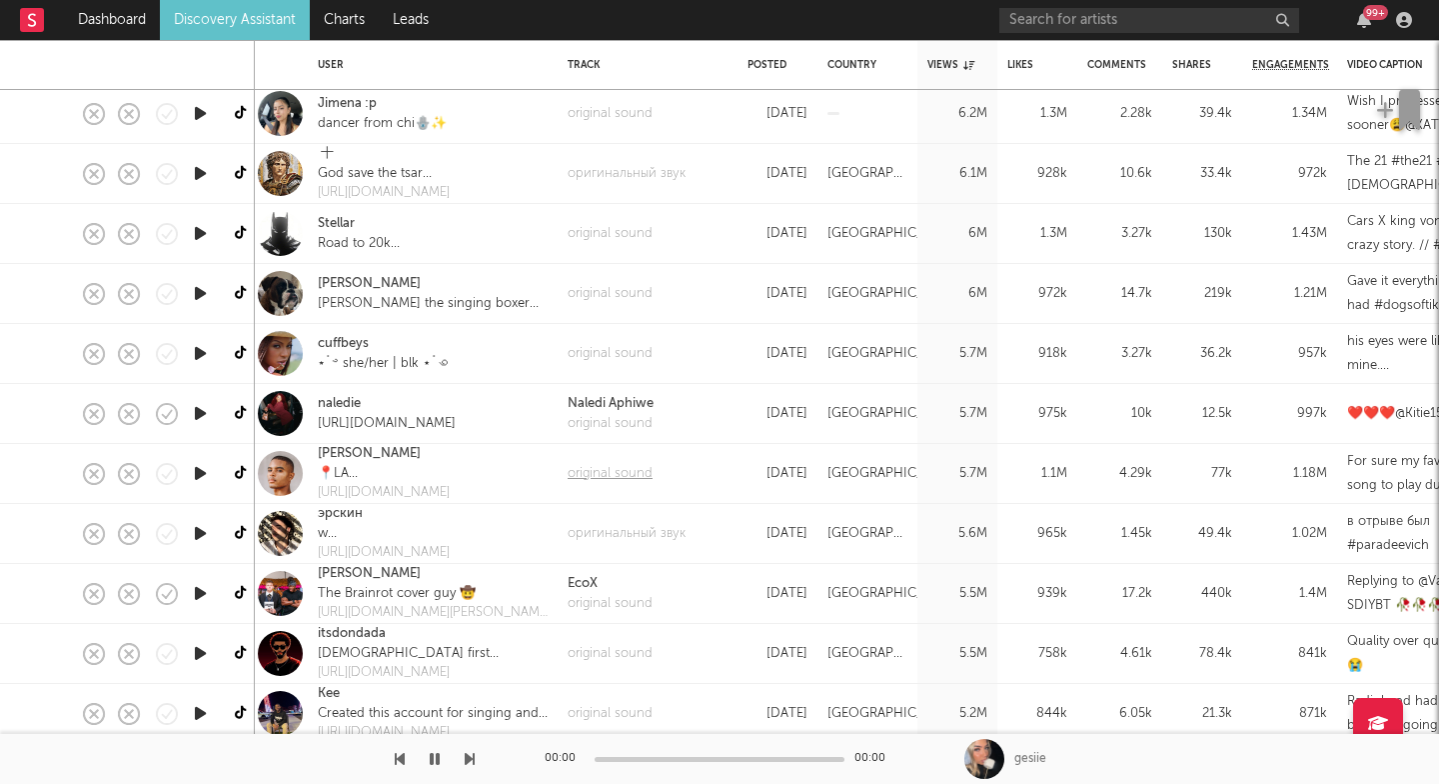
click at [612, 472] on div "original sound" at bounding box center [610, 474] width 85 height 20
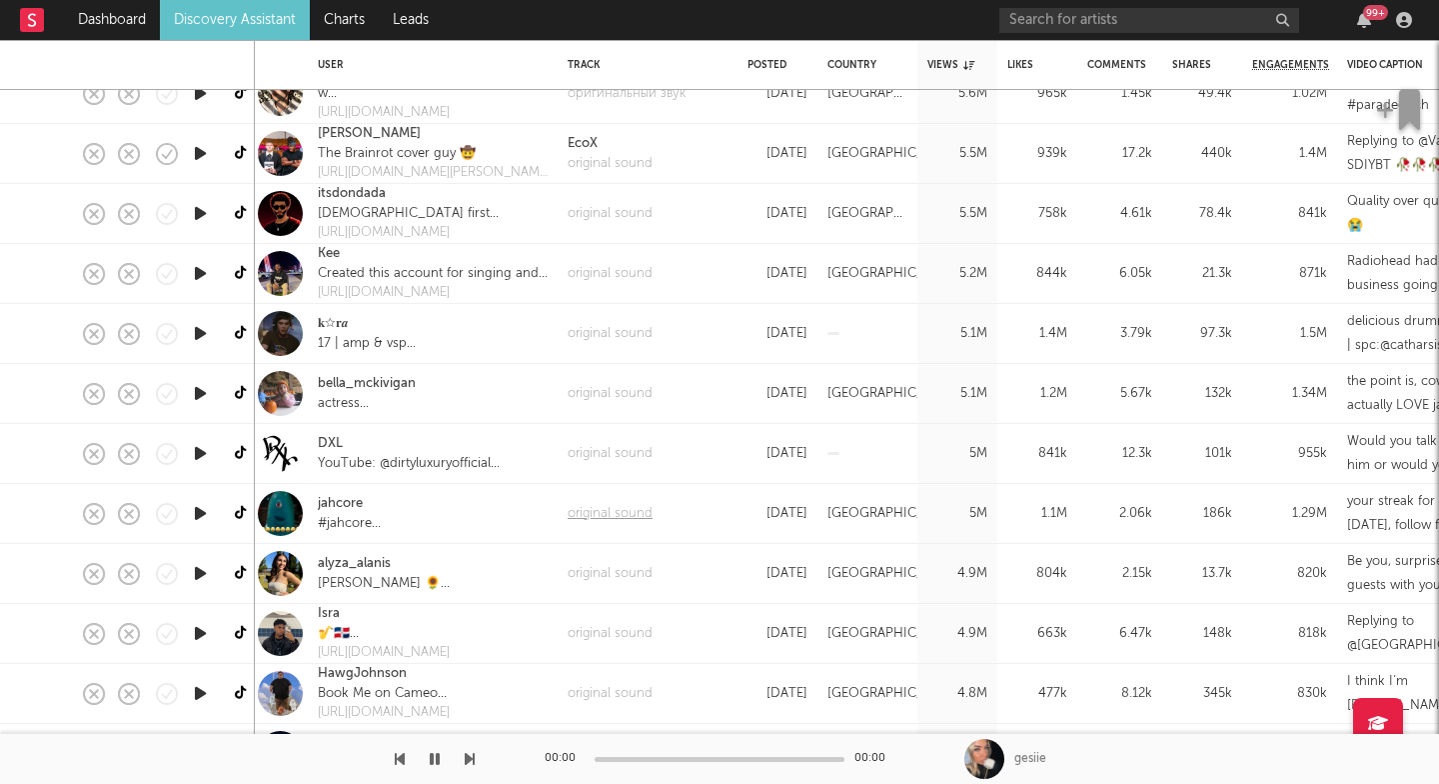
click at [598, 518] on div "original sound" at bounding box center [610, 514] width 85 height 20
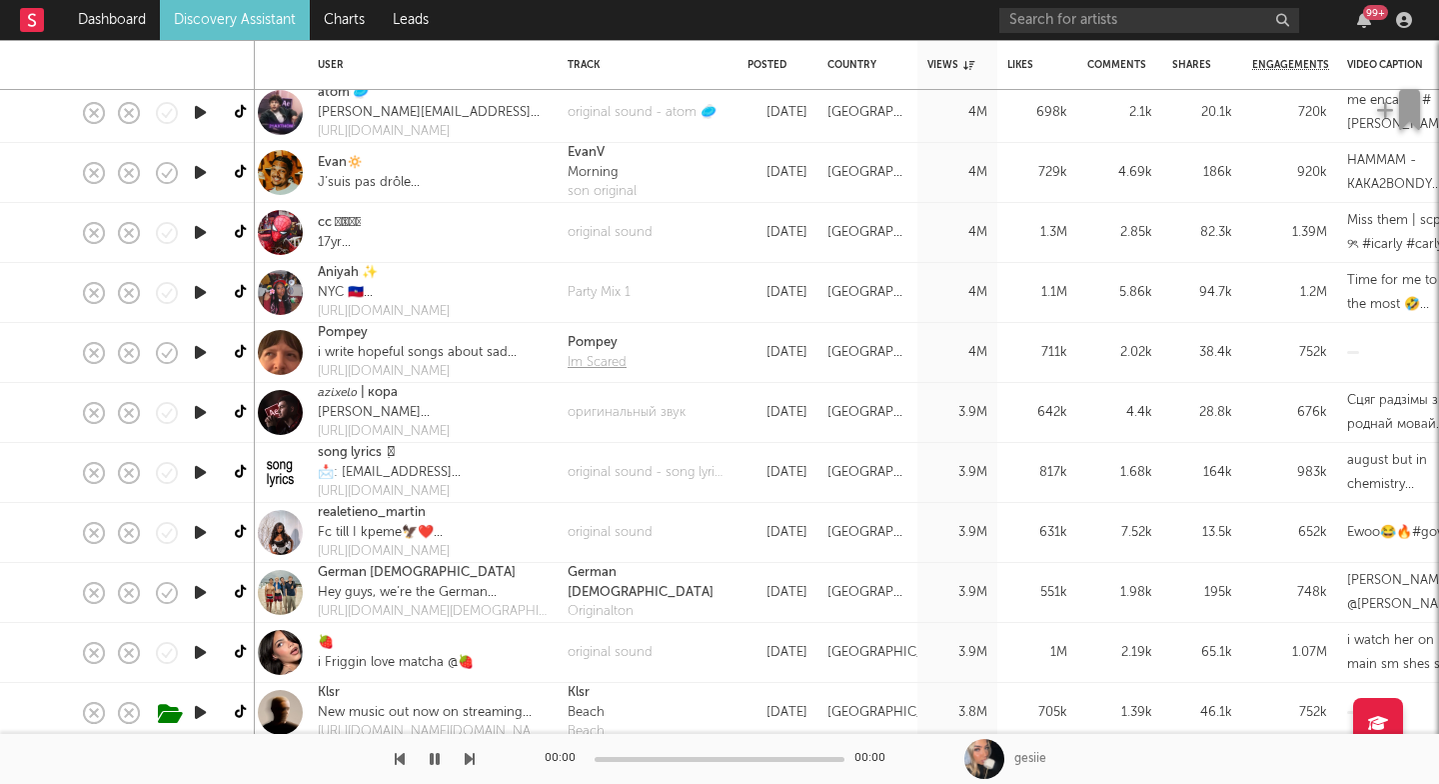
click at [589, 364] on div "Im Scared" at bounding box center [597, 363] width 59 height 20
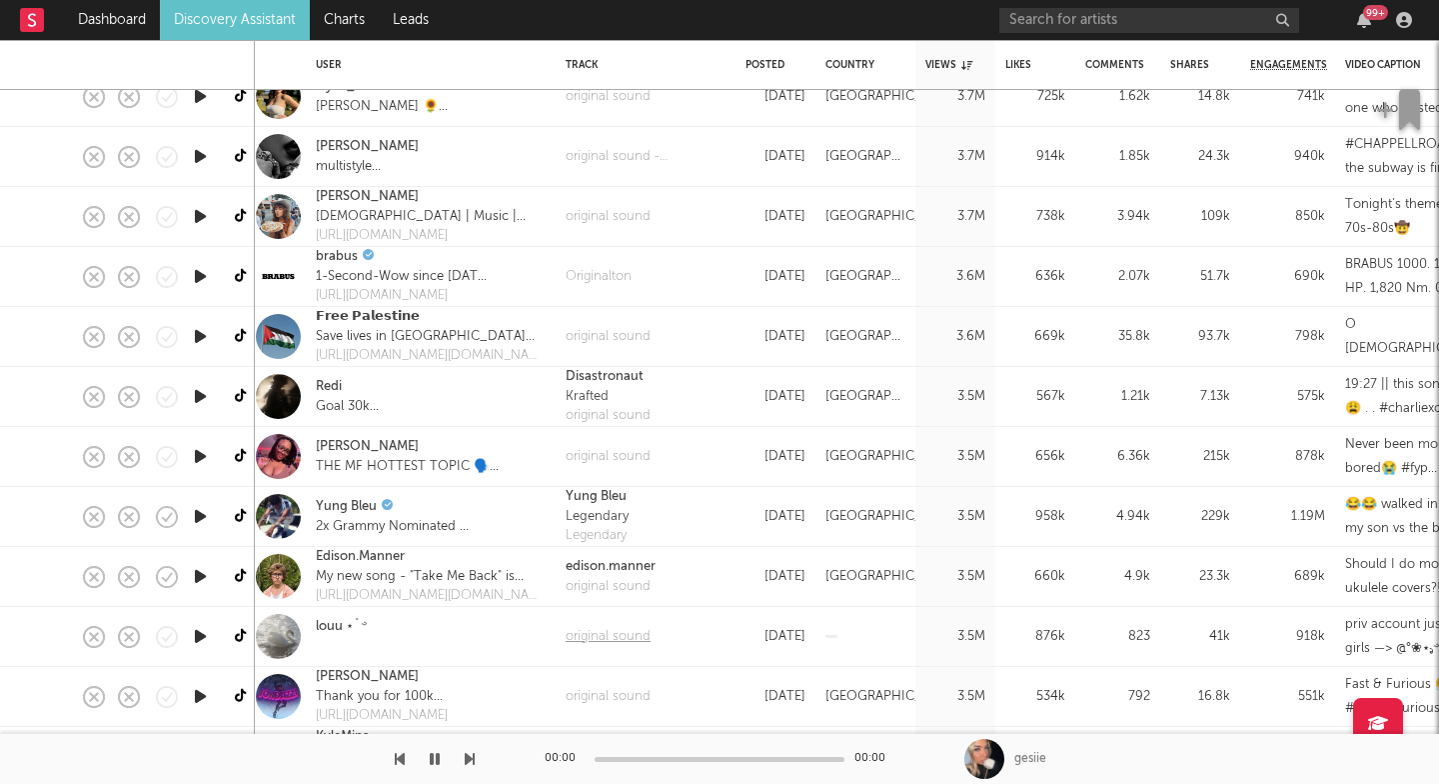
click at [613, 641] on div "original sound" at bounding box center [608, 637] width 85 height 20
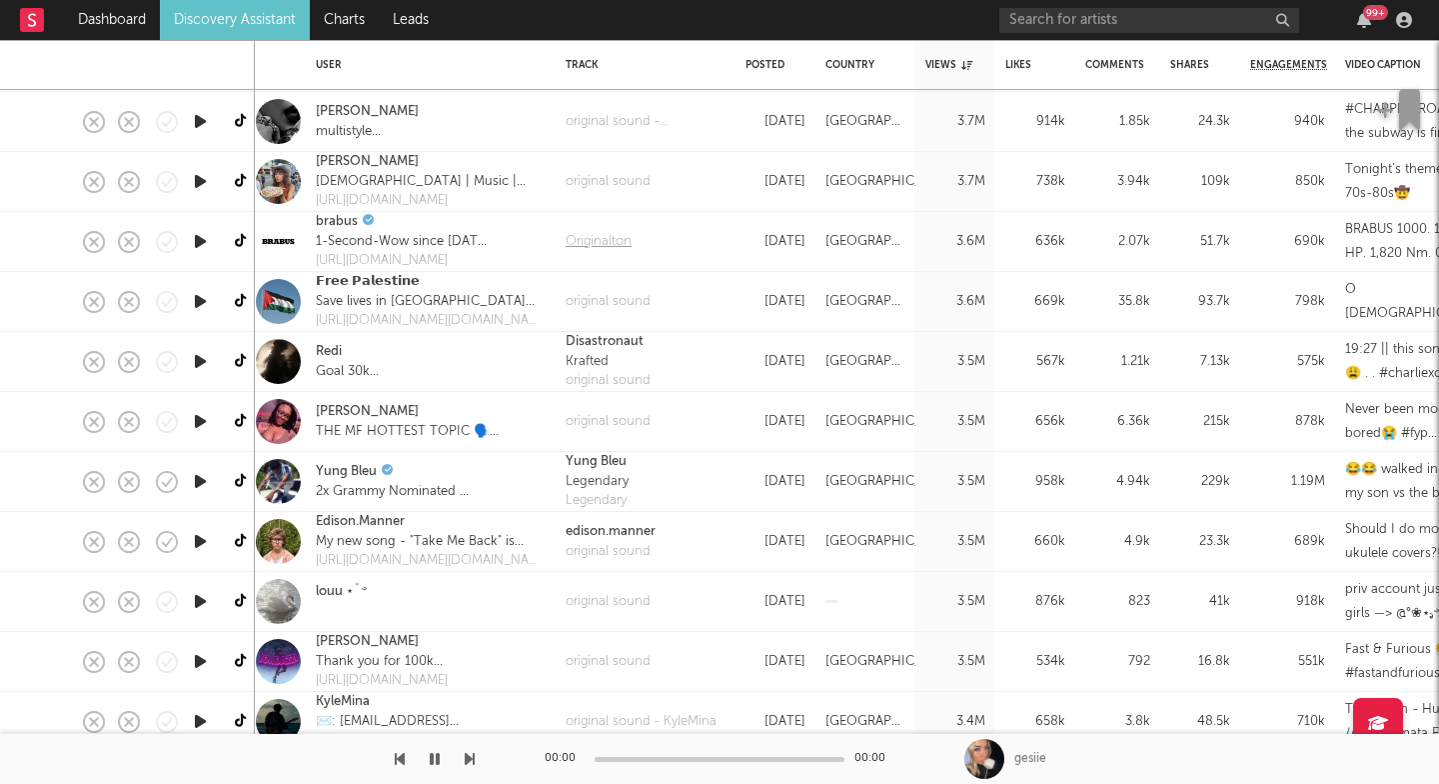
click at [602, 243] on div "Originalton" at bounding box center [599, 242] width 66 height 20
click at [606, 382] on div "original sound" at bounding box center [608, 381] width 85 height 20
click at [602, 426] on div "original sound" at bounding box center [608, 422] width 85 height 20
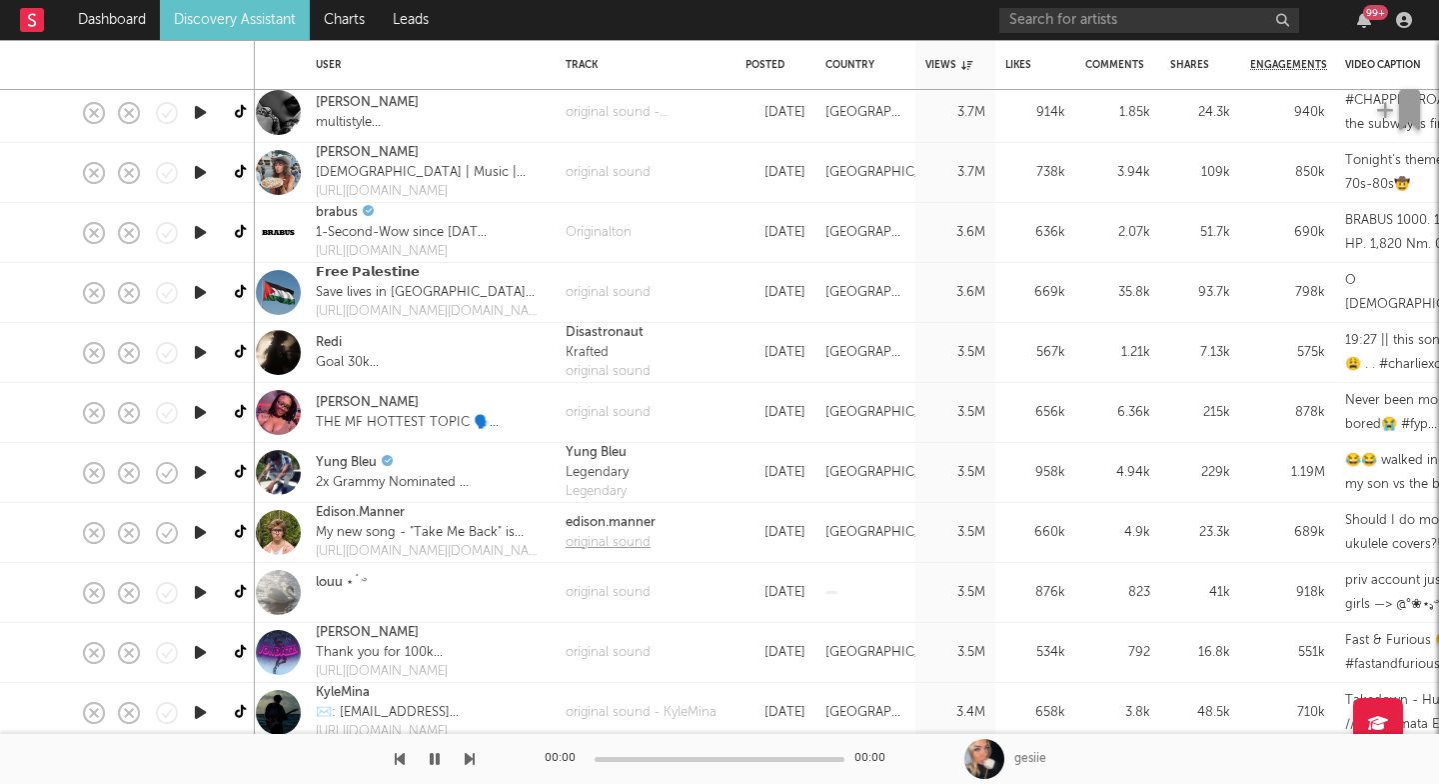
click at [605, 537] on div "original sound" at bounding box center [611, 543] width 90 height 20
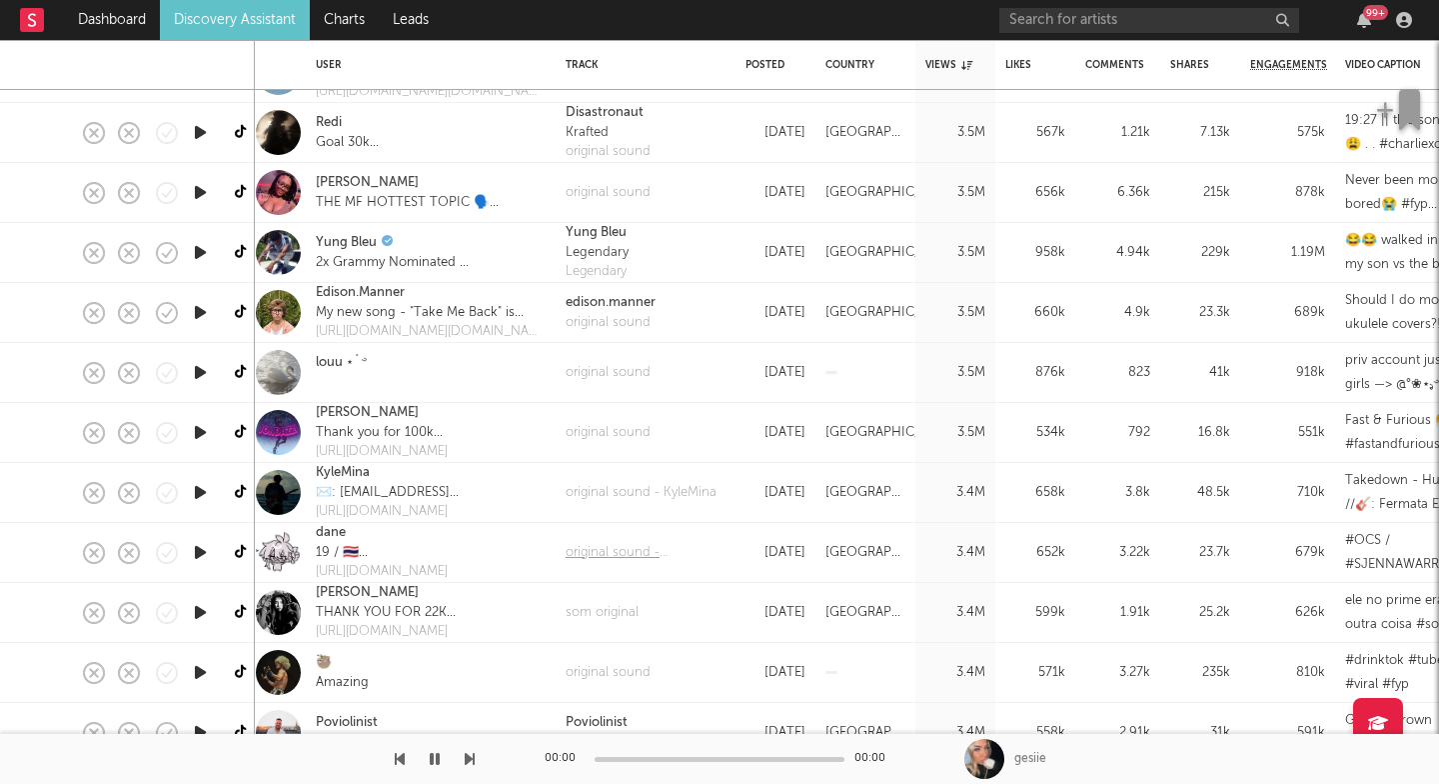
click at [617, 549] on div "original sound - dane" at bounding box center [646, 553] width 160 height 20
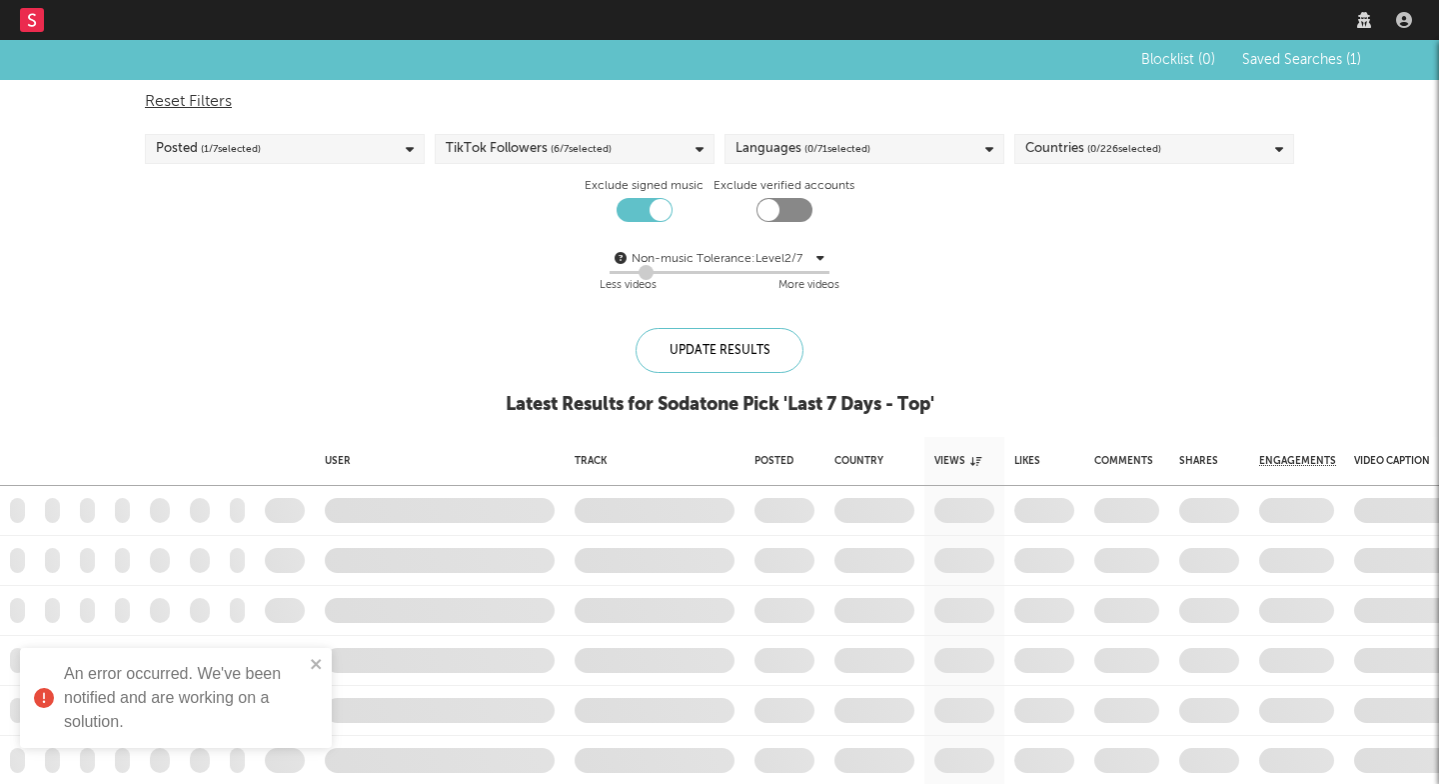
checkbox input "true"
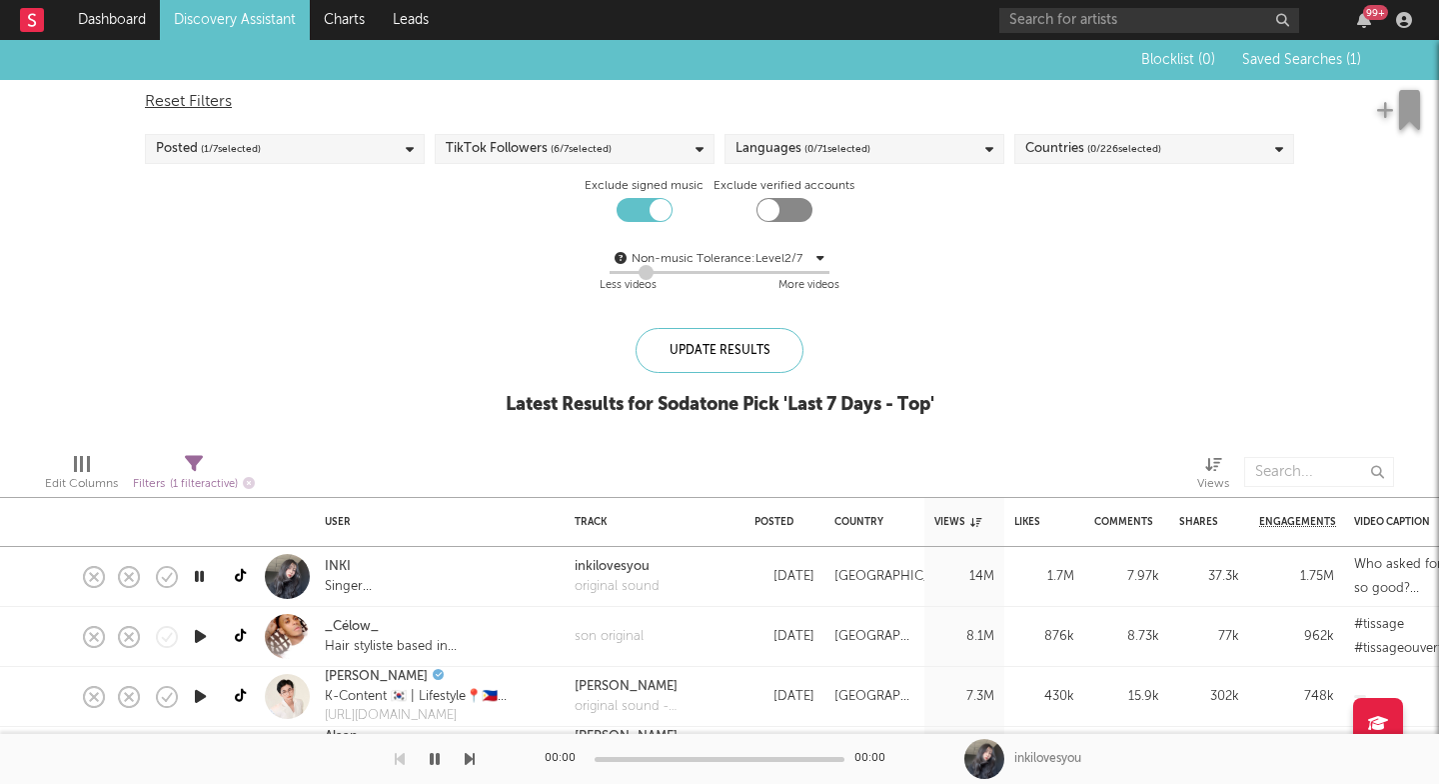
click at [473, 760] on icon "button" at bounding box center [470, 759] width 10 height 16
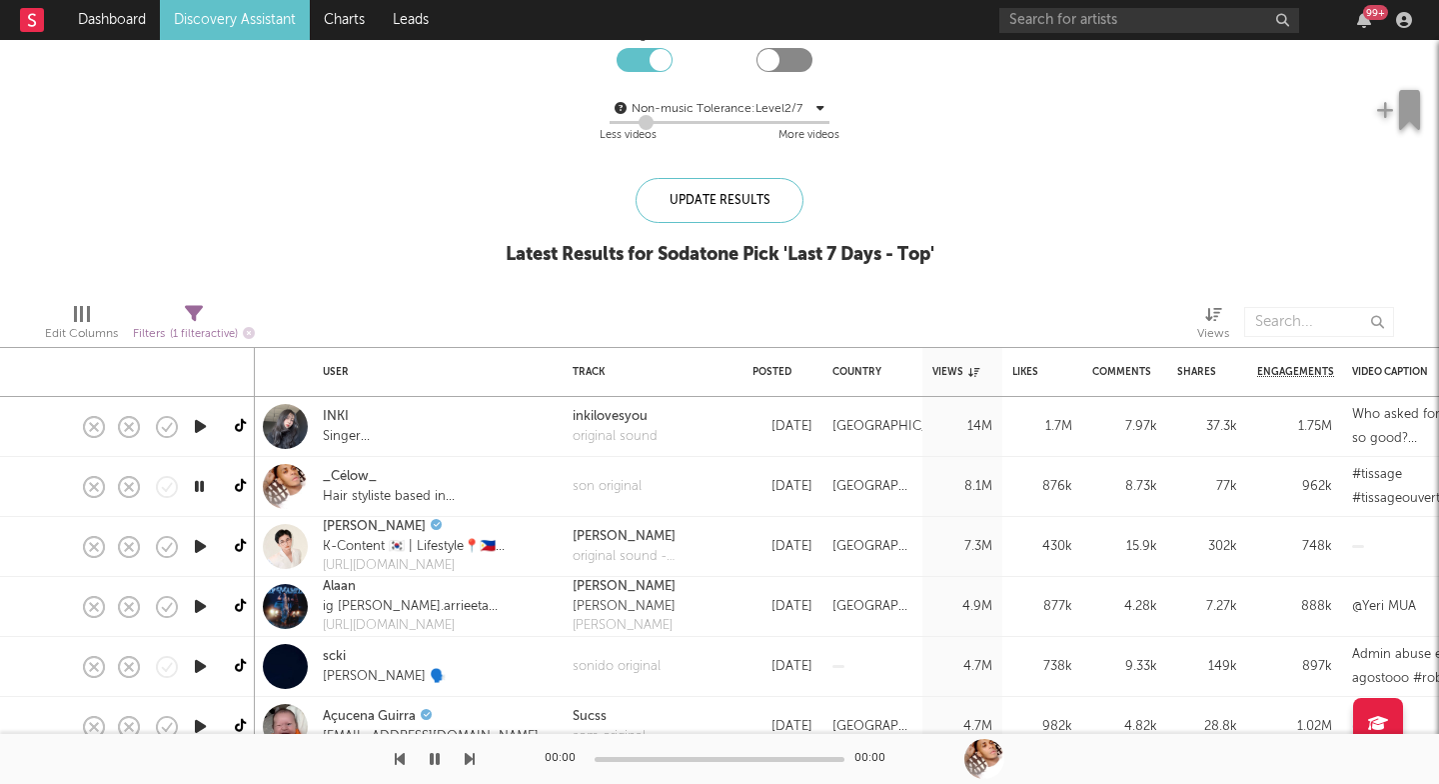
click at [202, 550] on icon "button" at bounding box center [200, 546] width 21 height 25
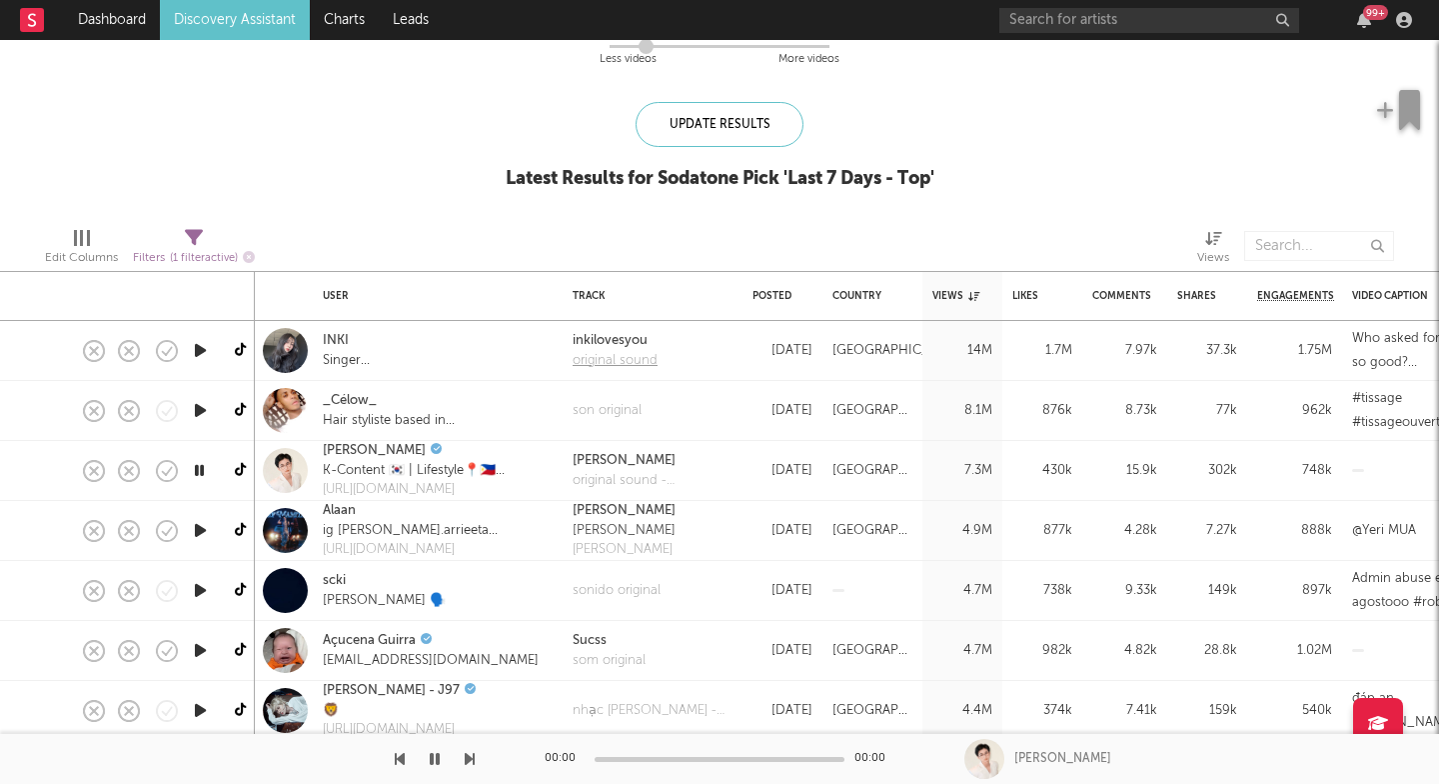
click at [590, 357] on div "original sound" at bounding box center [615, 361] width 85 height 20
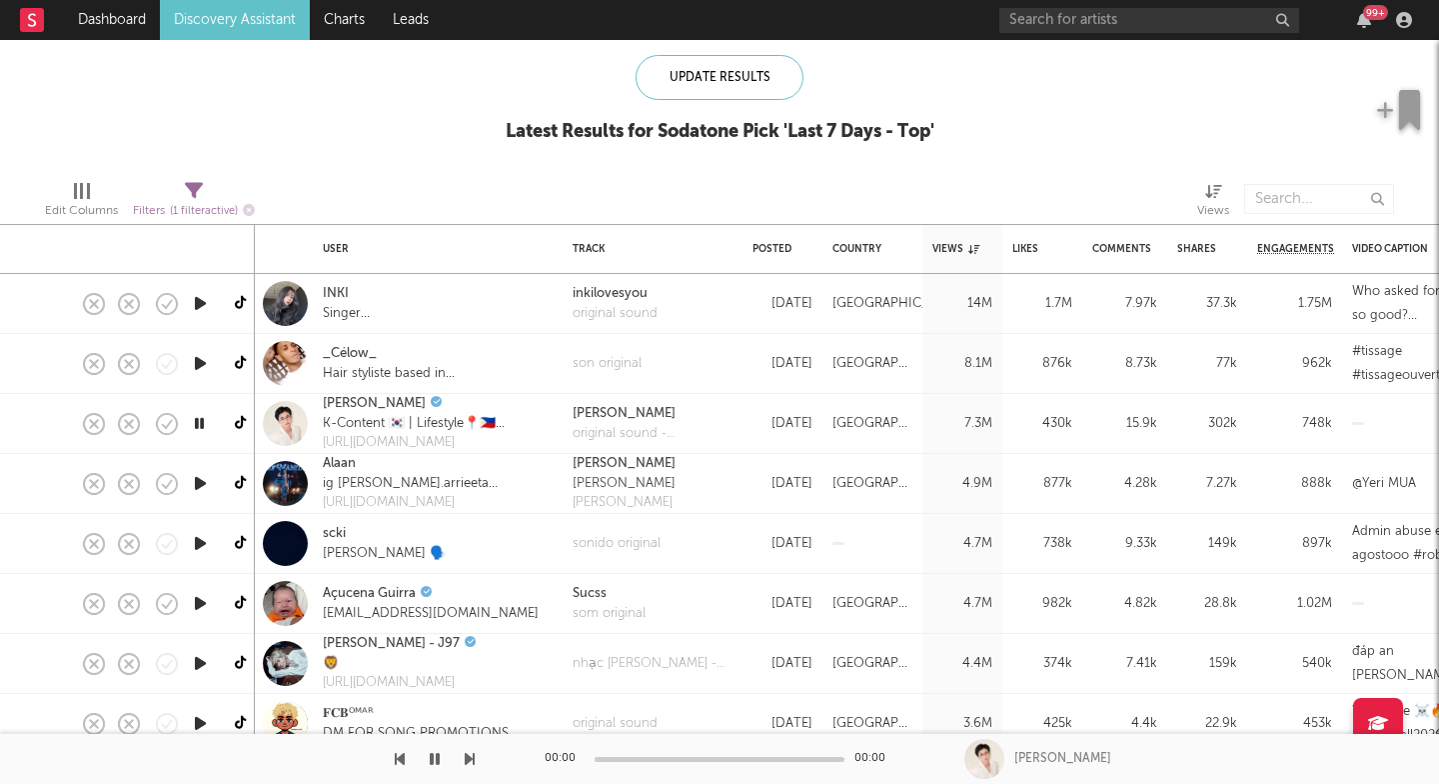
click at [468, 765] on icon "button" at bounding box center [470, 759] width 10 height 16
click at [471, 758] on icon "button" at bounding box center [470, 759] width 10 height 16
click at [471, 759] on icon "button" at bounding box center [470, 759] width 10 height 16
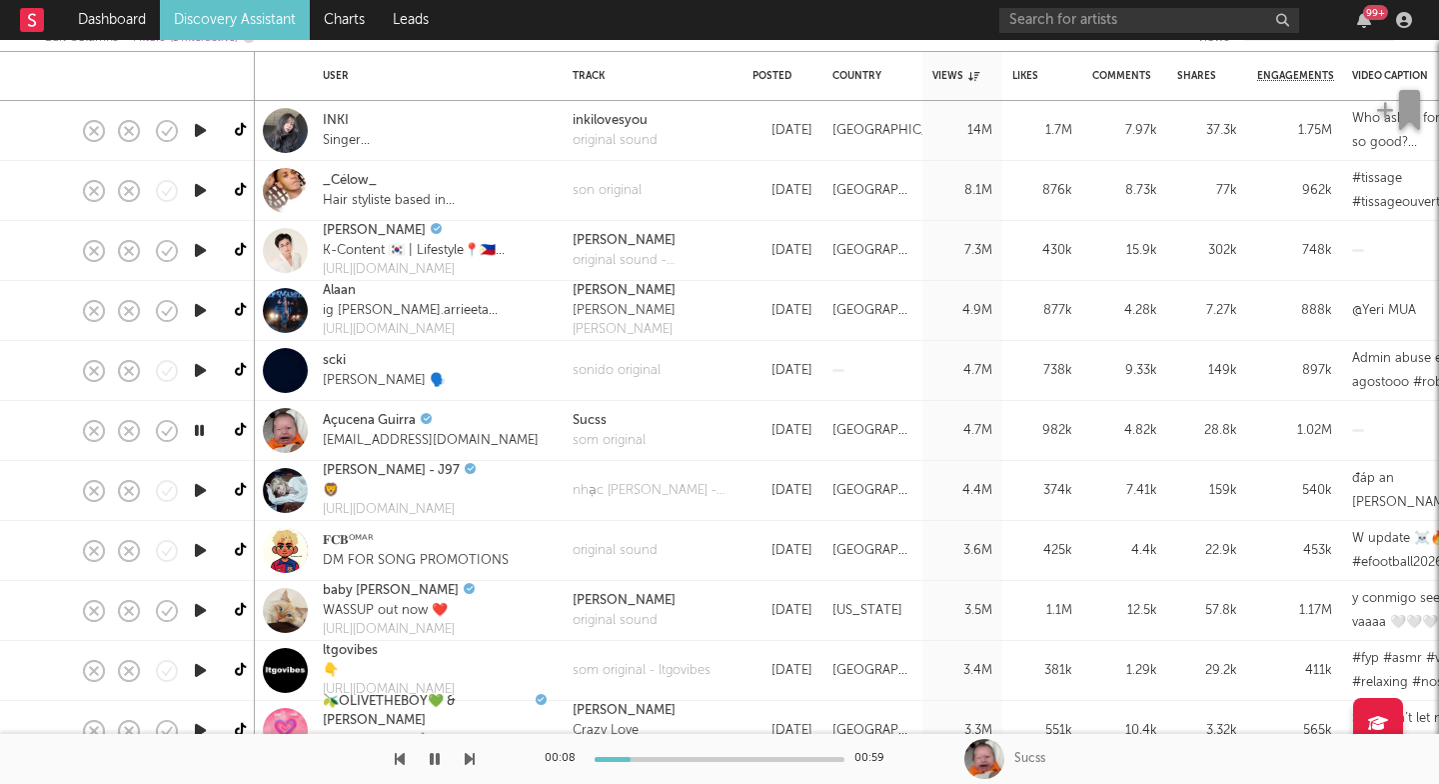
click at [198, 486] on icon "button" at bounding box center [200, 490] width 21 height 25
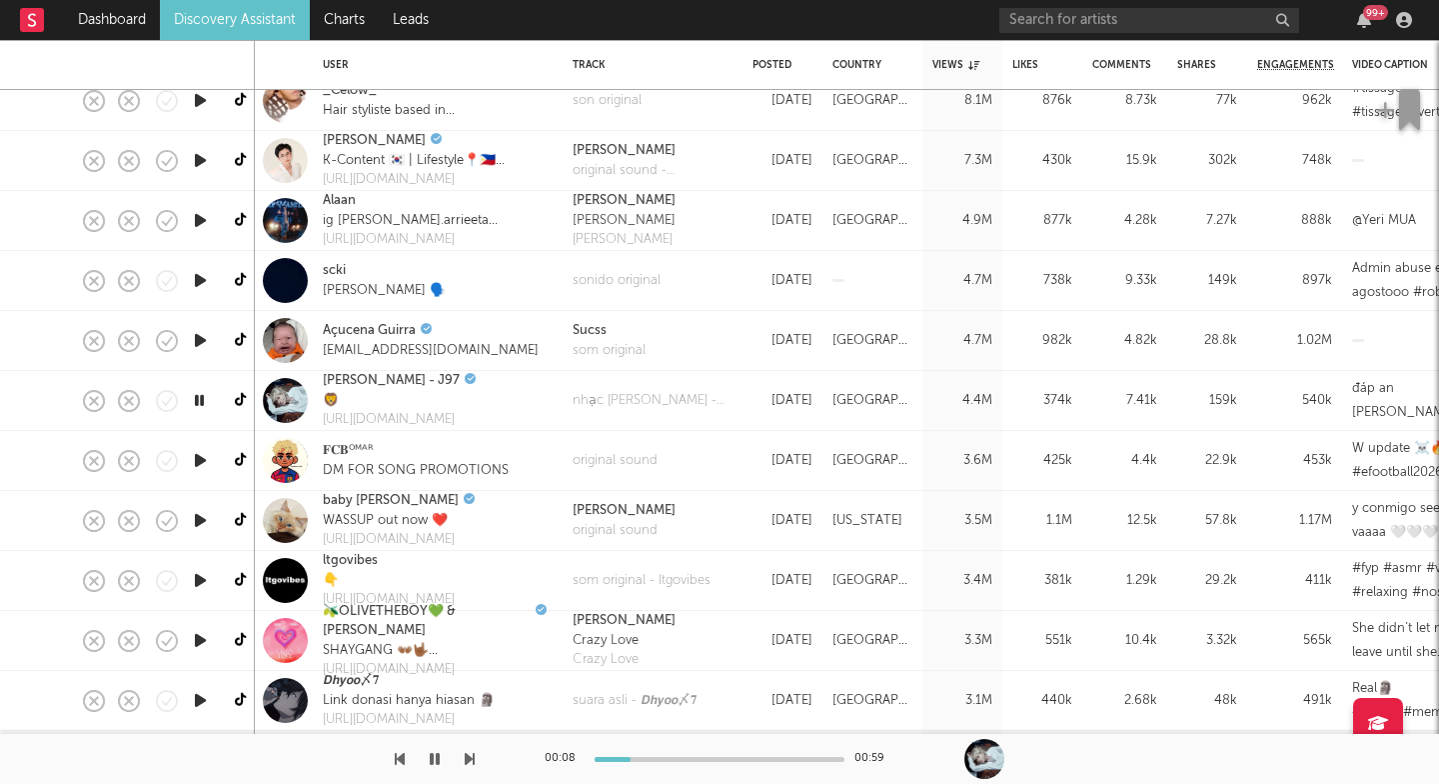
click at [472, 763] on icon "button" at bounding box center [470, 759] width 10 height 16
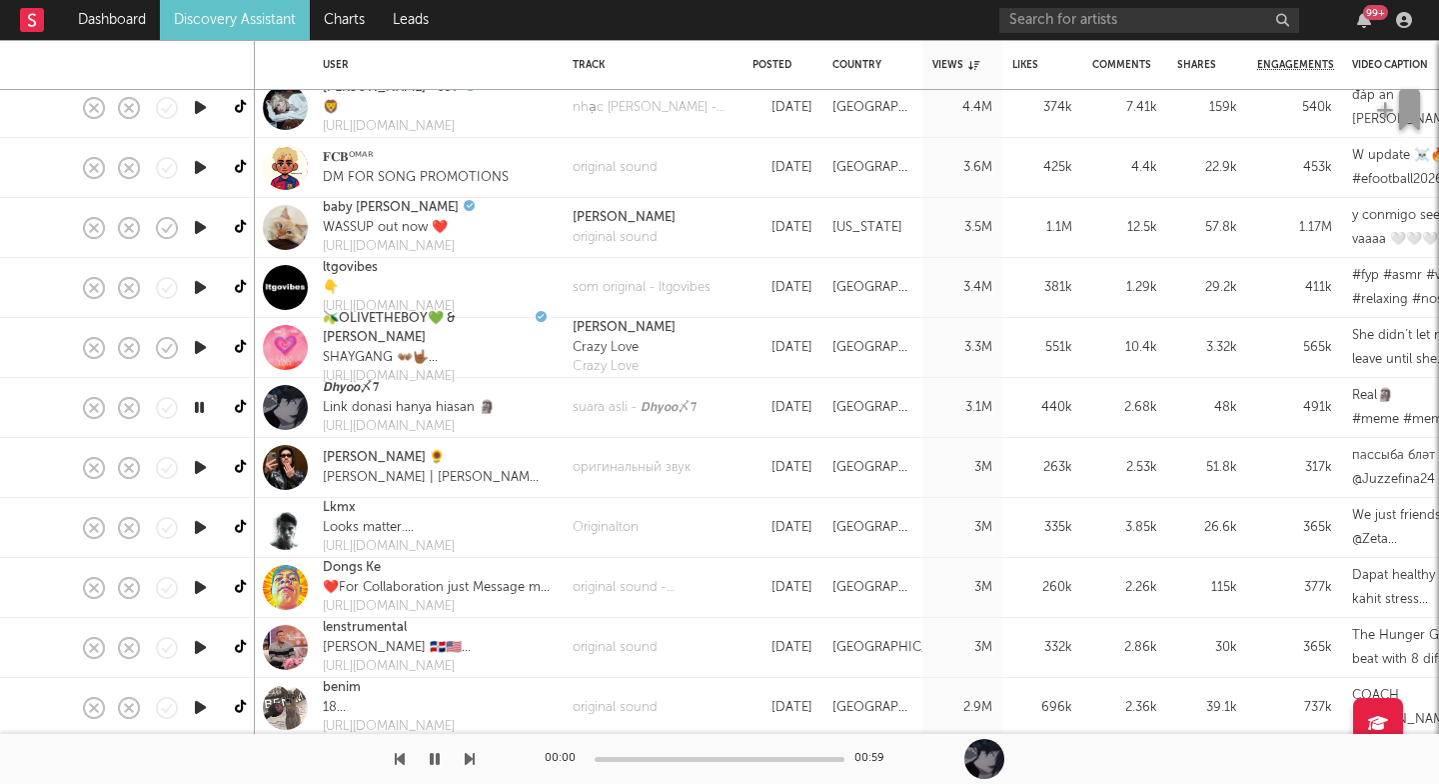
click at [466, 759] on icon "button" at bounding box center [470, 759] width 10 height 16
click at [465, 756] on icon "button" at bounding box center [470, 759] width 10 height 16
click at [470, 755] on icon "button" at bounding box center [470, 759] width 10 height 16
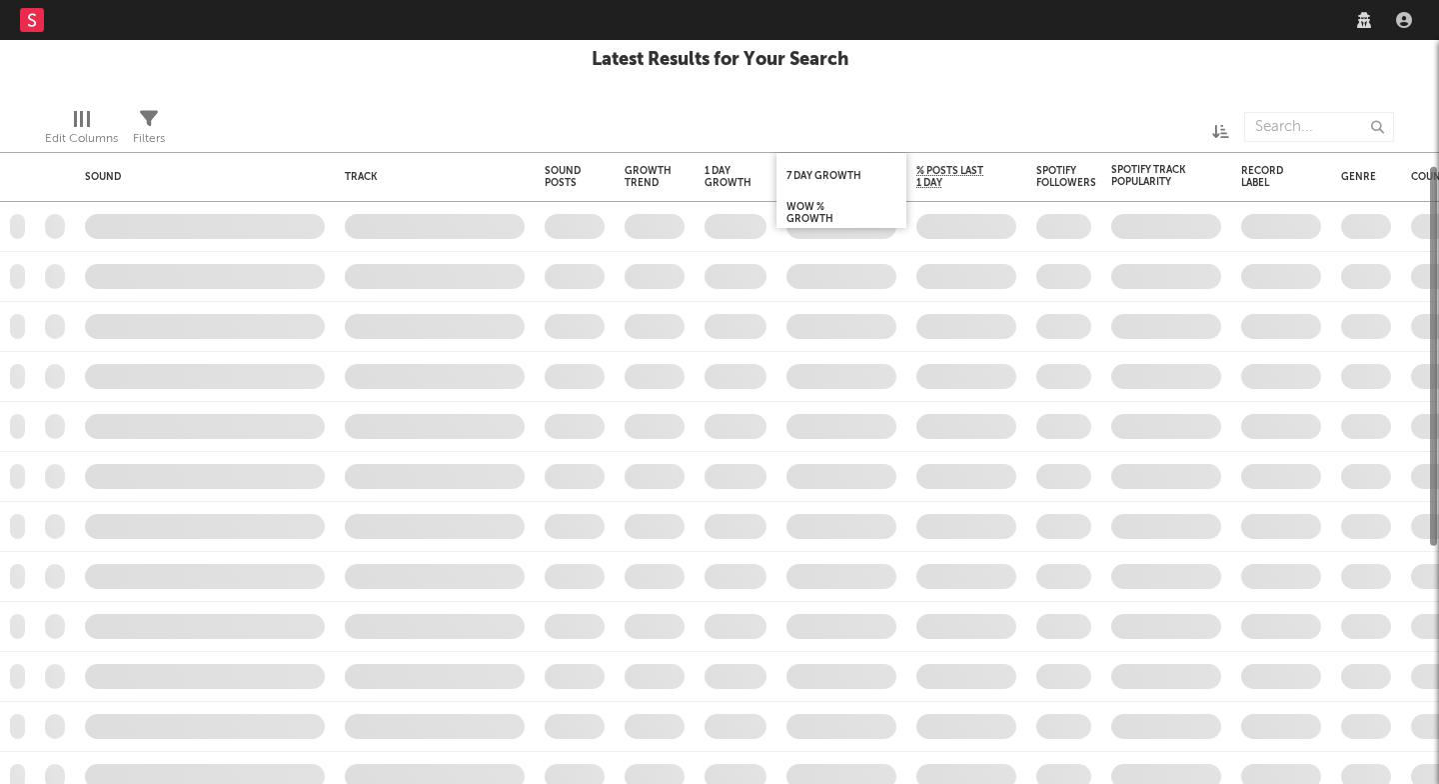
checkbox input "true"
